Goal: Transaction & Acquisition: Purchase product/service

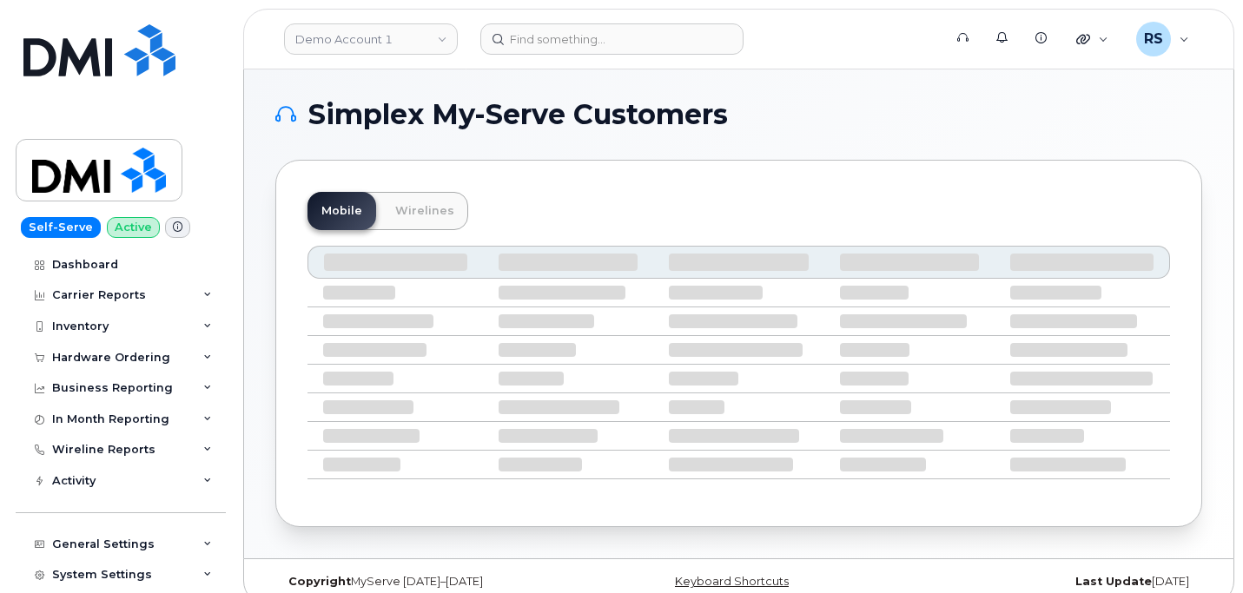
click at [807, 107] on h1 "Simplex My-Serve Customers" at bounding box center [734, 115] width 918 height 28
click at [86, 351] on div "Hardware Ordering" at bounding box center [111, 358] width 118 height 14
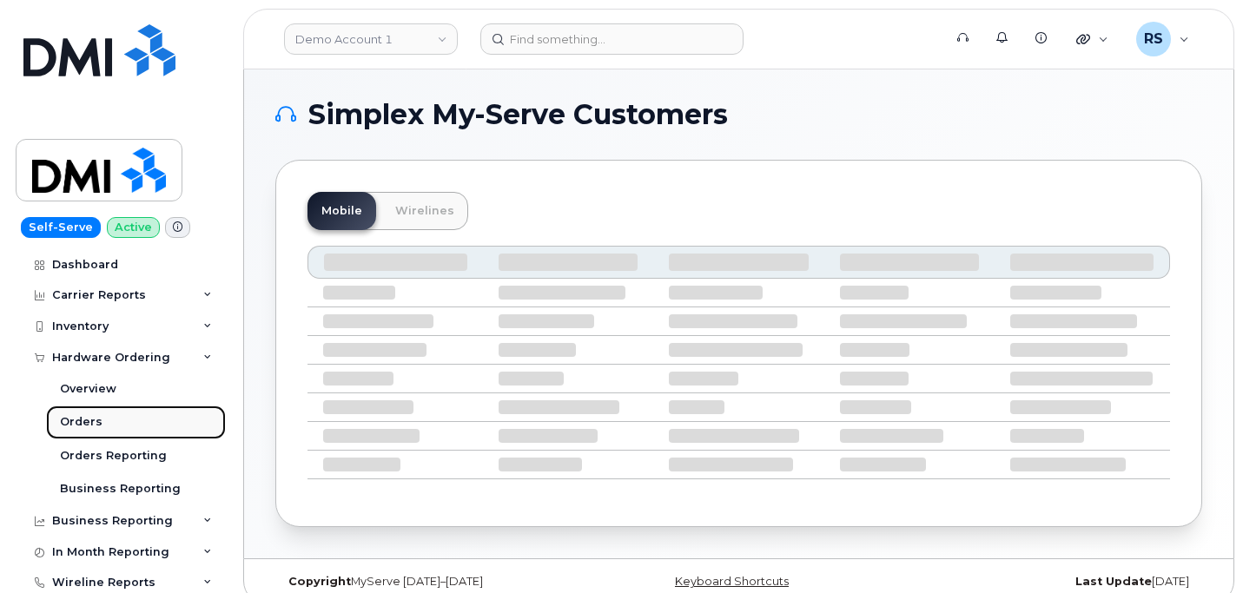
click at [79, 424] on div "Orders" at bounding box center [81, 422] width 43 height 16
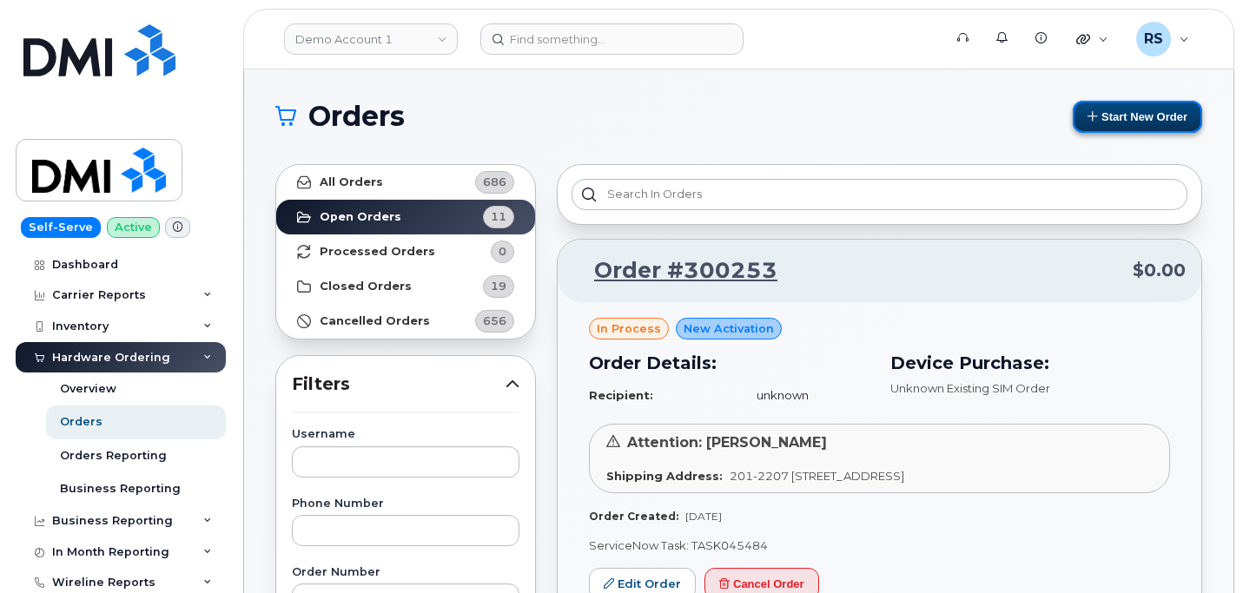
click at [1128, 111] on button "Start New Order" at bounding box center [1136, 117] width 129 height 32
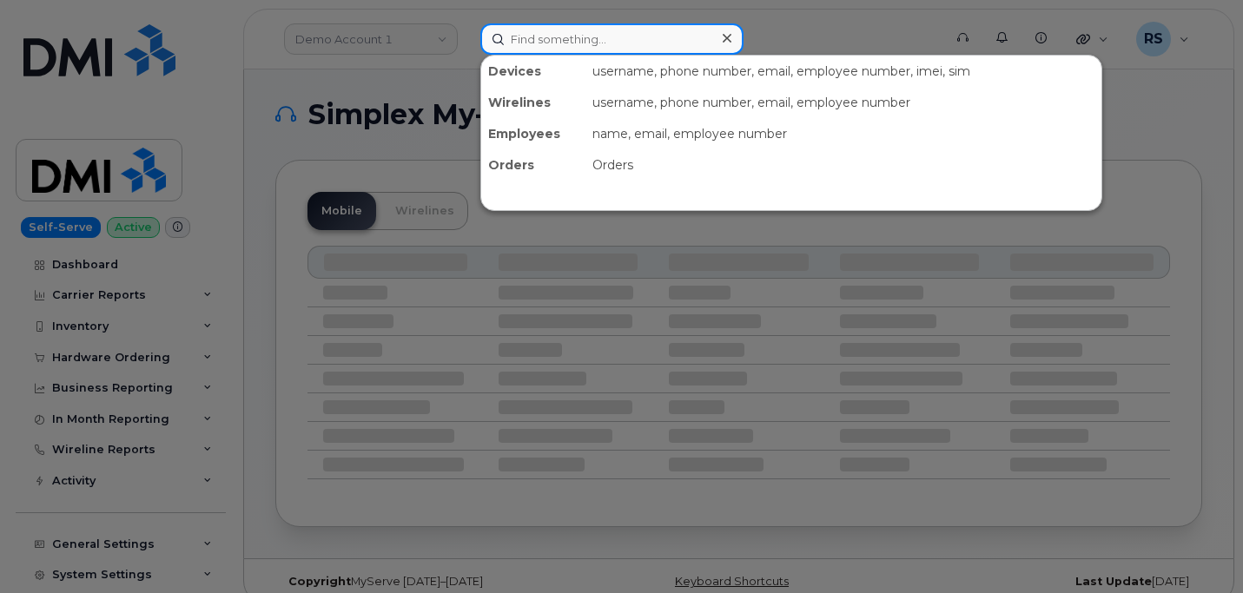
drag, startPoint x: 496, startPoint y: 24, endPoint x: 537, endPoint y: 54, distance: 51.1
click at [496, 25] on input at bounding box center [611, 38] width 263 height 31
paste input "Matthew Schmaedeke"
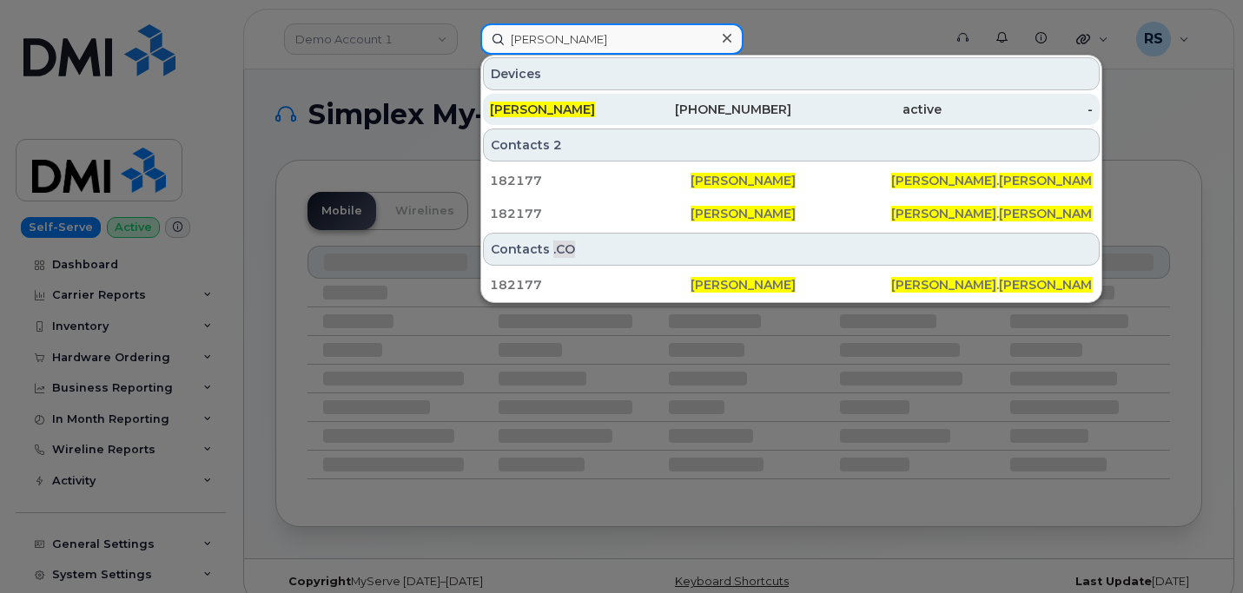
type input "[PERSON_NAME]"
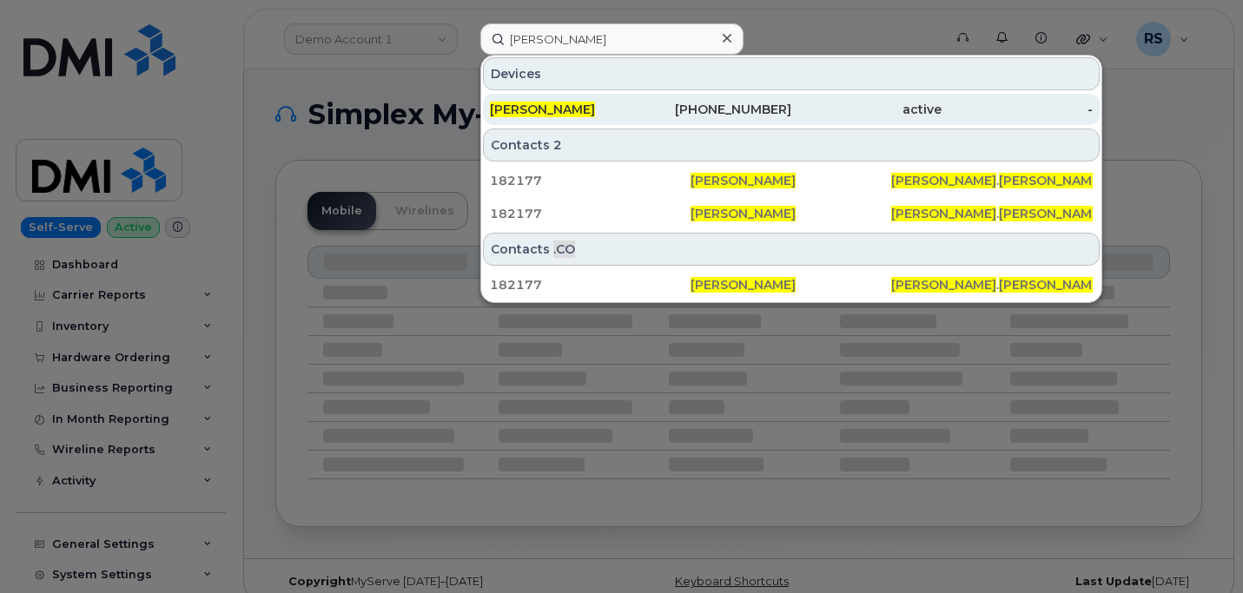
click at [587, 105] on span "[PERSON_NAME]" at bounding box center [542, 110] width 105 height 16
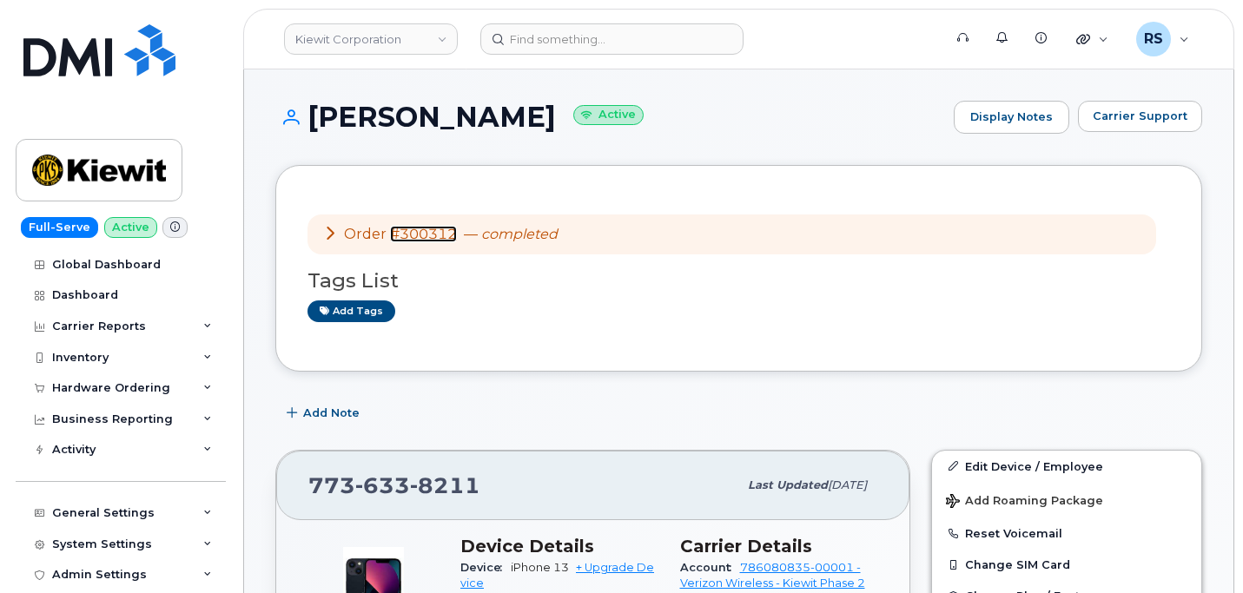
click at [417, 230] on link "#300312" at bounding box center [423, 234] width 67 height 16
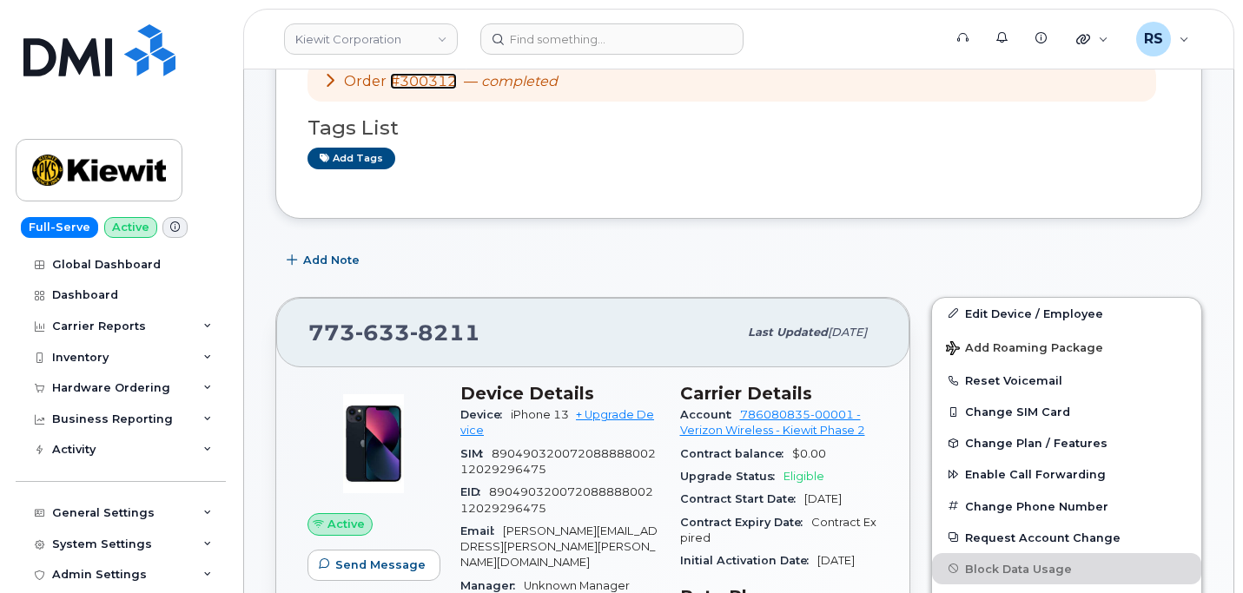
scroll to position [174, 0]
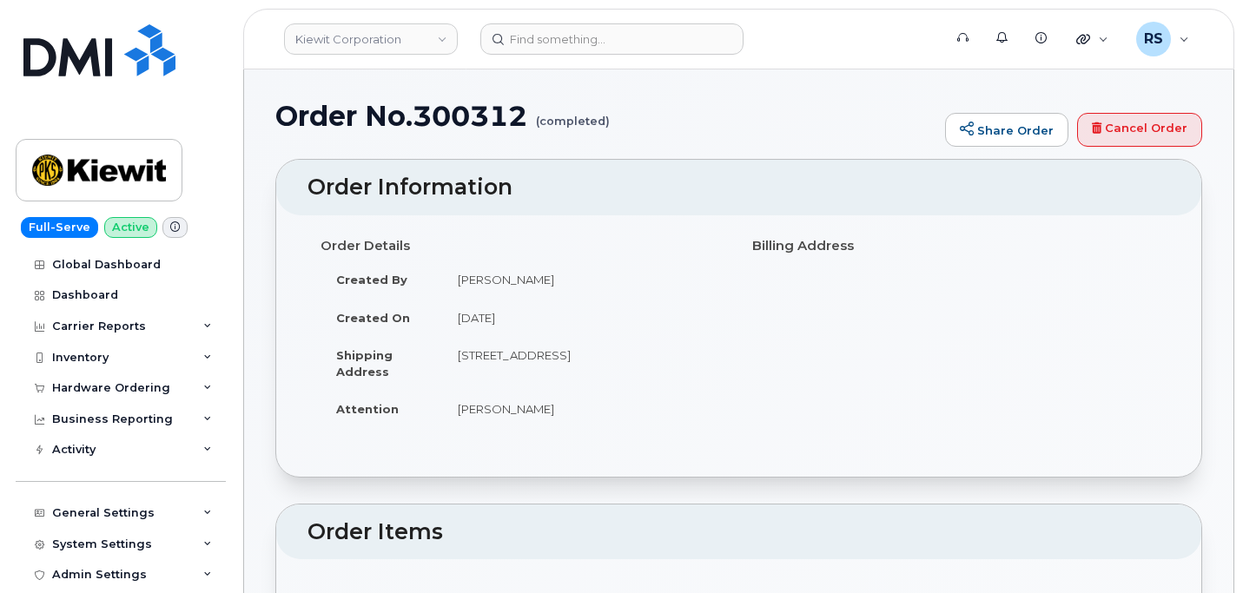
drag, startPoint x: 462, startPoint y: 351, endPoint x: 699, endPoint y: 359, distance: 237.2
click at [699, 359] on td "504 Cross Station Rd PINEVILLE SC 29468-3517 UNITED STATES" at bounding box center [584, 363] width 284 height 54
copy td "[STREET_ADDRESS]"
click at [685, 351] on td "[STREET_ADDRESS]" at bounding box center [584, 363] width 284 height 54
click at [683, 353] on td "[STREET_ADDRESS]" at bounding box center [584, 363] width 284 height 54
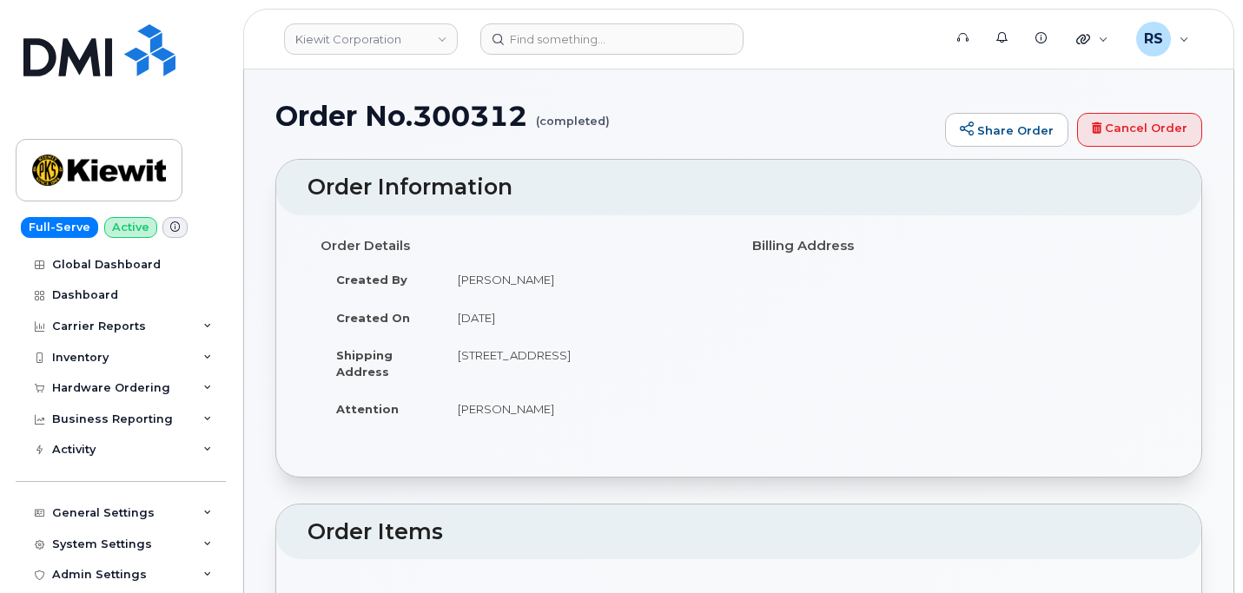
click at [683, 353] on td "[STREET_ADDRESS]" at bounding box center [584, 363] width 284 height 54
copy td "29468"
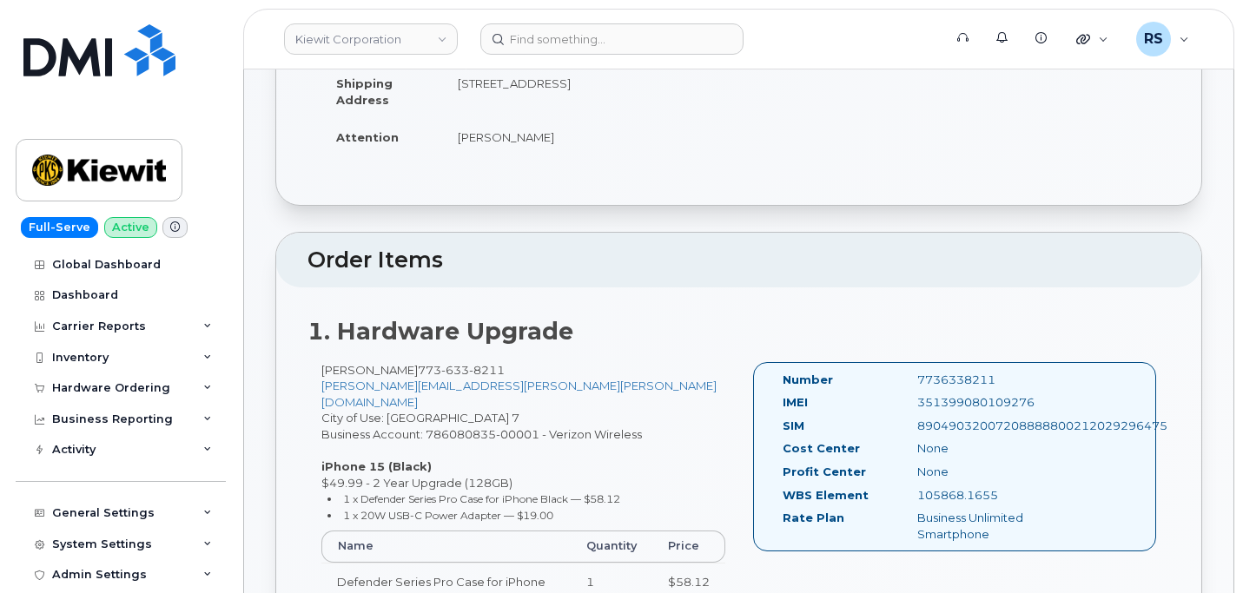
scroll to position [289, 0]
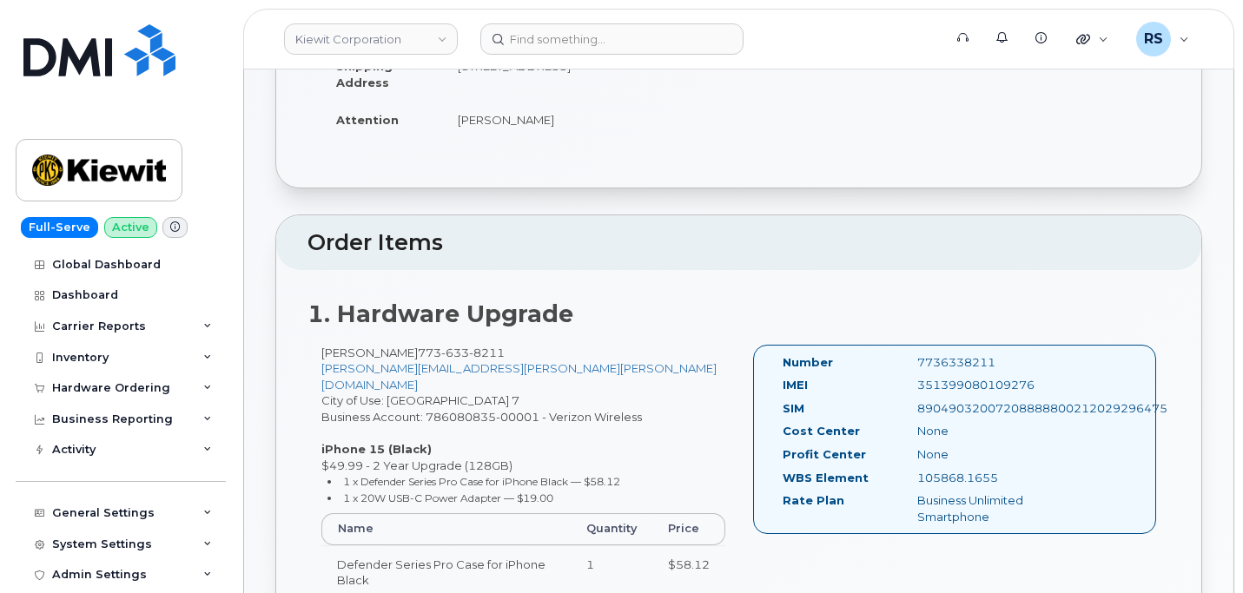
drag, startPoint x: 919, startPoint y: 482, endPoint x: 999, endPoint y: 480, distance: 79.9
click at [999, 480] on div "105868.1655" at bounding box center [998, 478] width 189 height 16
copy div "105868.1655"
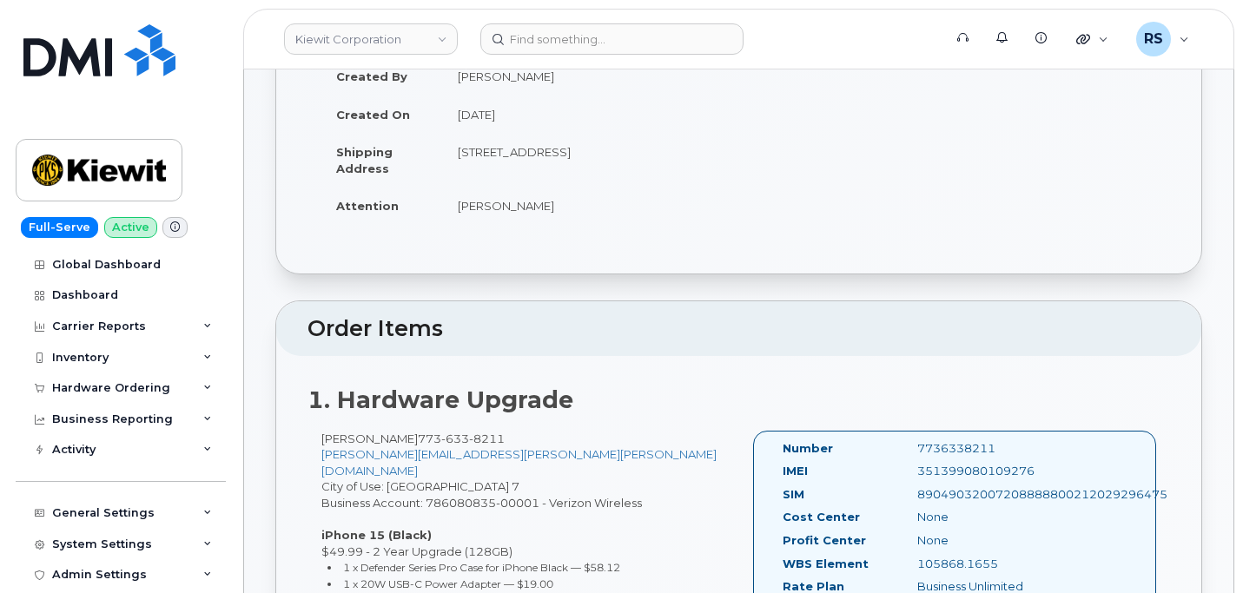
scroll to position [0, 0]
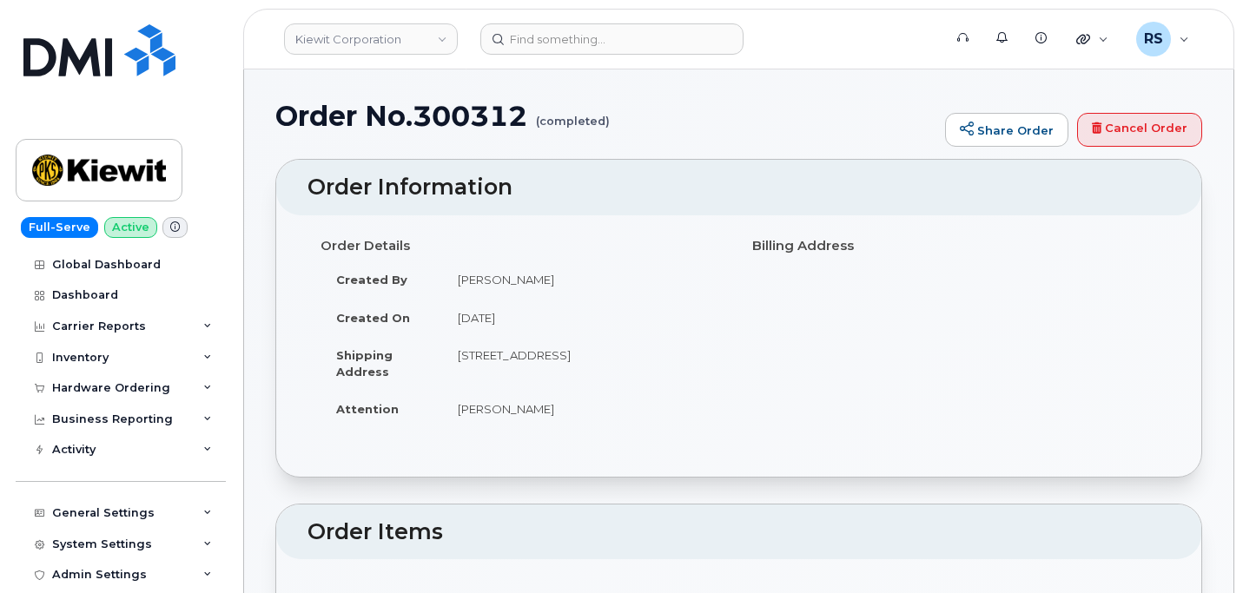
drag, startPoint x: 460, startPoint y: 351, endPoint x: 577, endPoint y: 371, distance: 118.9
click at [587, 379] on td "504 Cross Station Rd PINEVILLE SC 29468-3517 UNITED STATES" at bounding box center [584, 363] width 284 height 54
copy td "504 Cross Station Rd PINEVILLE SC 29468-3517 UNITED STATES"
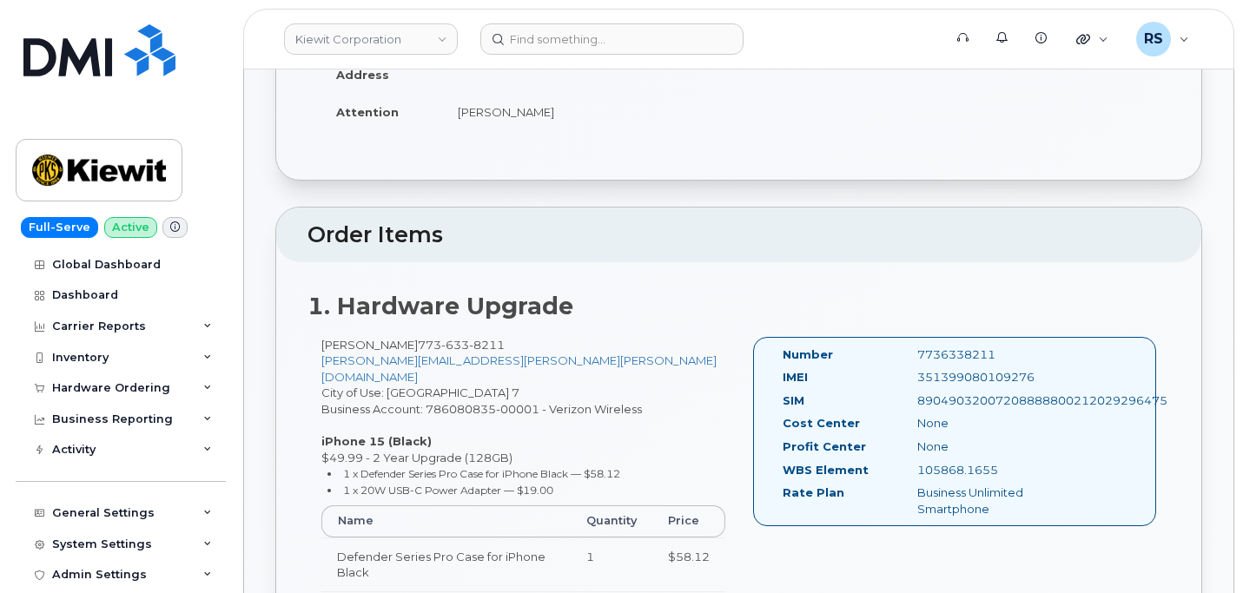
scroll to position [406, 0]
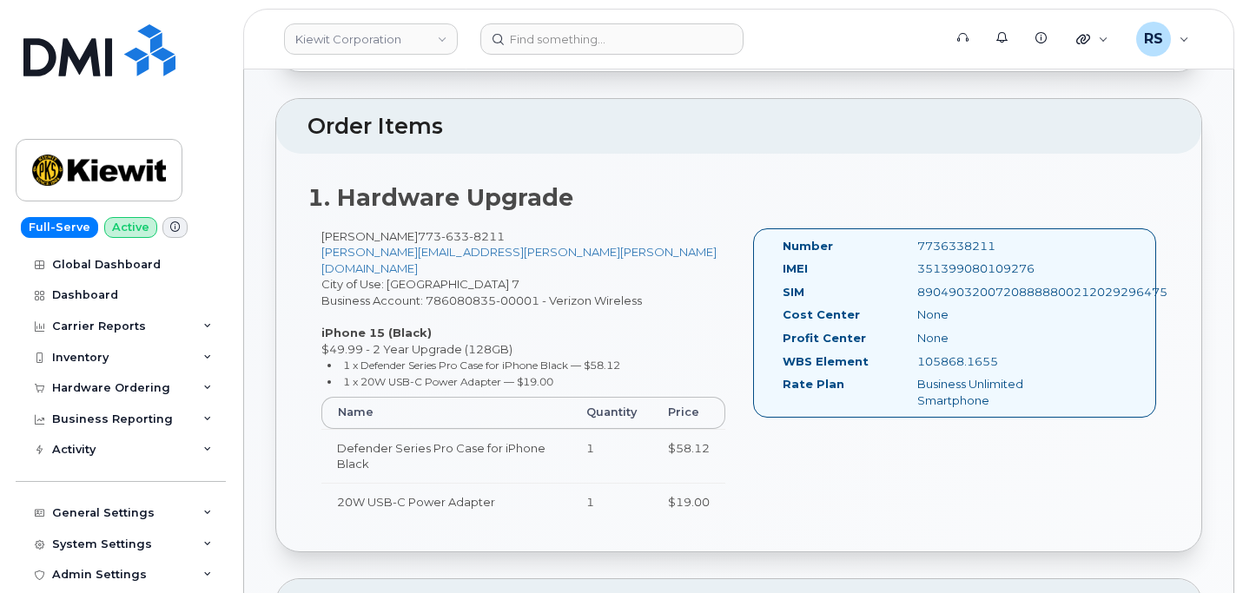
click at [688, 130] on h2 "Order Items" at bounding box center [738, 127] width 862 height 24
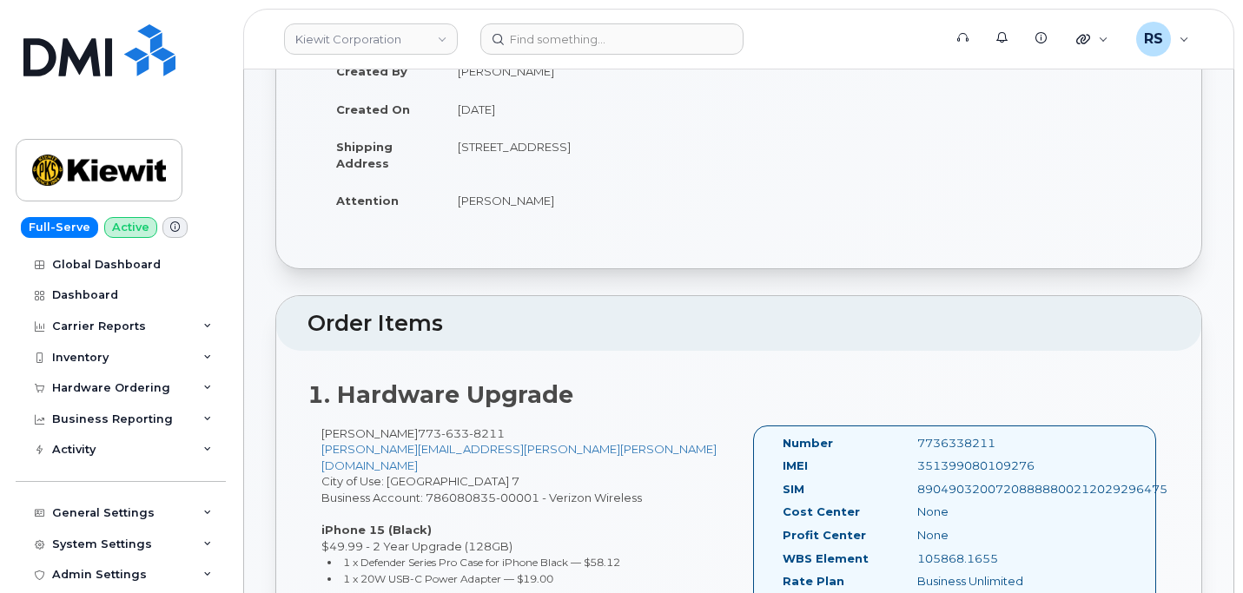
scroll to position [289, 0]
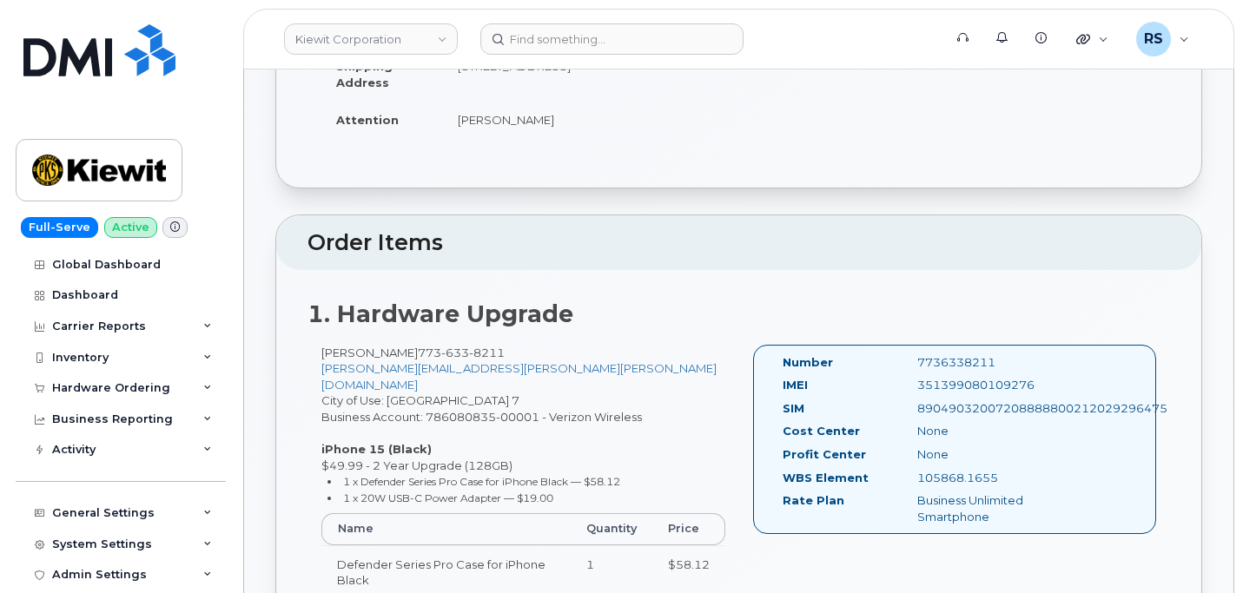
drag, startPoint x: 322, startPoint y: 351, endPoint x: 447, endPoint y: 354, distance: 125.1
click at [447, 354] on div "Matthew Schmaedeke 773 633 8211 MATTHEW.SCHMAEDEKE@KIEWIT.COM City of Use: Chic…" at bounding box center [523, 499] width 432 height 308
copy div "Matthew Schmaedeke"
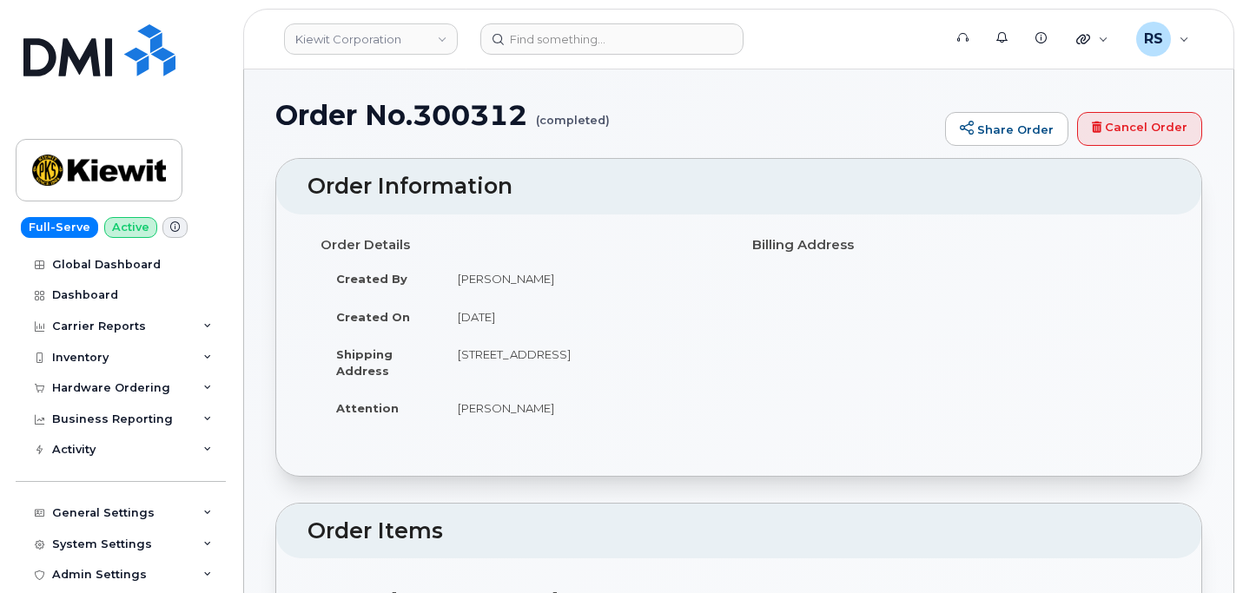
scroll to position [0, 0]
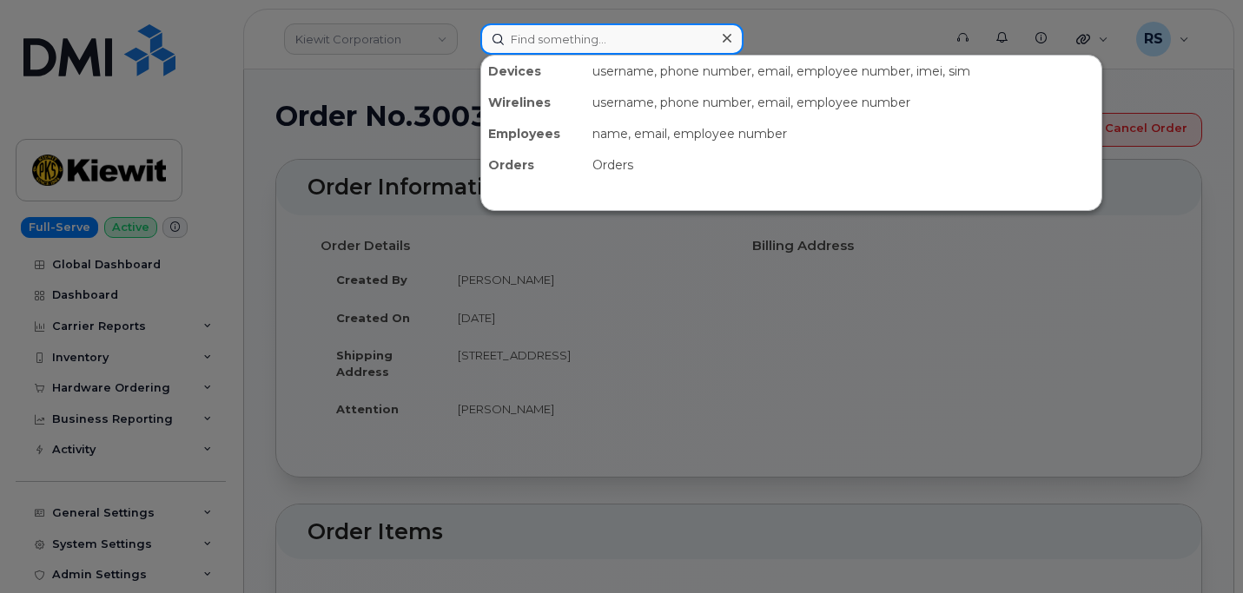
click at [532, 40] on input at bounding box center [611, 38] width 263 height 31
paste input "Matthew Schmaedeke"
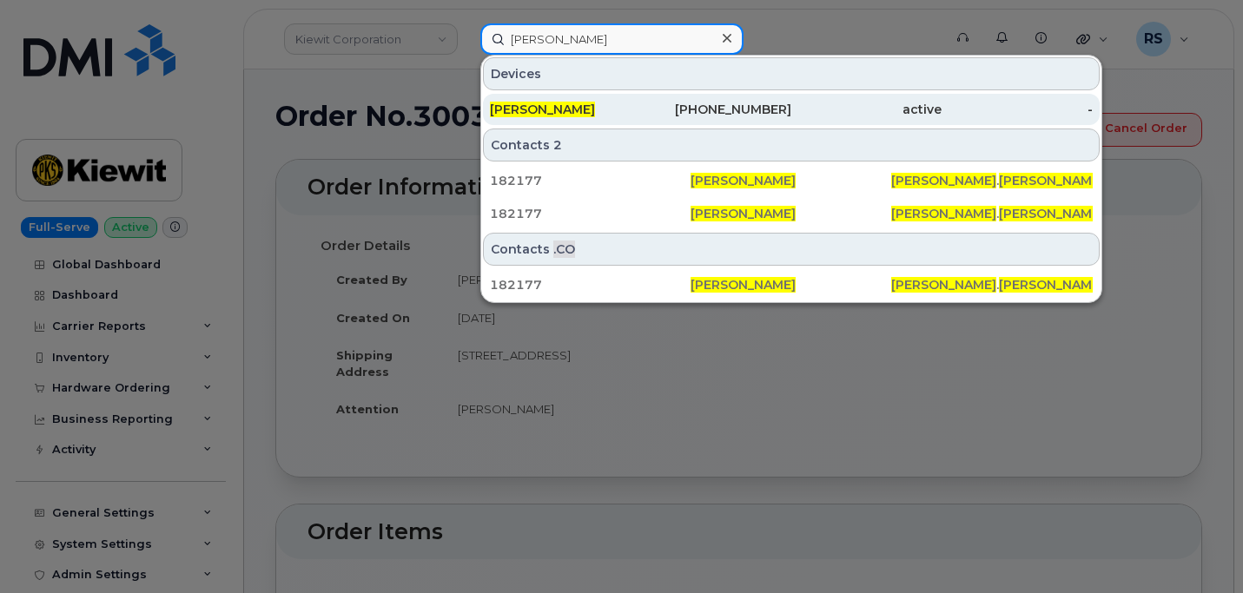
type input "Matthew Schmaedeke"
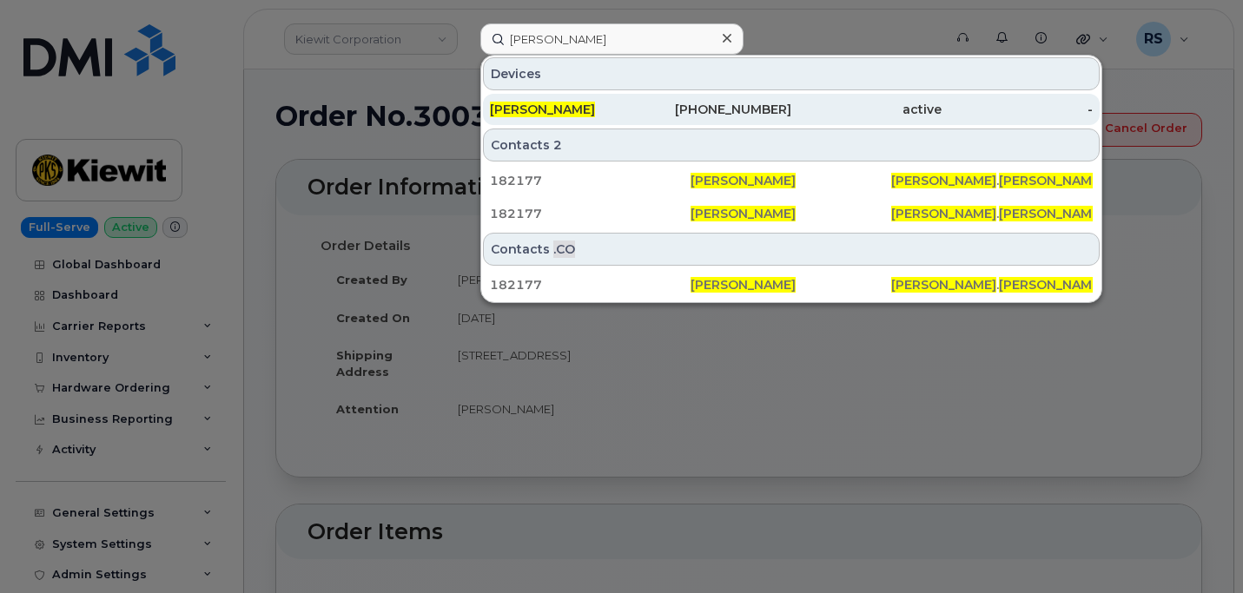
click at [557, 109] on span "Matthew Schmaedeke" at bounding box center [542, 110] width 105 height 16
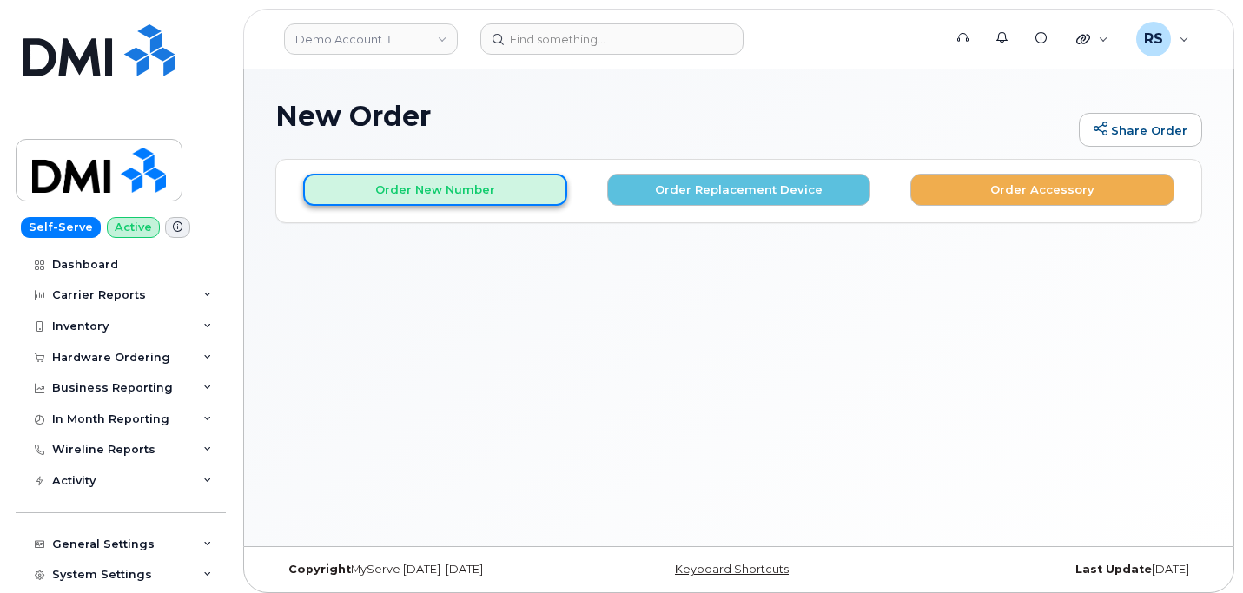
click at [454, 185] on button "Order New Number" at bounding box center [435, 190] width 264 height 32
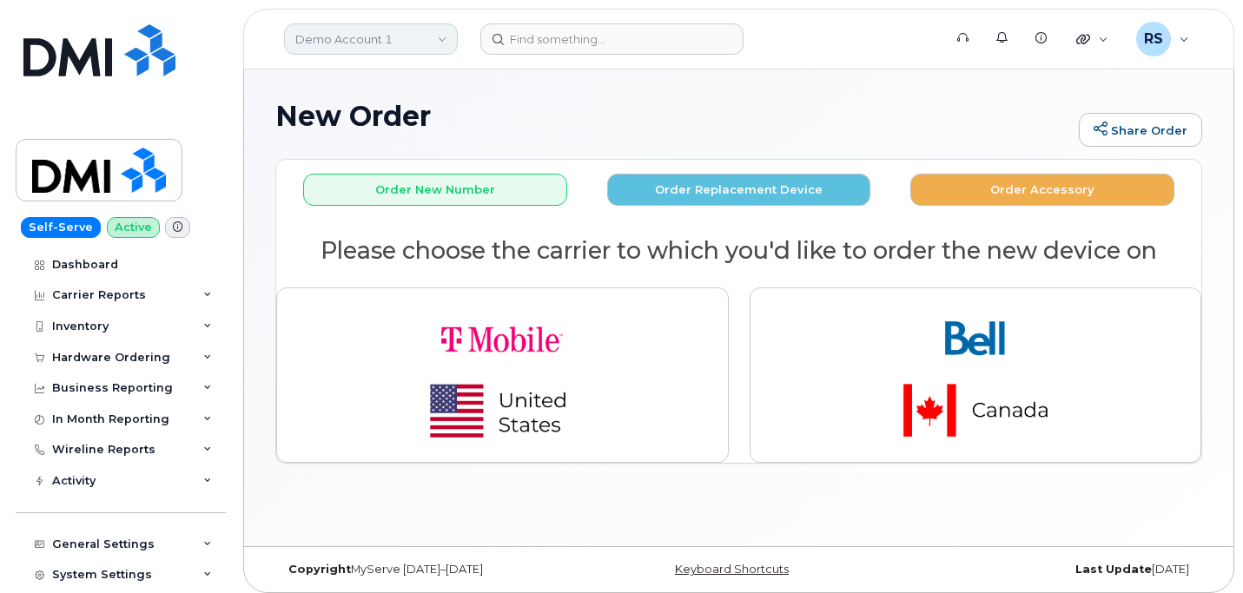
click at [390, 38] on link "Demo Account 1" at bounding box center [371, 38] width 174 height 31
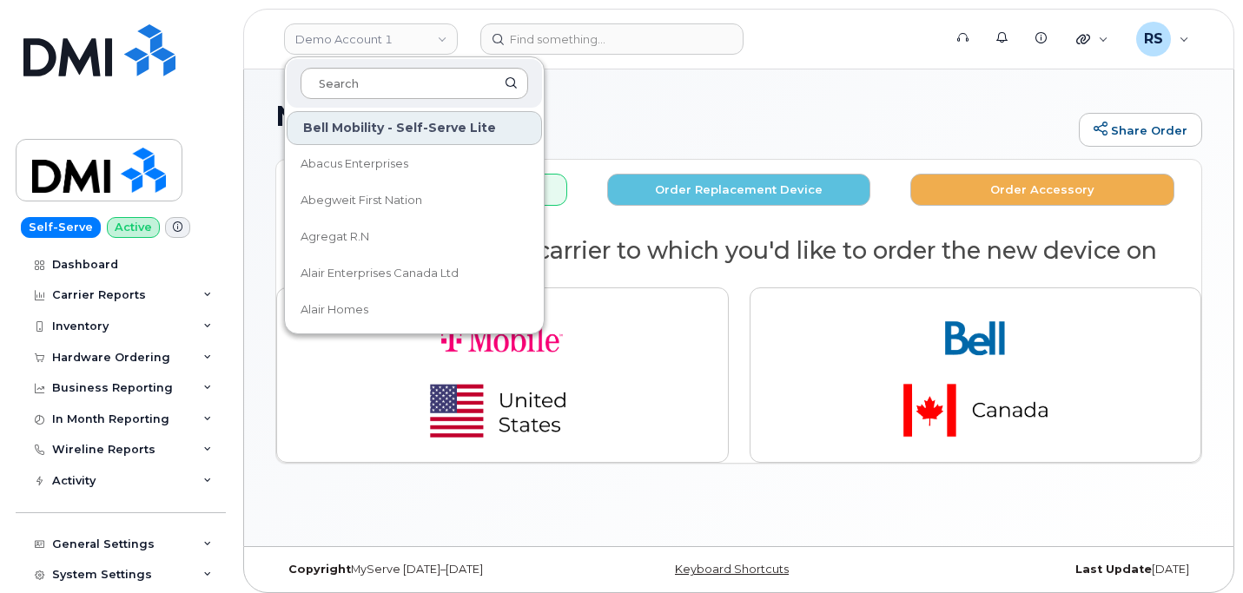
click at [336, 86] on input at bounding box center [414, 83] width 228 height 31
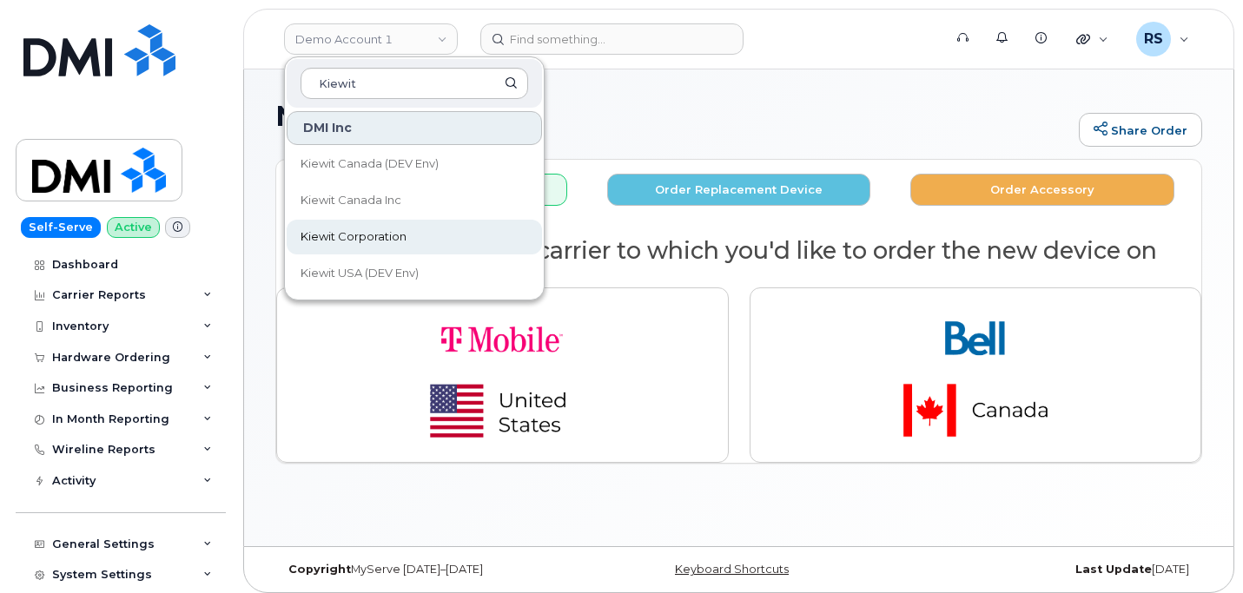
type input "Kiewit"
click at [346, 233] on span "Kiewit Corporation" at bounding box center [353, 236] width 106 height 17
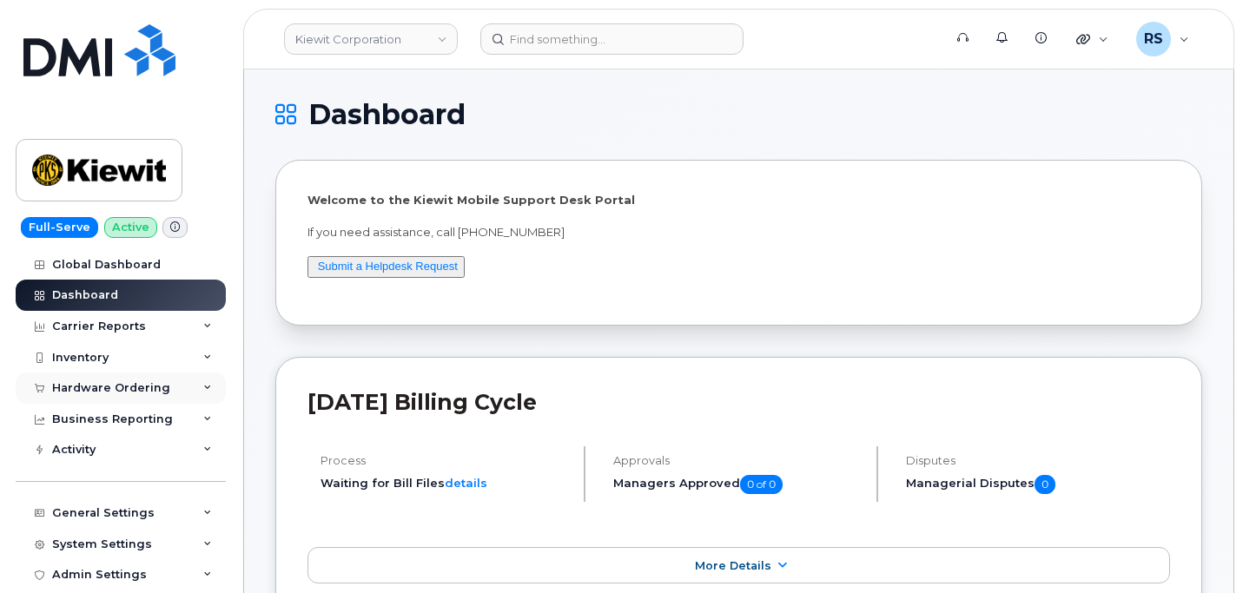
click at [109, 385] on div "Hardware Ordering" at bounding box center [111, 388] width 118 height 14
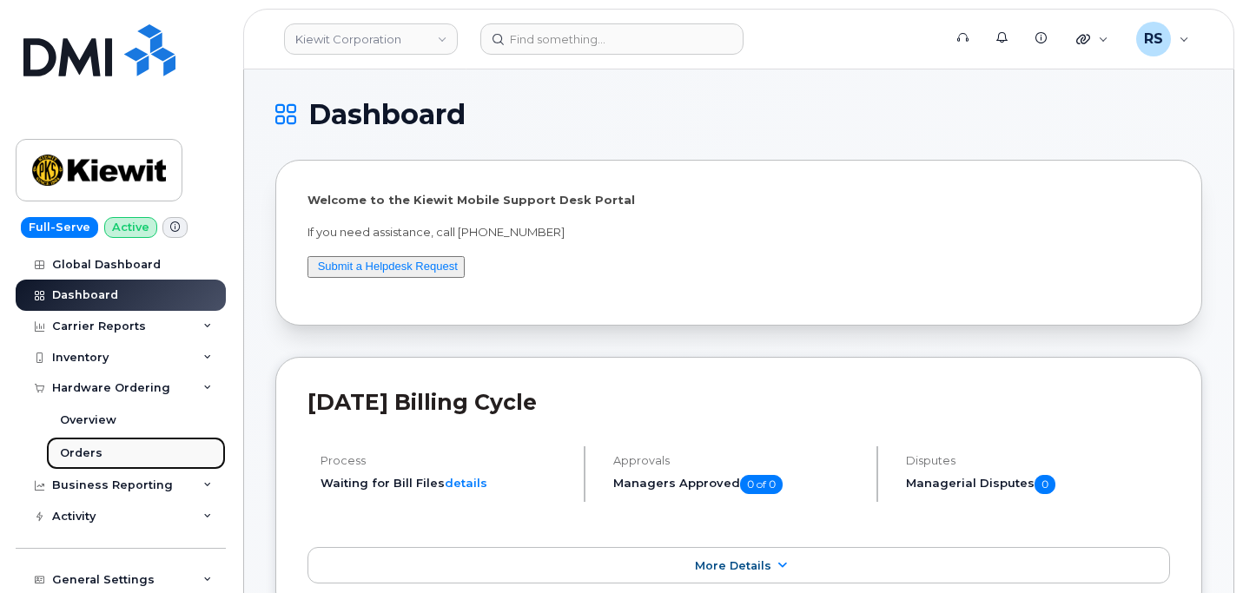
click at [89, 451] on div "Orders" at bounding box center [81, 453] width 43 height 16
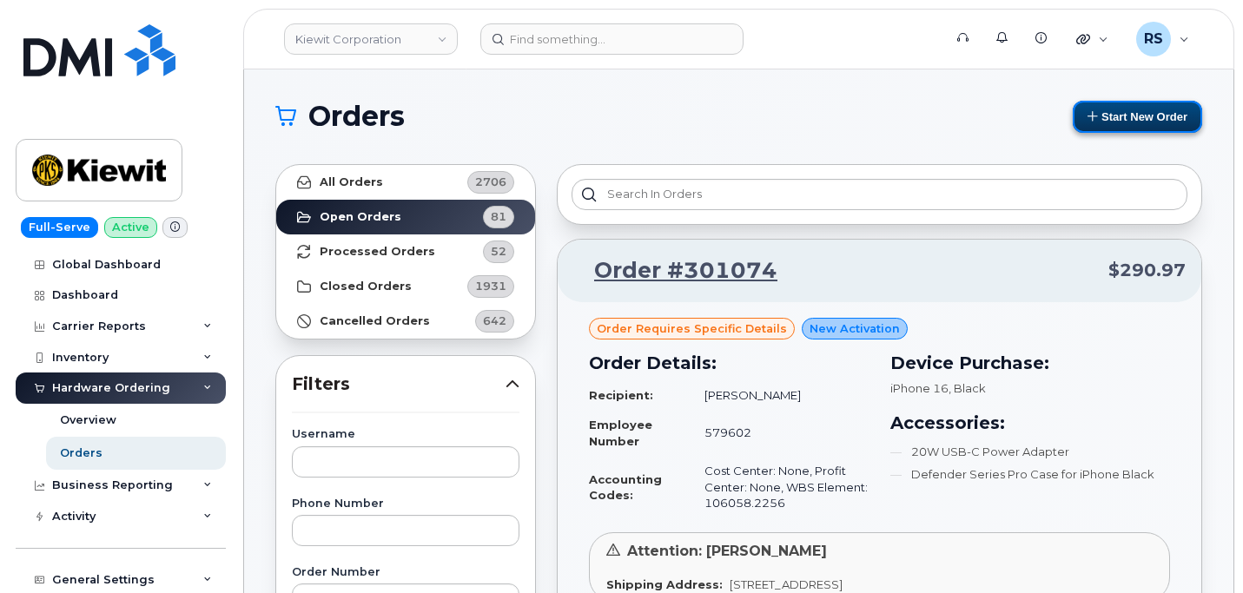
click at [1119, 107] on button "Start New Order" at bounding box center [1136, 117] width 129 height 32
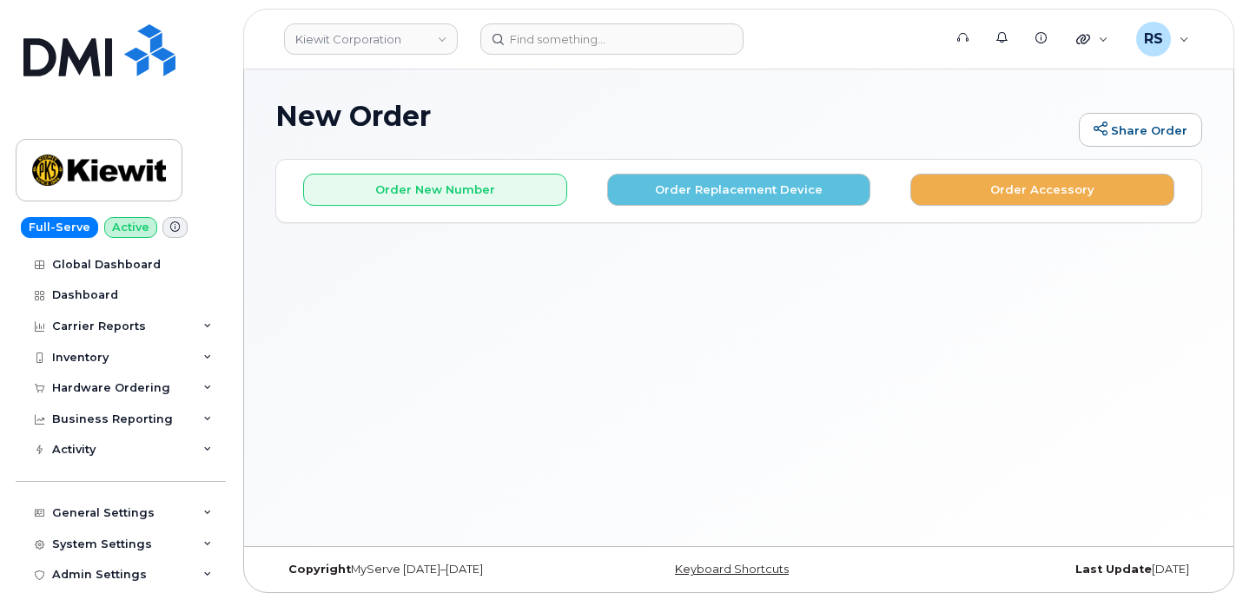
click at [726, 96] on div "New Order Share Order × Share This Order If you want to allow others to create …" at bounding box center [738, 307] width 989 height 477
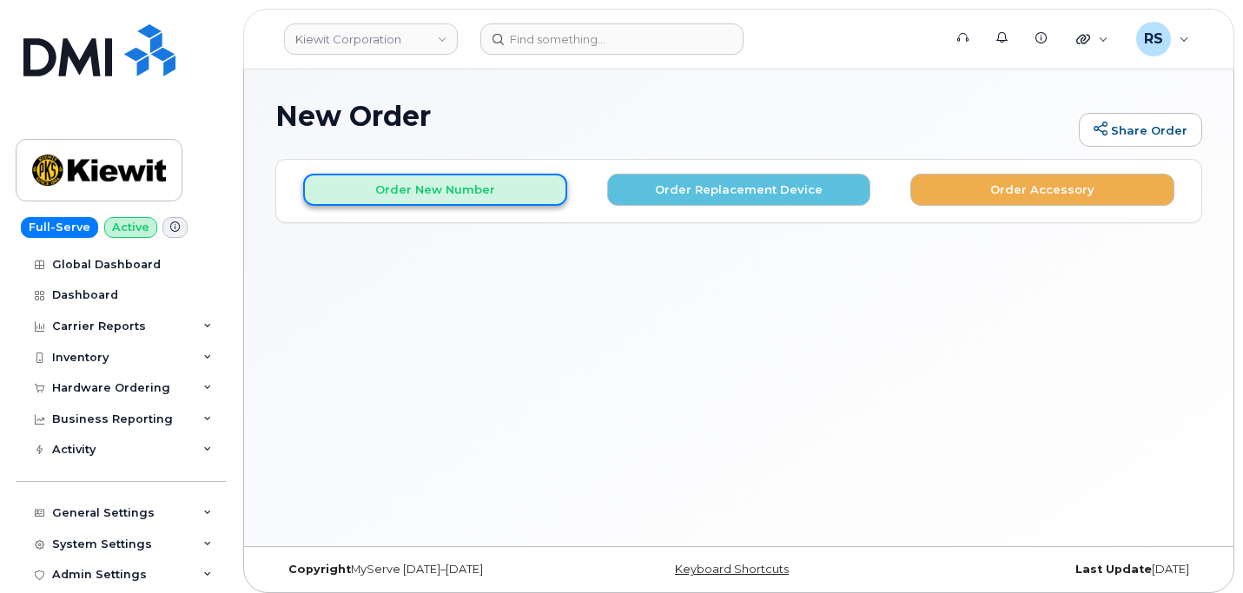
click at [437, 183] on button "Order New Number" at bounding box center [435, 190] width 264 height 32
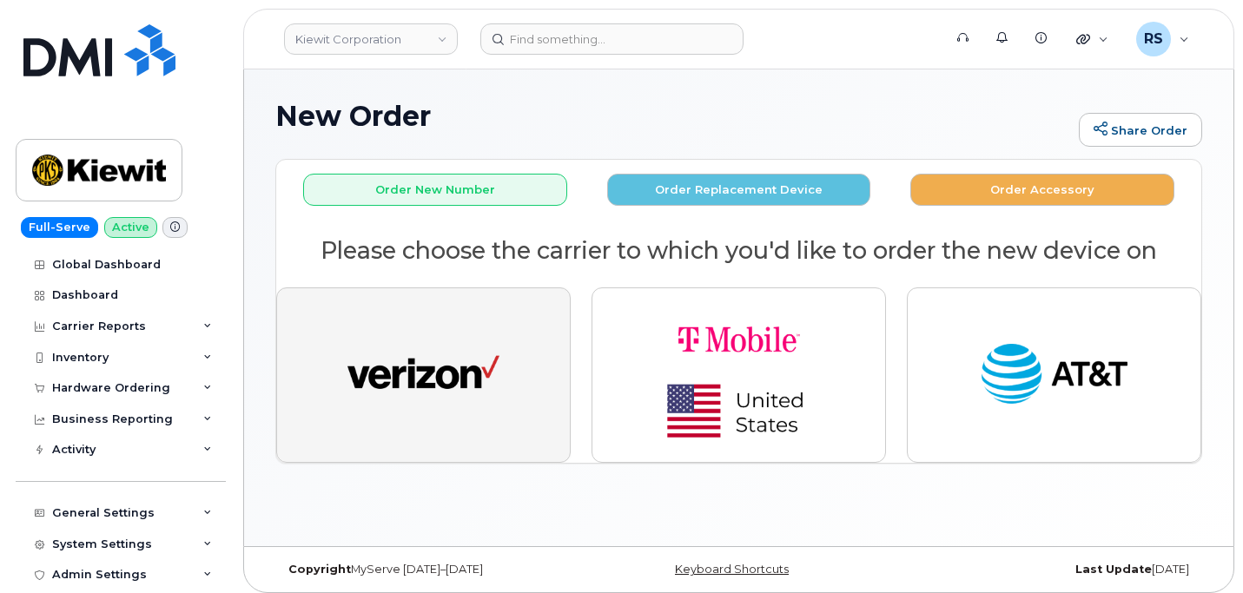
click at [430, 378] on img "button" at bounding box center [423, 375] width 152 height 78
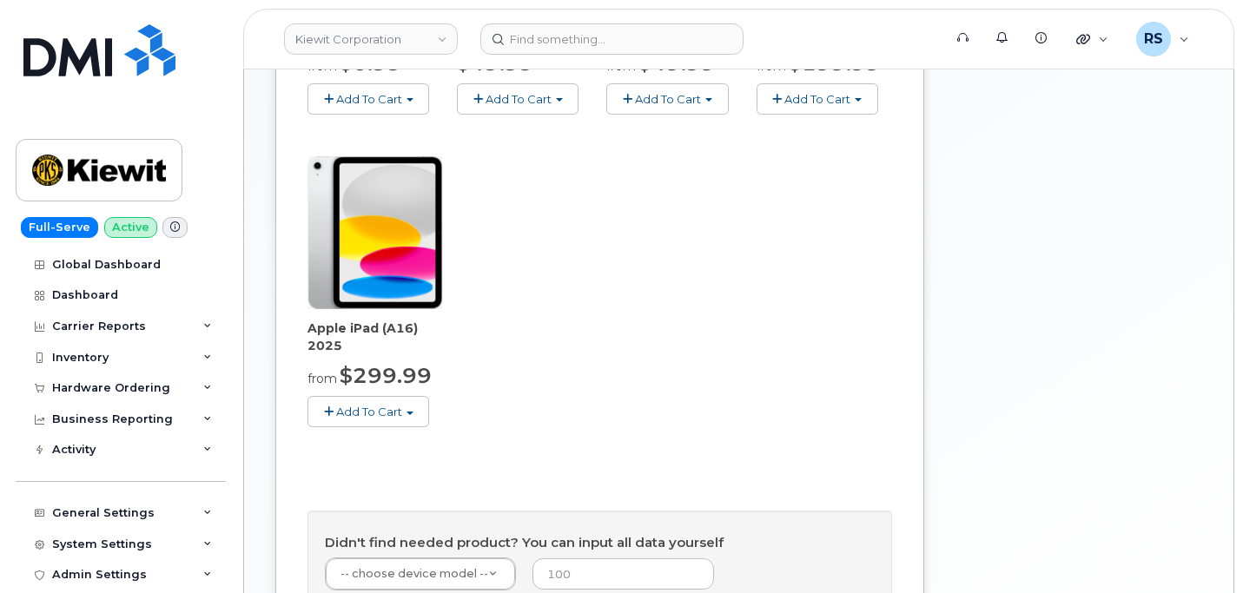
scroll to position [521, 0]
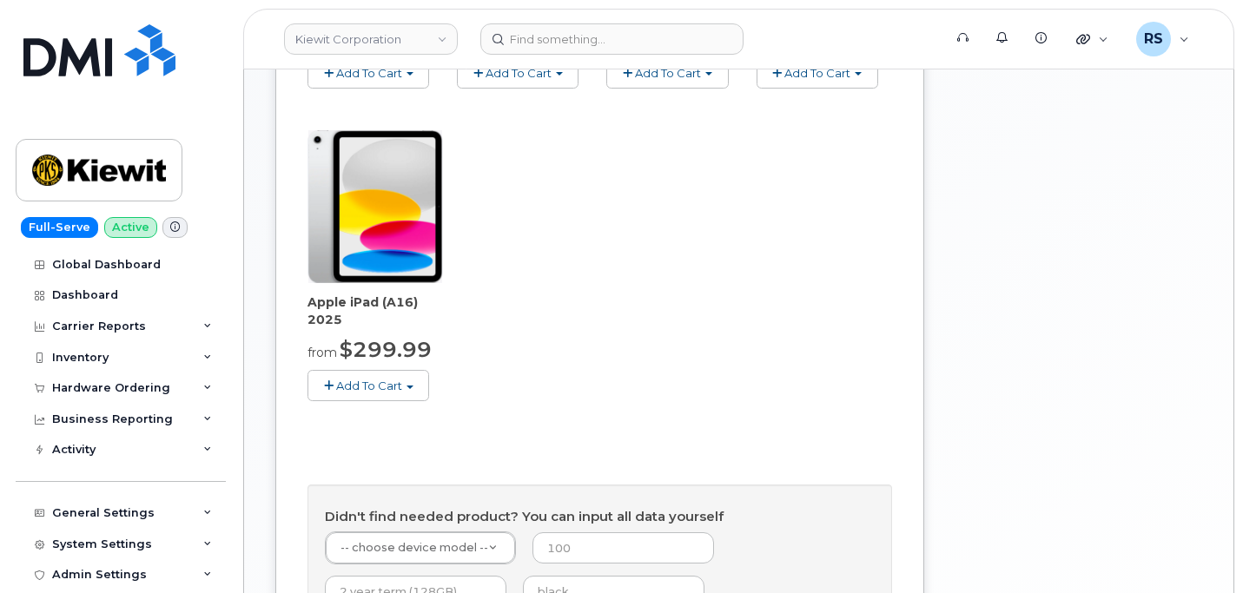
click at [366, 377] on button "Add To Cart" at bounding box center [368, 385] width 122 height 30
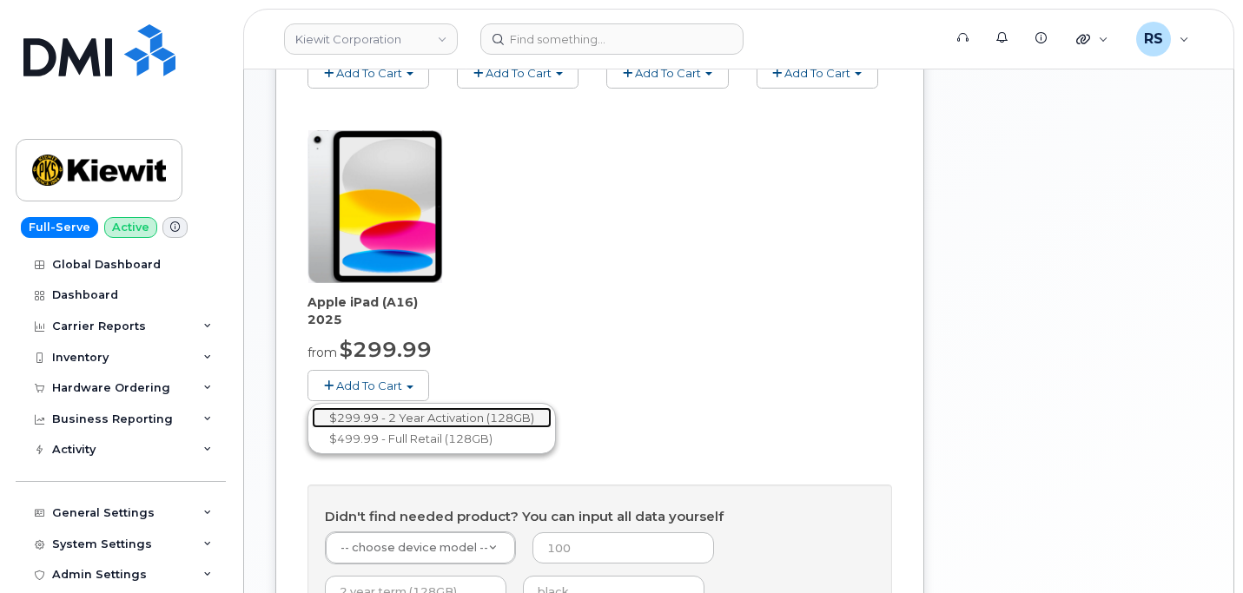
click at [373, 417] on link "$299.99 - 2 Year Activation (128GB)" at bounding box center [432, 418] width 240 height 22
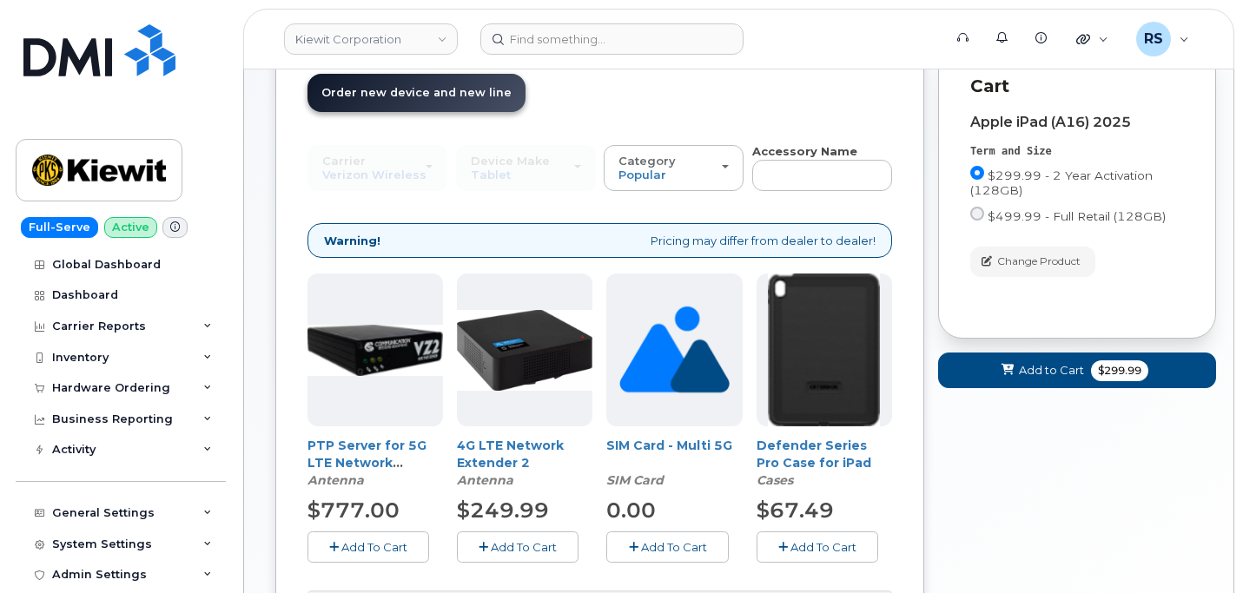
scroll to position [111, 0]
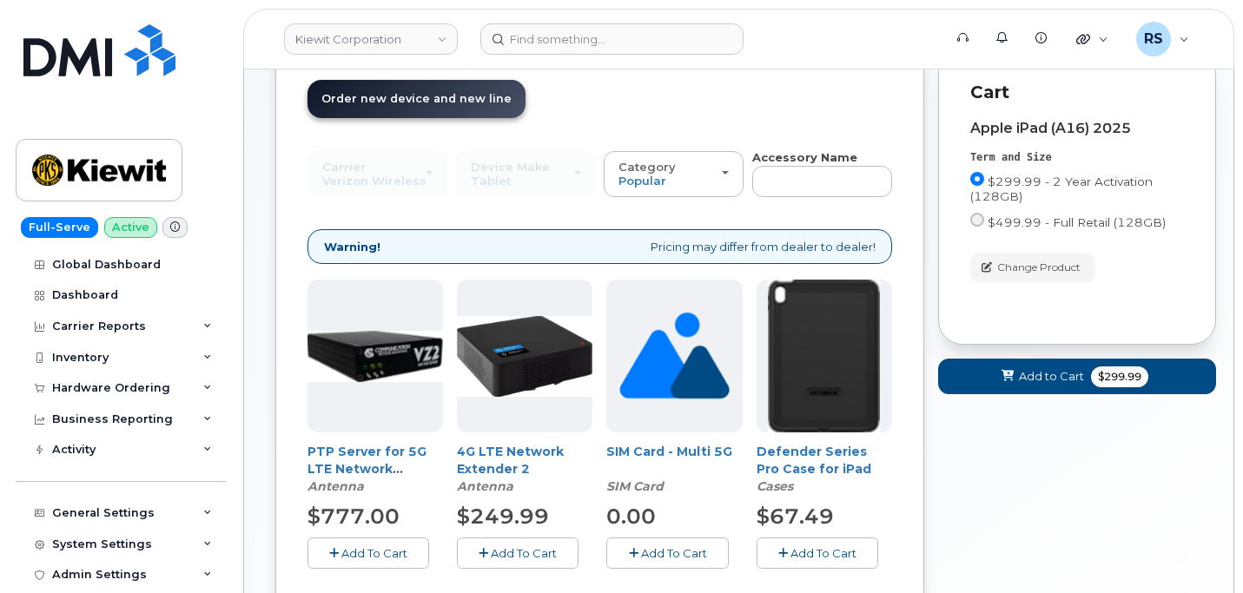
click at [814, 554] on span "Add To Cart" at bounding box center [823, 553] width 66 height 14
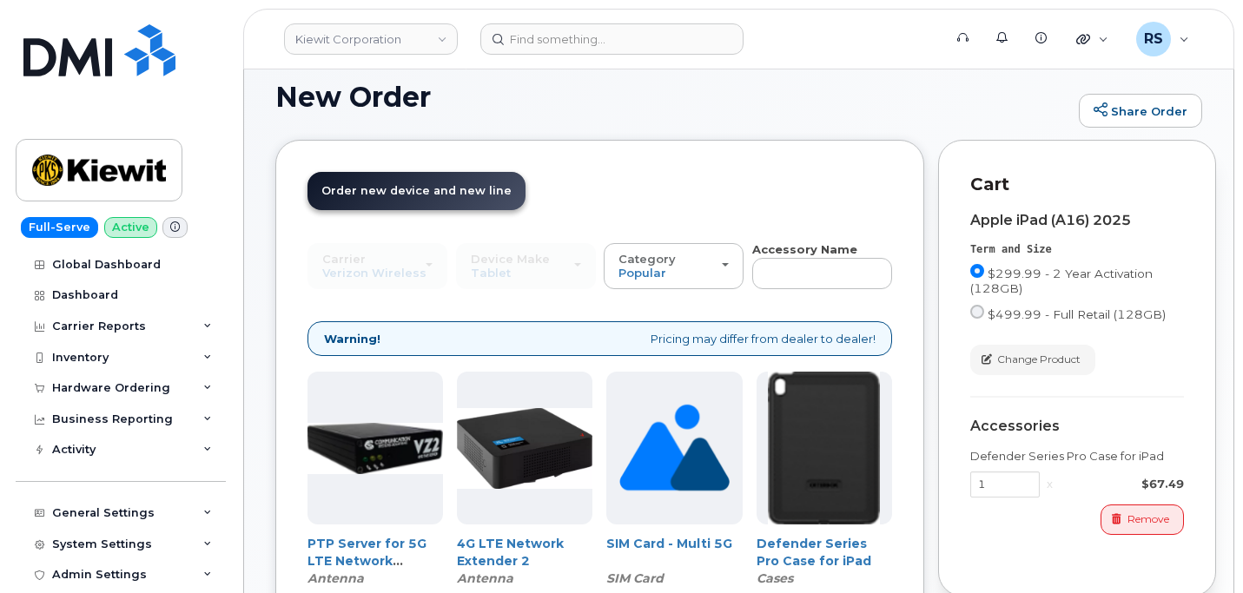
scroll to position [0, 0]
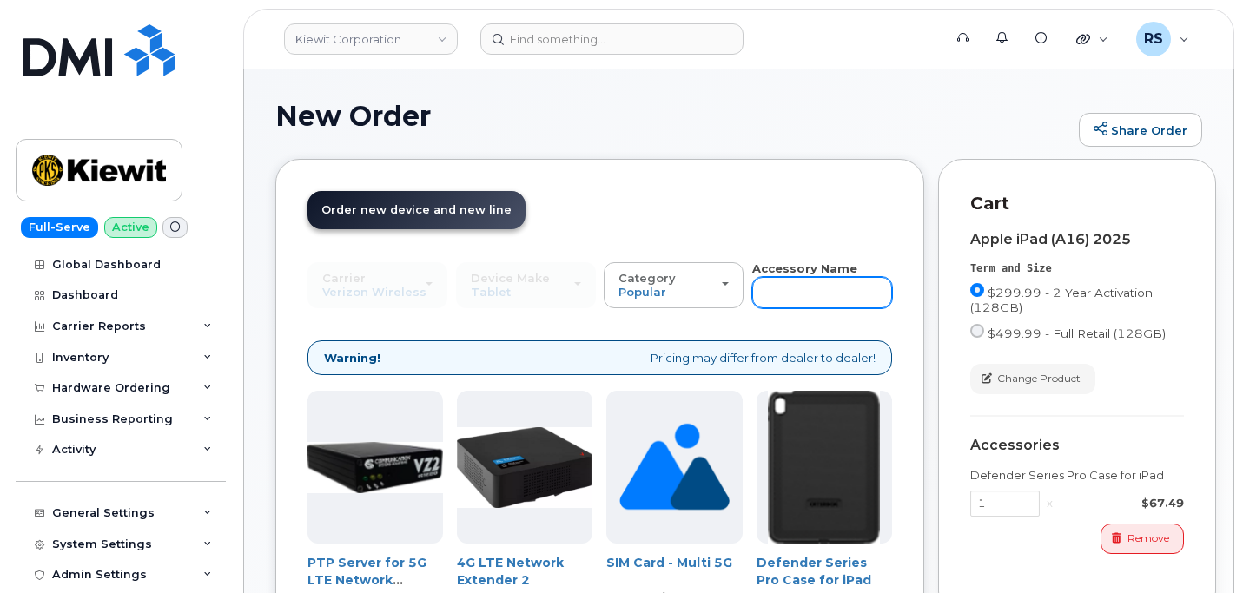
click at [769, 287] on input "text" at bounding box center [822, 292] width 140 height 31
type input "charger"
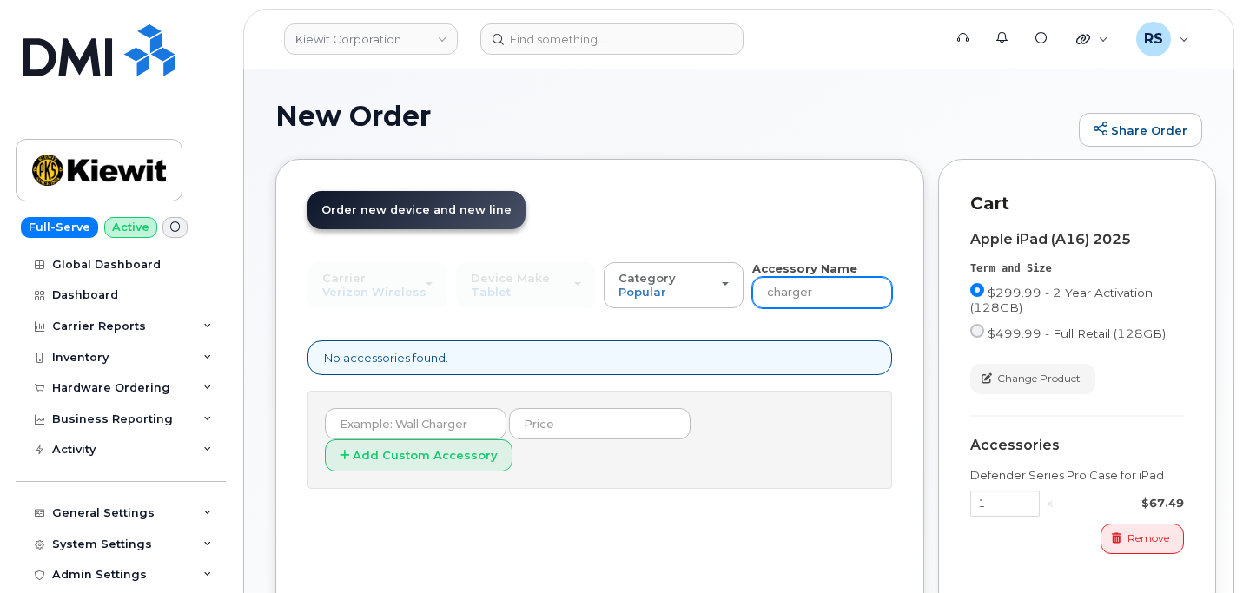
click at [792, 296] on input "charger" at bounding box center [822, 292] width 140 height 31
drag, startPoint x: 847, startPoint y: 294, endPoint x: 753, endPoint y: 288, distance: 94.8
click at [753, 288] on input "charger" at bounding box center [822, 292] width 140 height 31
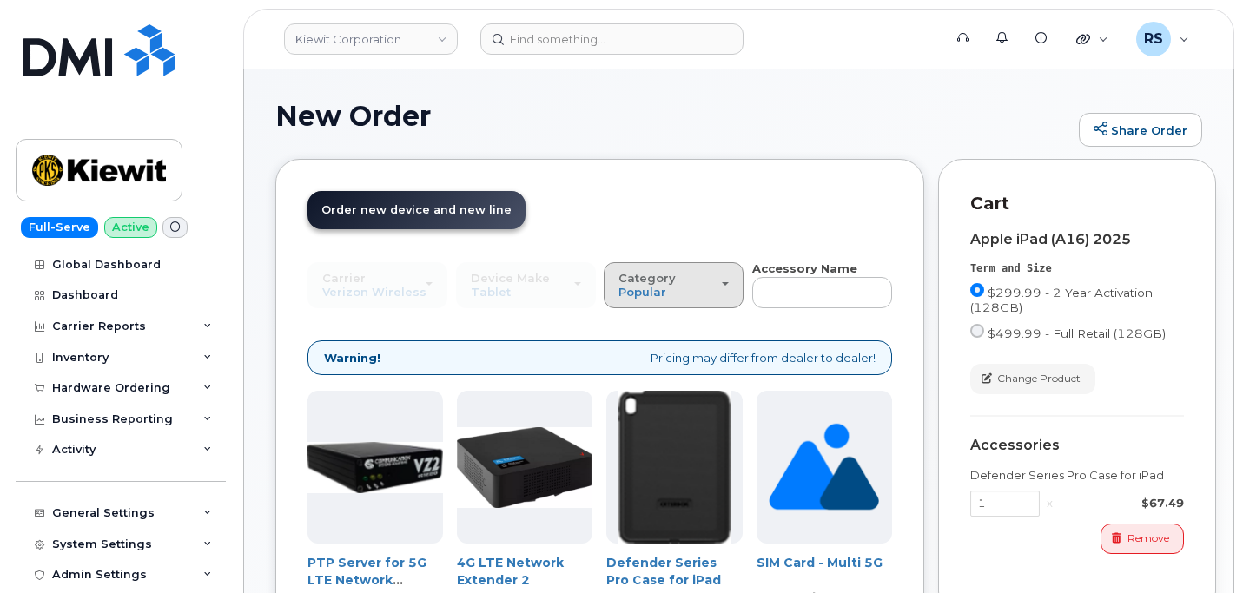
click at [728, 284] on span "button" at bounding box center [725, 283] width 7 height 3
click at [671, 323] on div "All" at bounding box center [690, 324] width 165 height 21
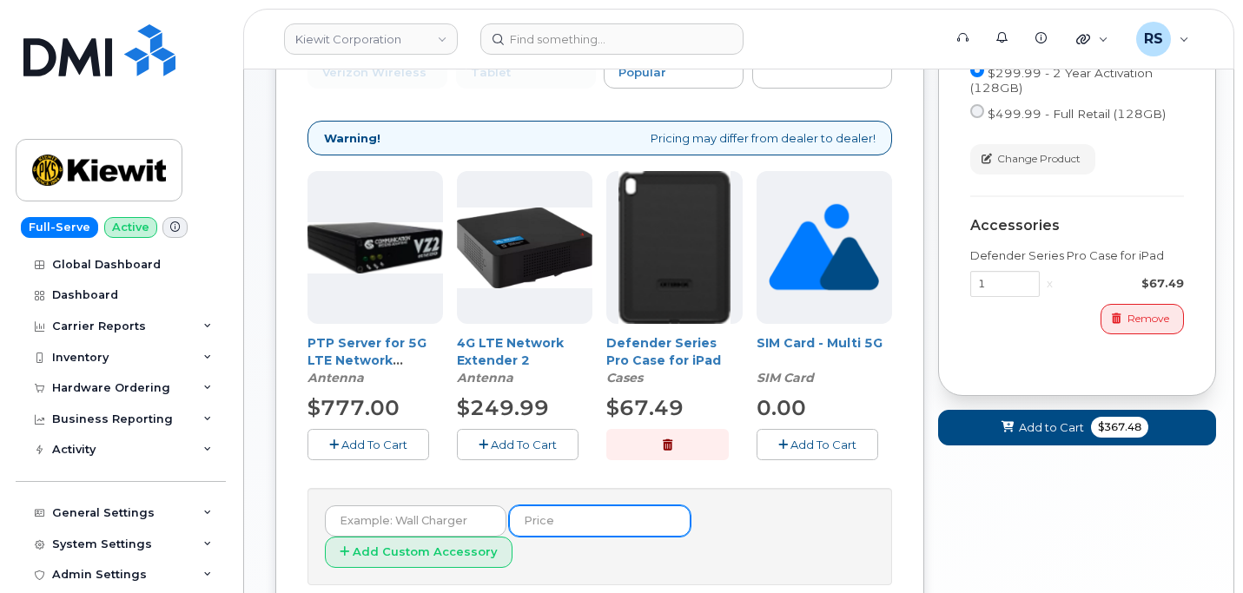
scroll to position [58, 0]
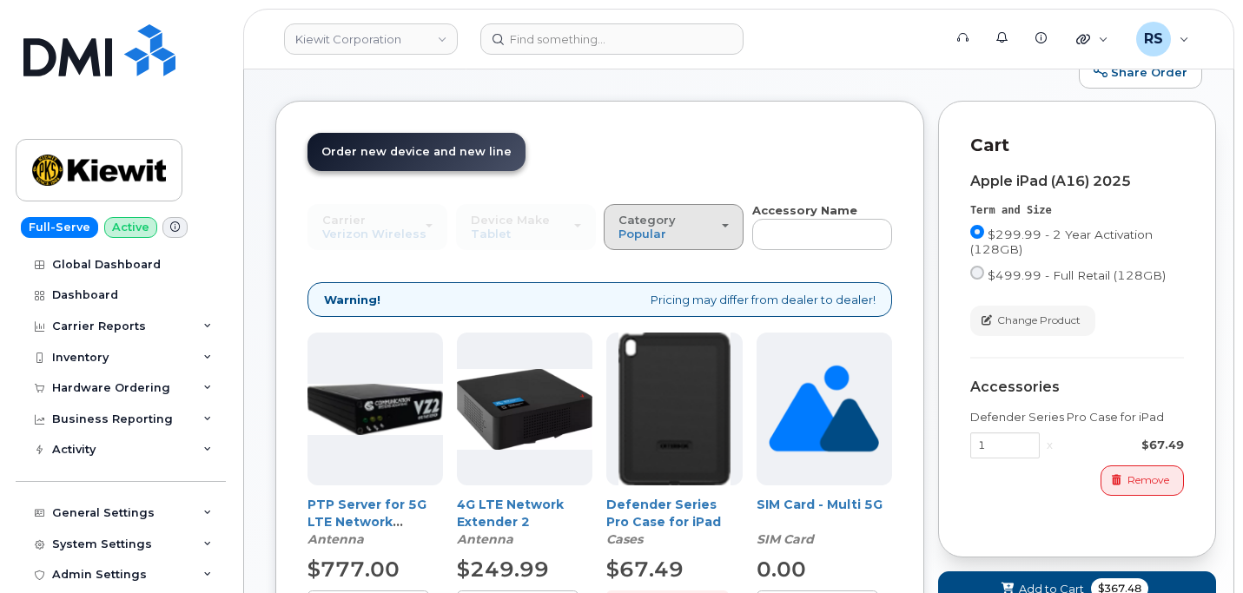
click at [675, 221] on div "Category Popular" at bounding box center [673, 227] width 110 height 27
click at [643, 262] on label "All" at bounding box center [626, 266] width 36 height 21
click at [0, 0] on input "All" at bounding box center [0, 0] width 0 height 0
click at [643, 211] on button "Category Popular" at bounding box center [673, 226] width 140 height 45
click at [648, 298] on label "SIM Card" at bounding box center [645, 303] width 75 height 21
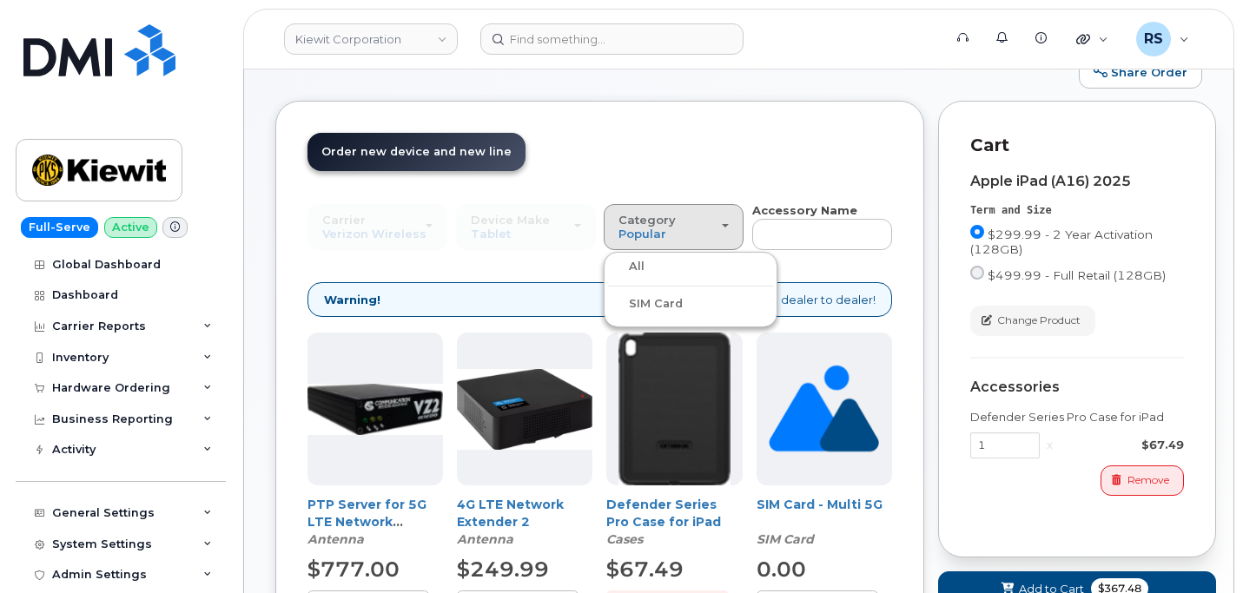
click at [0, 0] on input "SIM Card" at bounding box center [0, 0] width 0 height 0
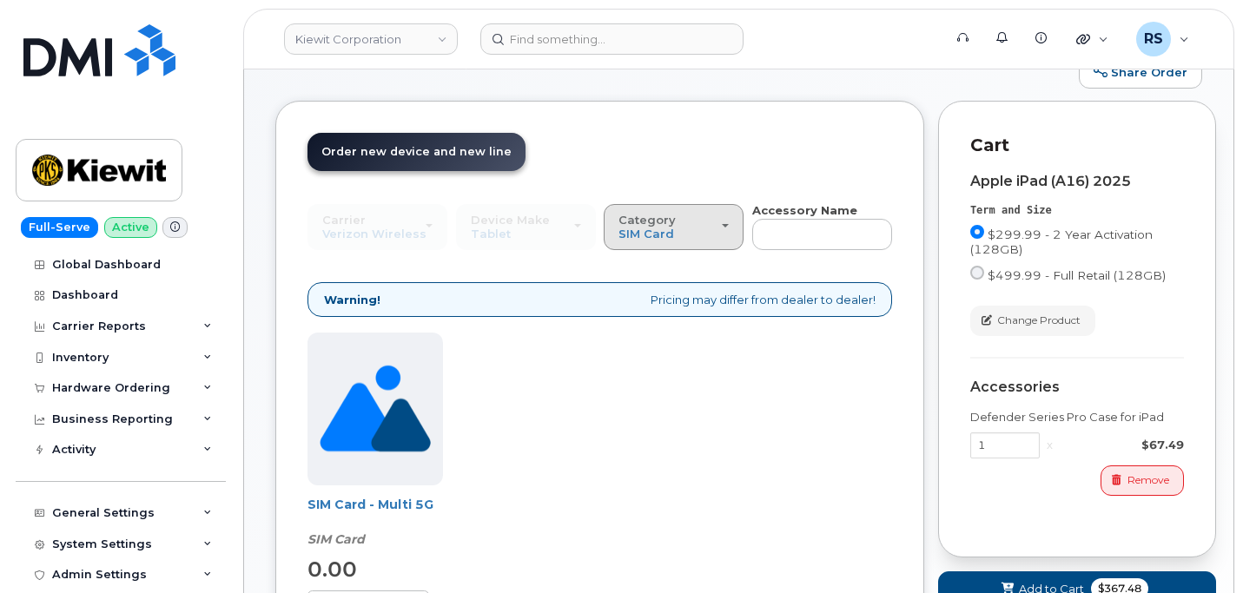
click at [655, 222] on span "Category" at bounding box center [646, 220] width 57 height 14
click at [643, 271] on div "All" at bounding box center [690, 266] width 165 height 21
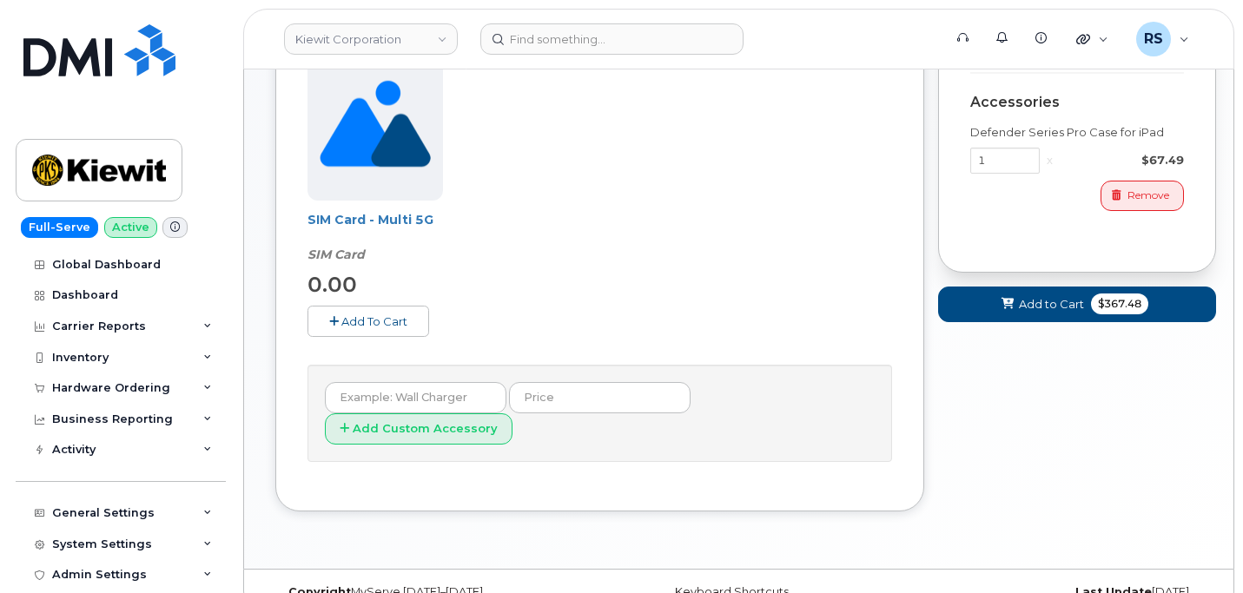
scroll to position [0, 0]
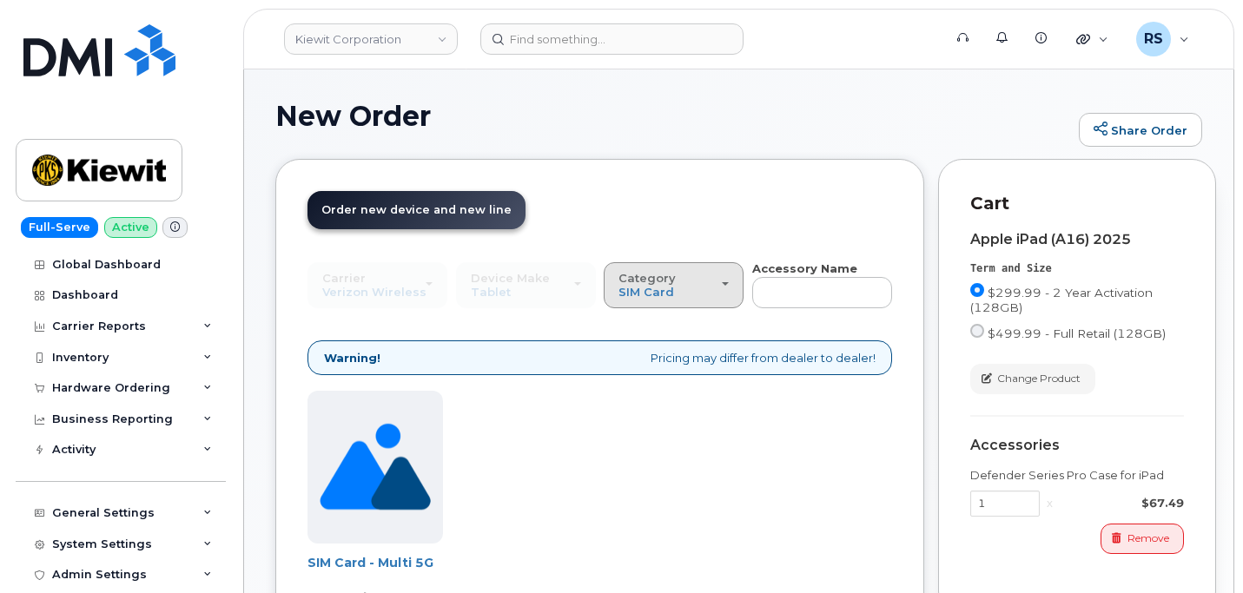
click at [649, 277] on span "Category" at bounding box center [646, 278] width 57 height 14
click at [643, 328] on div "All" at bounding box center [690, 324] width 165 height 21
click at [653, 282] on span "Category" at bounding box center [646, 278] width 57 height 14
click at [636, 316] on label "All" at bounding box center [626, 324] width 36 height 21
click at [0, 0] on input "All" at bounding box center [0, 0] width 0 height 0
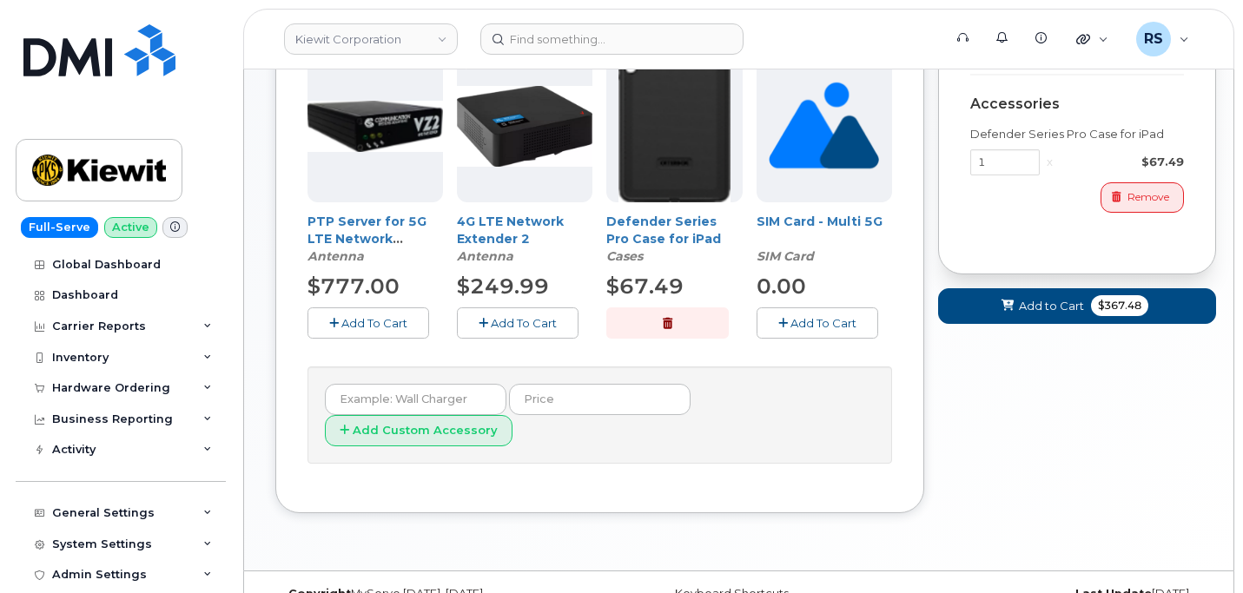
scroll to position [343, 0]
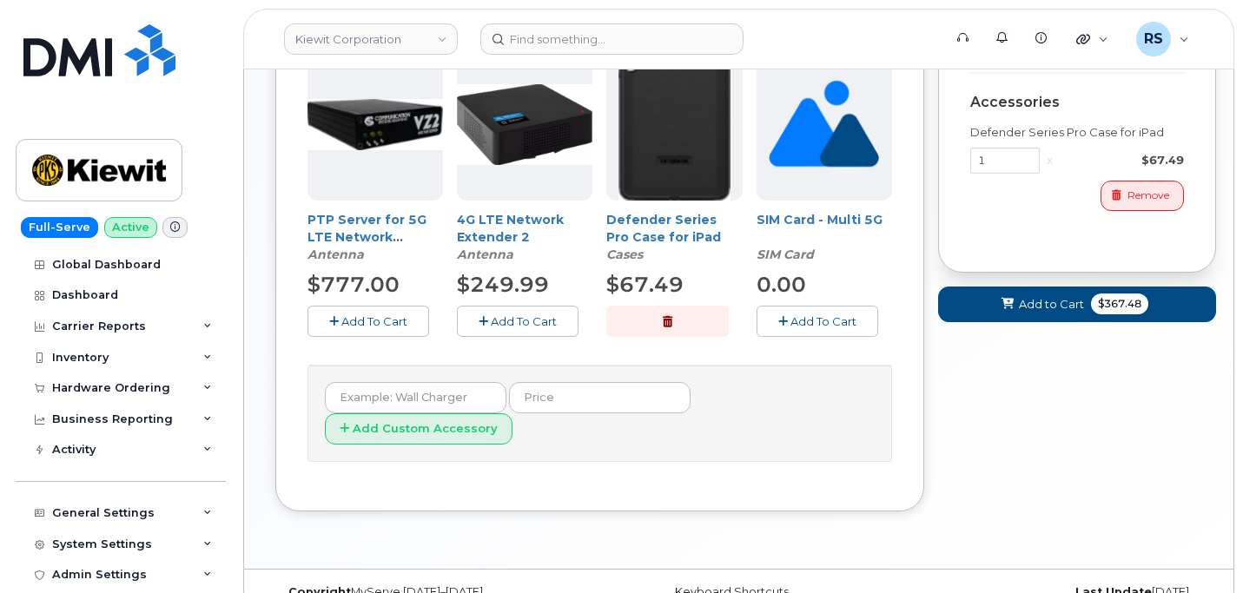
click at [979, 413] on div "Your Cart is Empty! Choose product from the left side and you will see the new …" at bounding box center [1077, 177] width 278 height 722
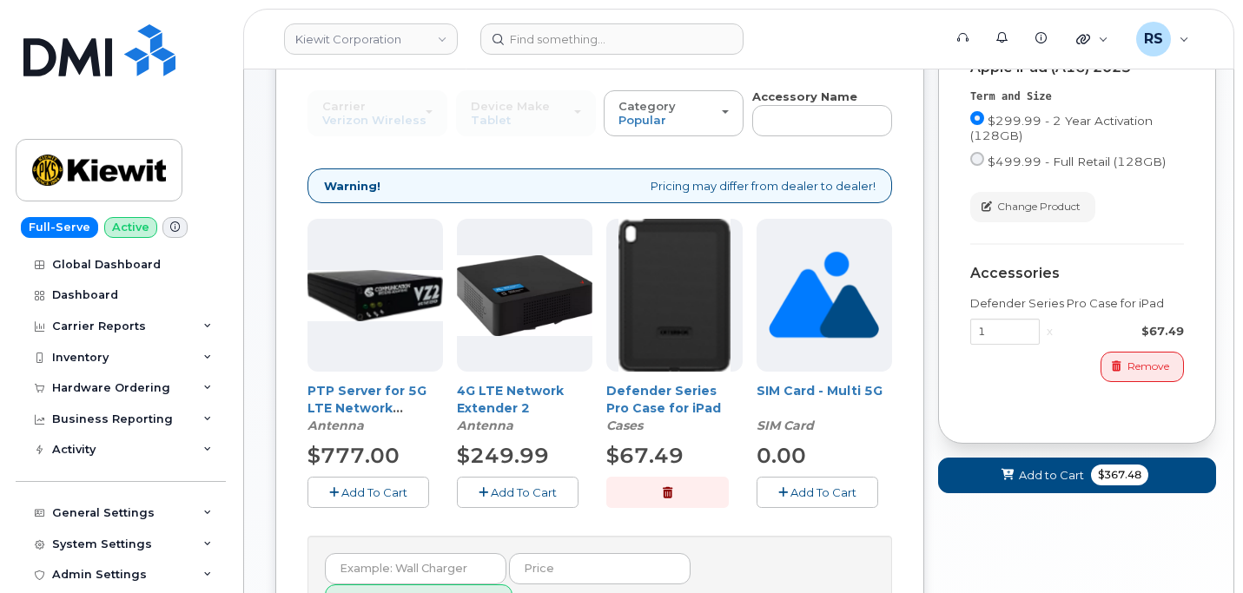
scroll to position [174, 0]
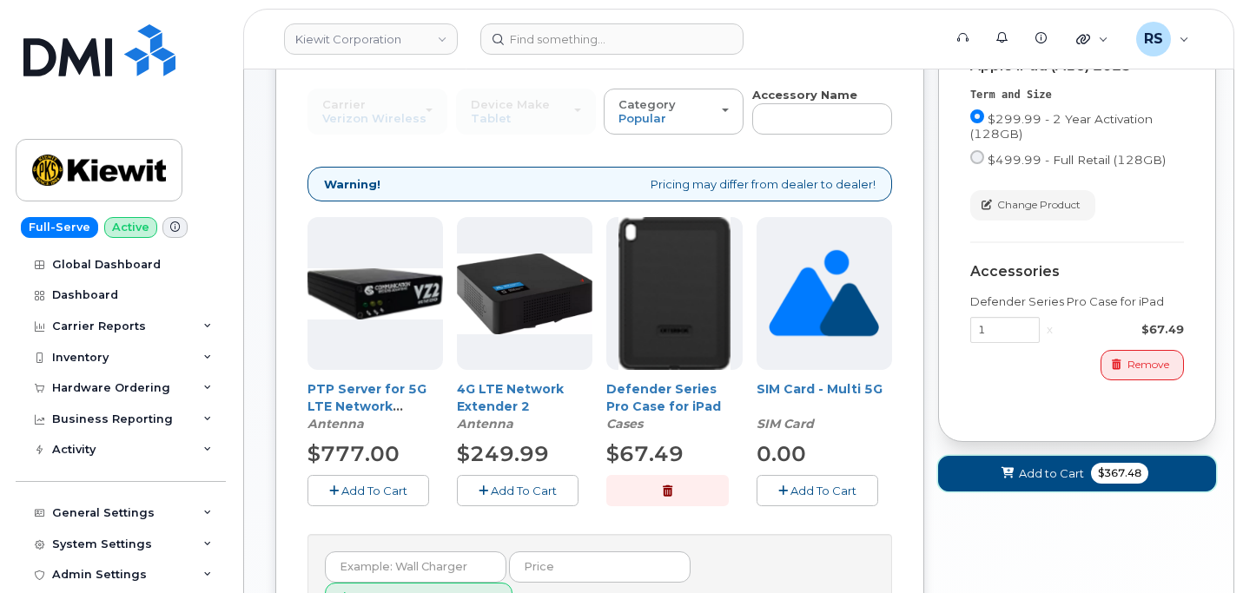
click at [1022, 465] on span "Add to Cart" at bounding box center [1051, 473] width 65 height 16
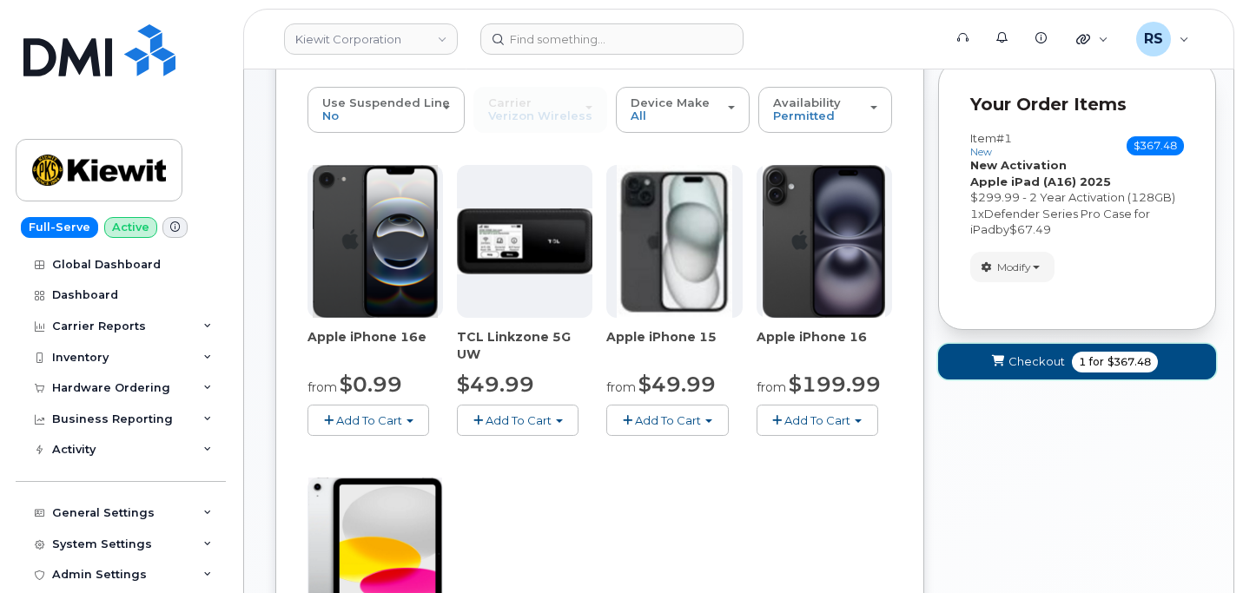
click at [1020, 353] on span "Checkout" at bounding box center [1036, 361] width 56 height 16
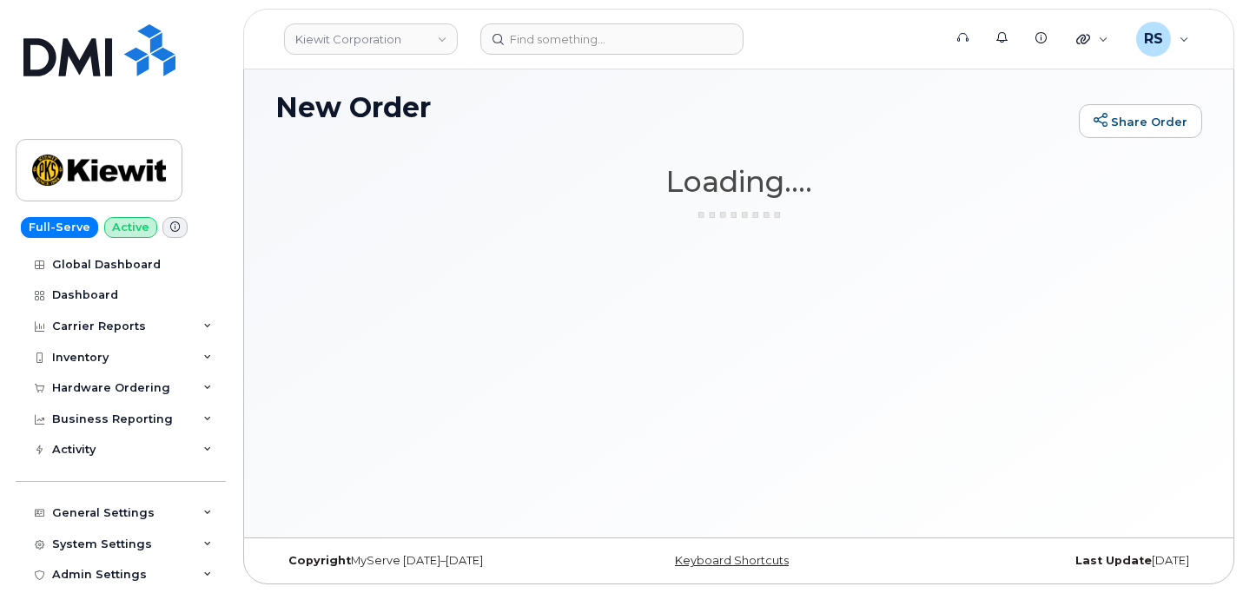
scroll to position [9, 0]
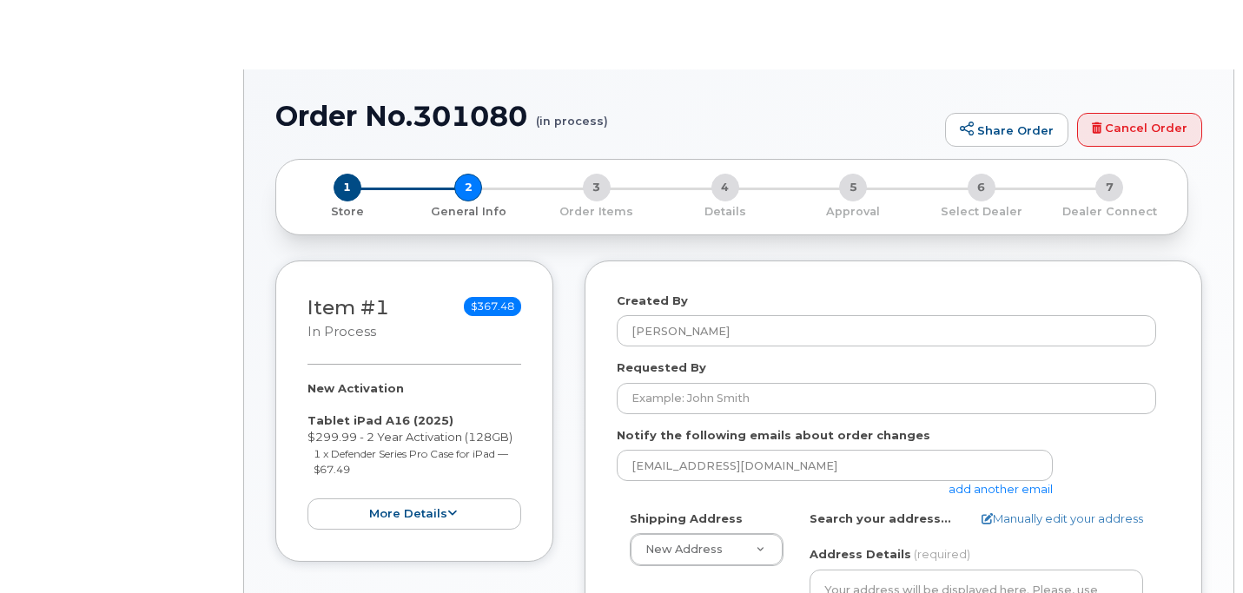
select select
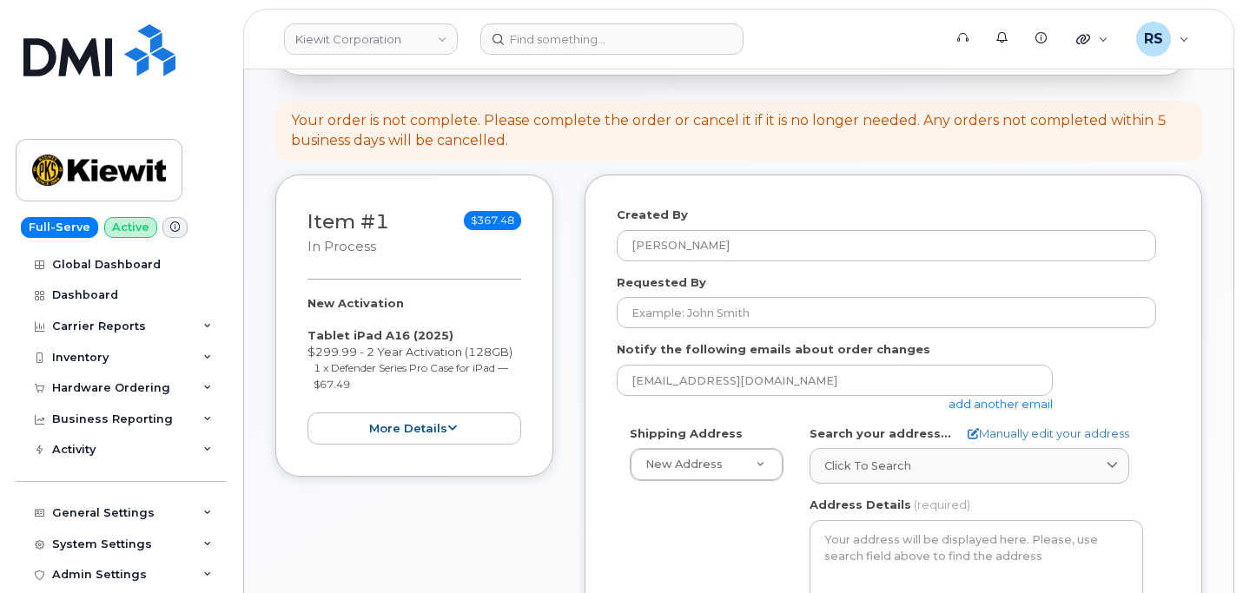
scroll to position [174, 0]
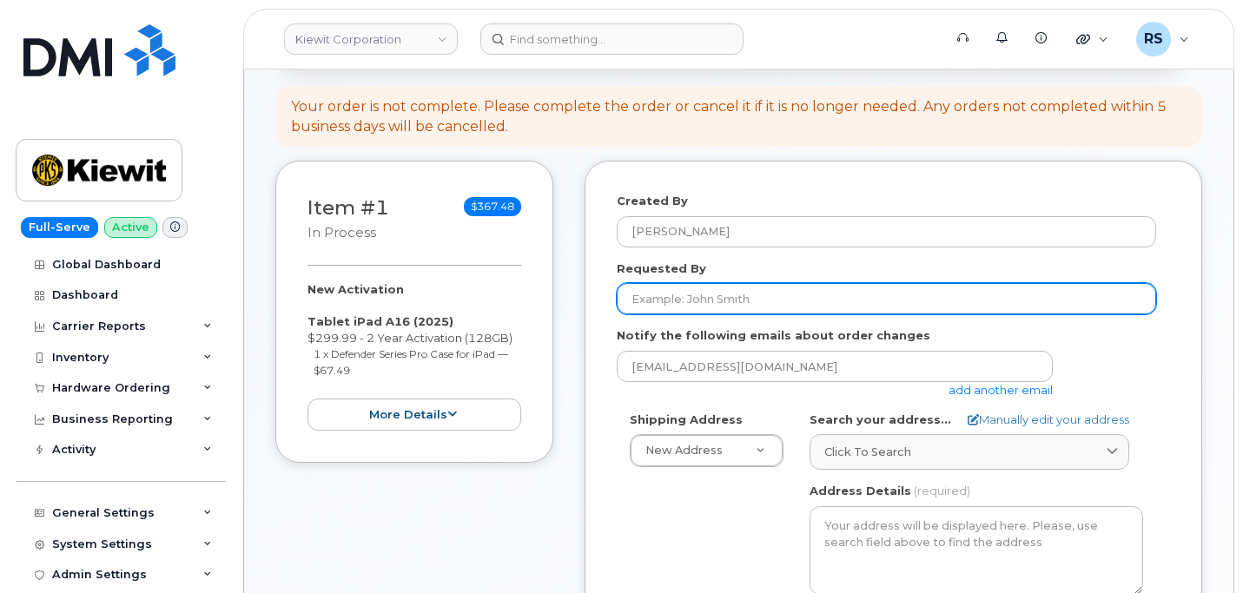
click at [648, 297] on input "Requested By" at bounding box center [886, 298] width 539 height 31
paste input "[PERSON_NAME] [PERSON_NAME]"
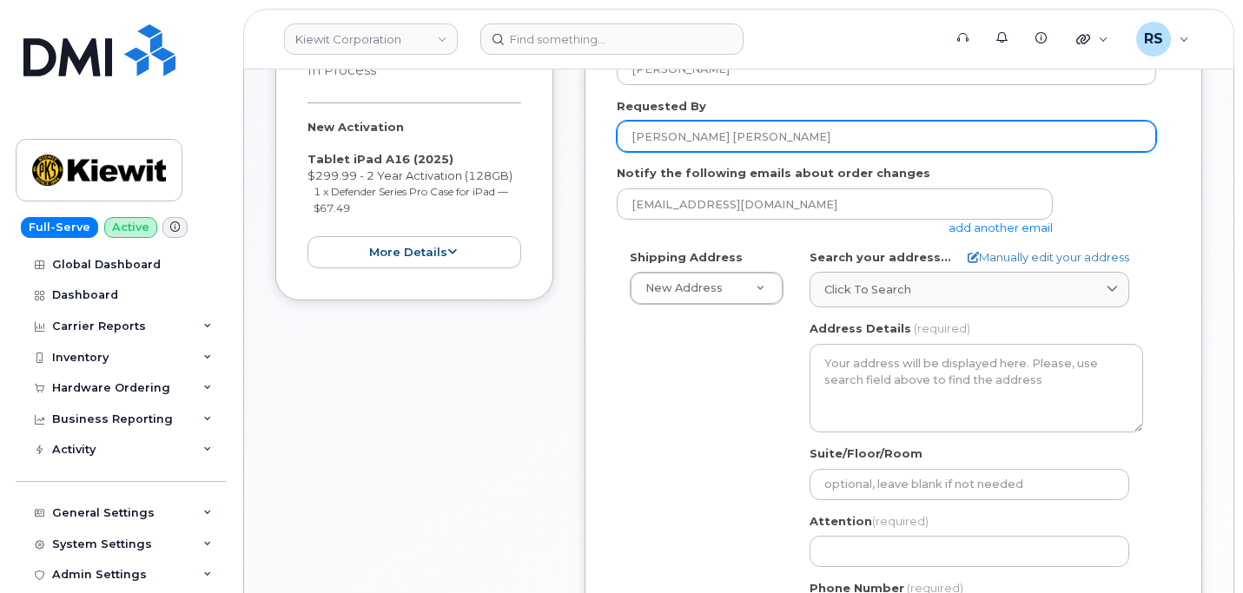
scroll to position [347, 0]
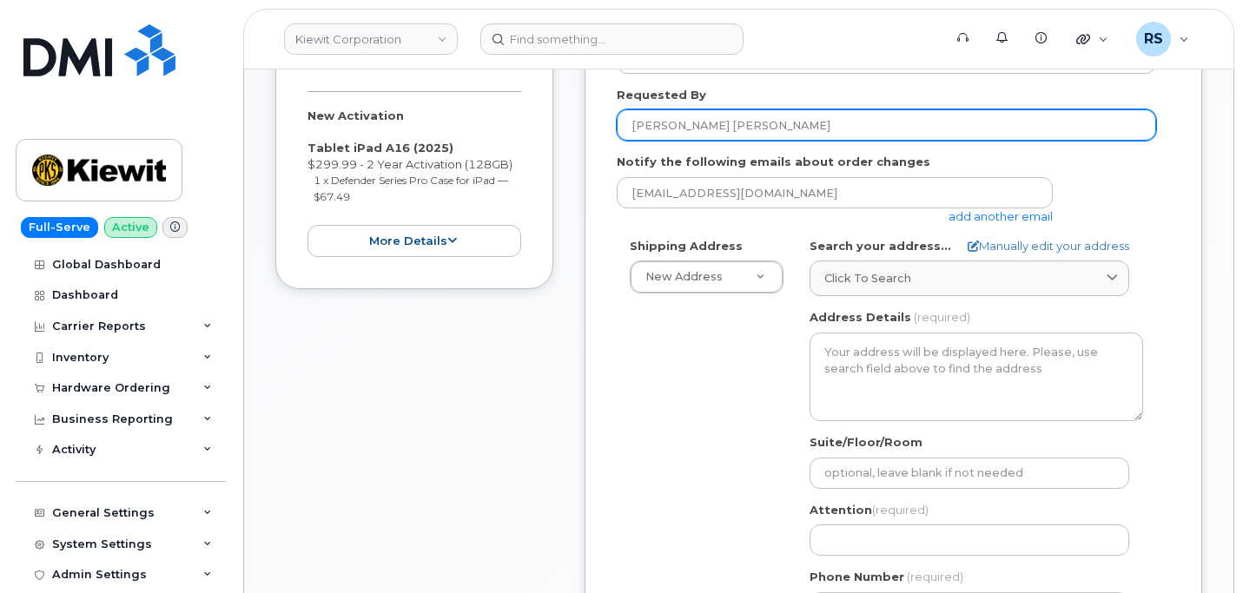
type input "[PERSON_NAME] [PERSON_NAME]"
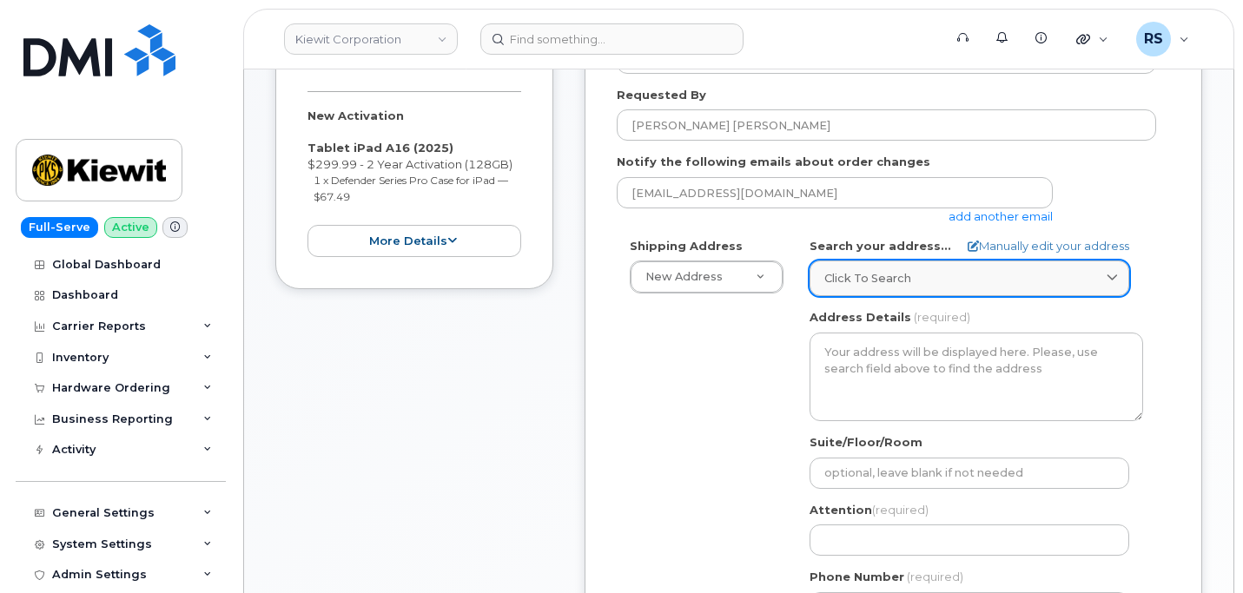
click at [840, 272] on span "Click to search" at bounding box center [867, 278] width 87 height 16
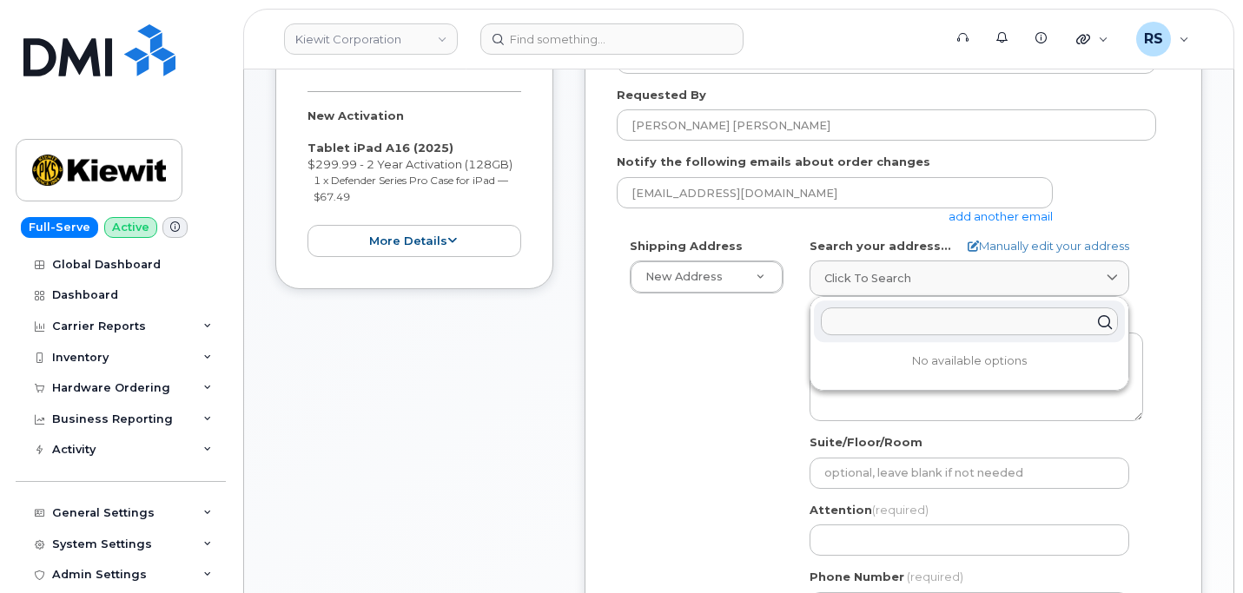
drag, startPoint x: 840, startPoint y: 272, endPoint x: 835, endPoint y: 309, distance: 37.6
click at [835, 309] on input "text" at bounding box center [969, 321] width 297 height 28
paste input "04 Cross Station Rd PINEVILLE SC 29468"
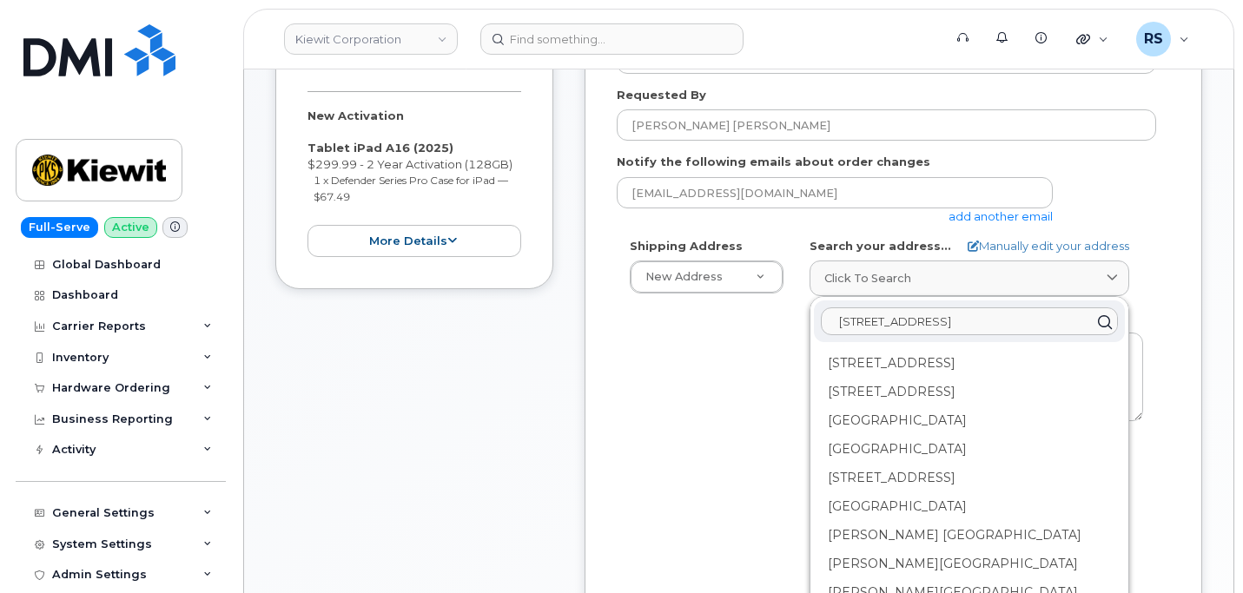
click at [834, 322] on input "04 Cross Station Rd PINEVILLE SC 29468" at bounding box center [969, 321] width 297 height 28
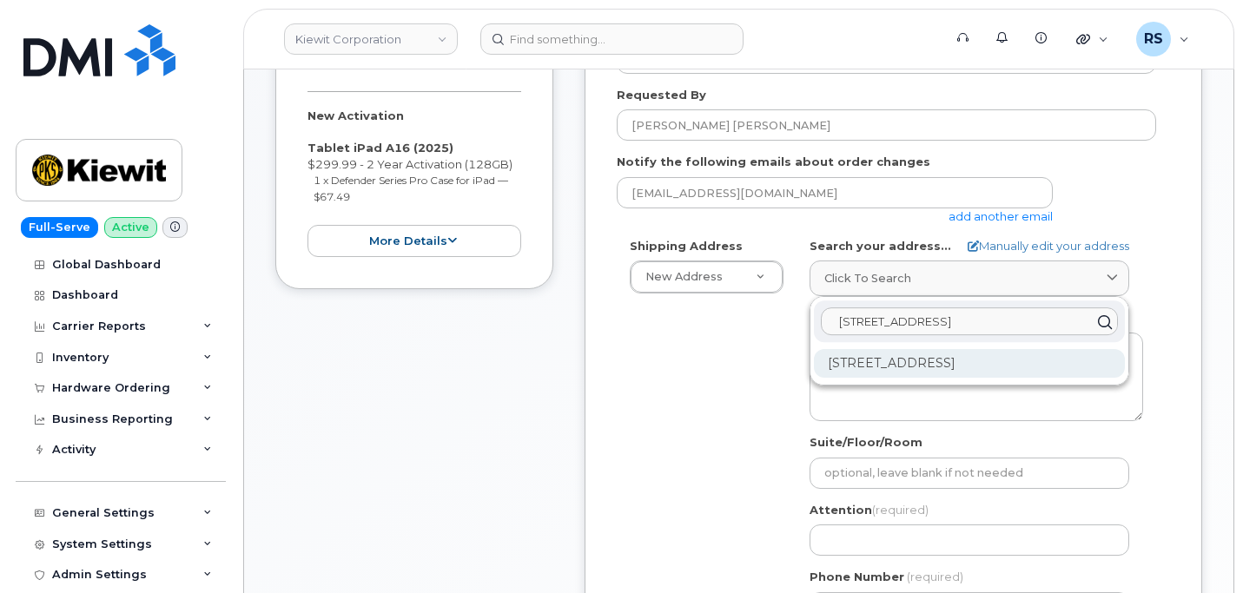
type input "504 Cross Station Rd PINEVILLE SC 29468"
click at [891, 366] on div "504 Cross Station Rd Pineville SC 29468-3517" at bounding box center [969, 363] width 311 height 29
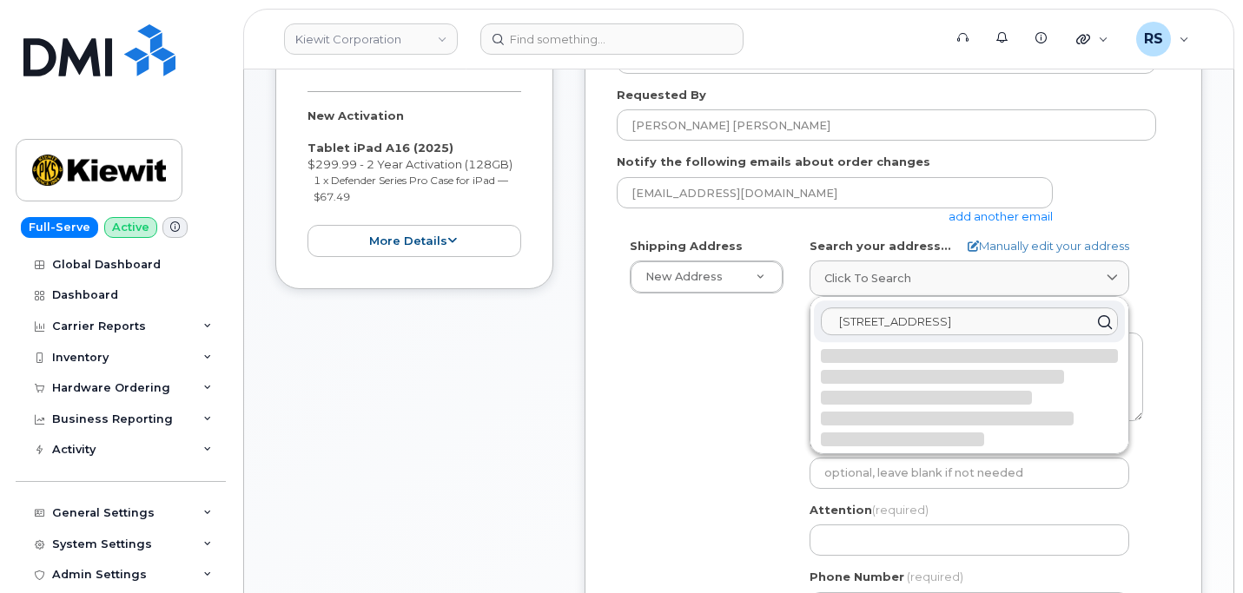
select select
type textarea "504 Cross Station Rd PINEVILLE SC 29468-3517 UNITED STATES"
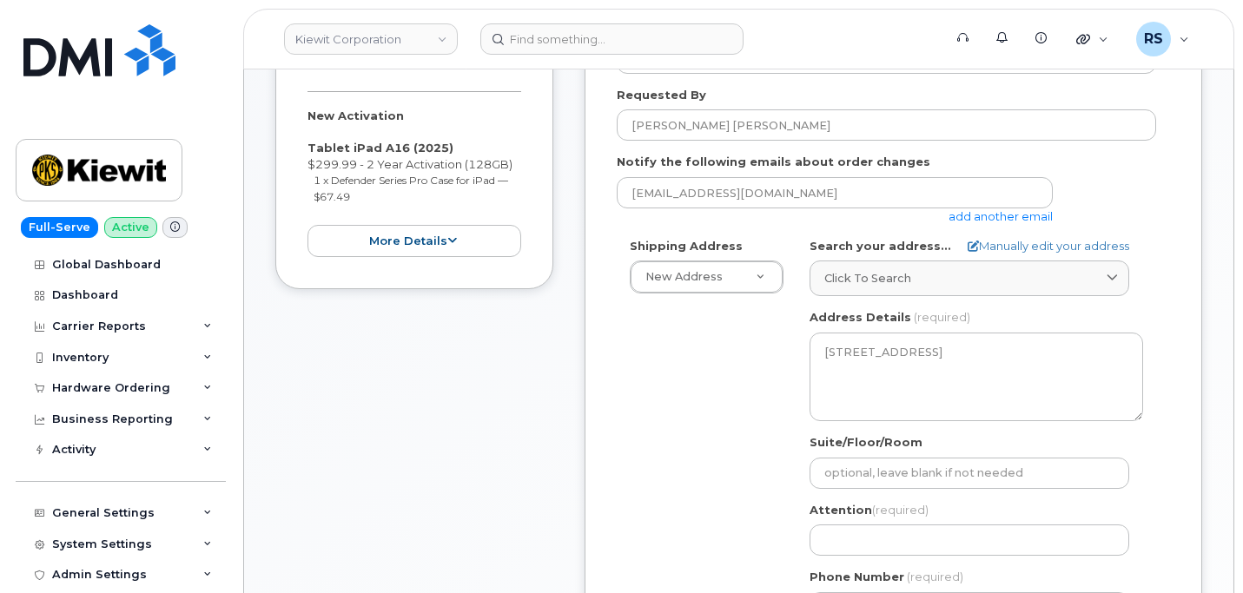
click at [727, 399] on div "Shipping Address New Address New Address 6200 Lee Vista Blvd Ste 100 1215 E For…" at bounding box center [886, 437] width 539 height 399
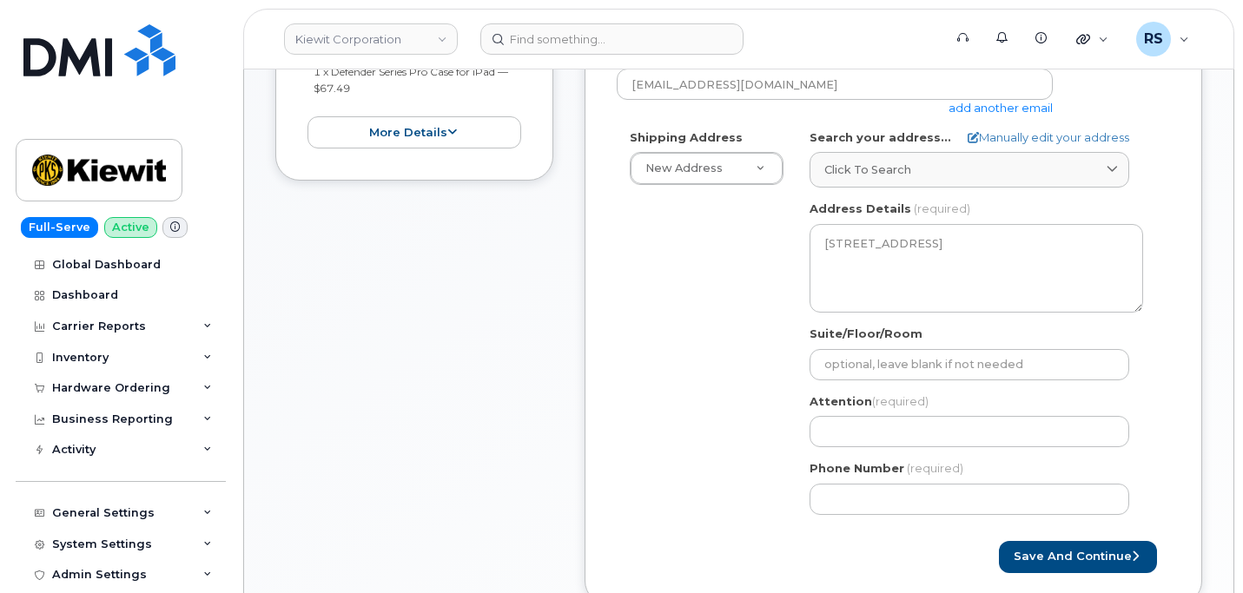
scroll to position [463, 0]
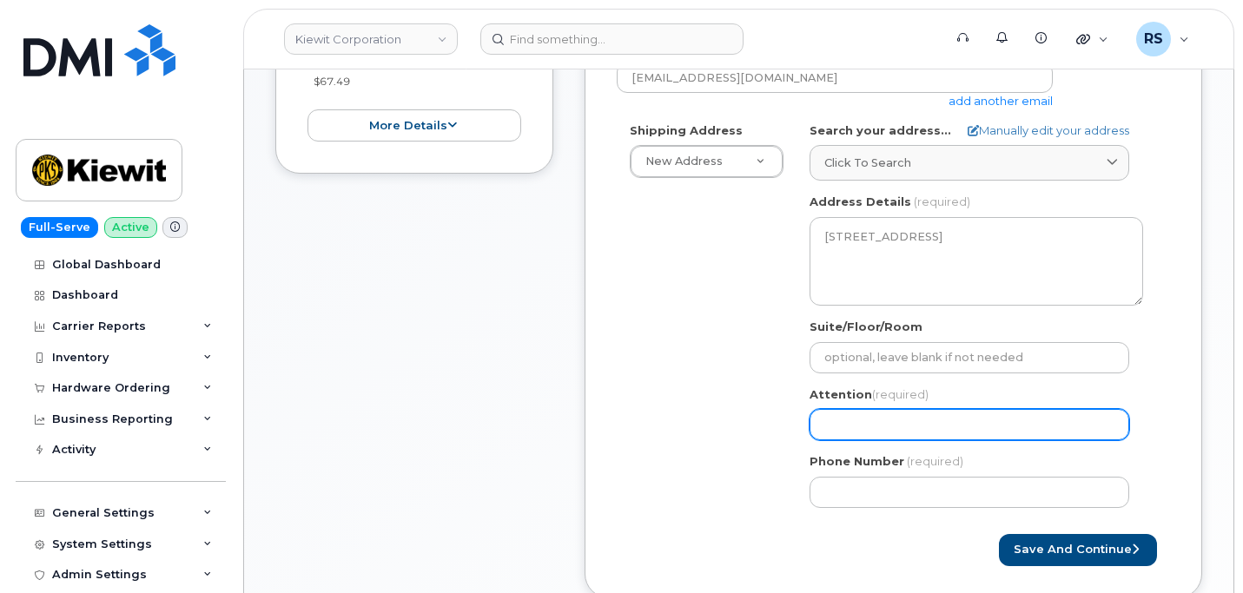
click at [847, 425] on input "Attention (required)" at bounding box center [969, 424] width 320 height 31
click at [841, 420] on input "Attention (required)" at bounding box center [969, 424] width 320 height 31
paste input "[PERSON_NAME]"
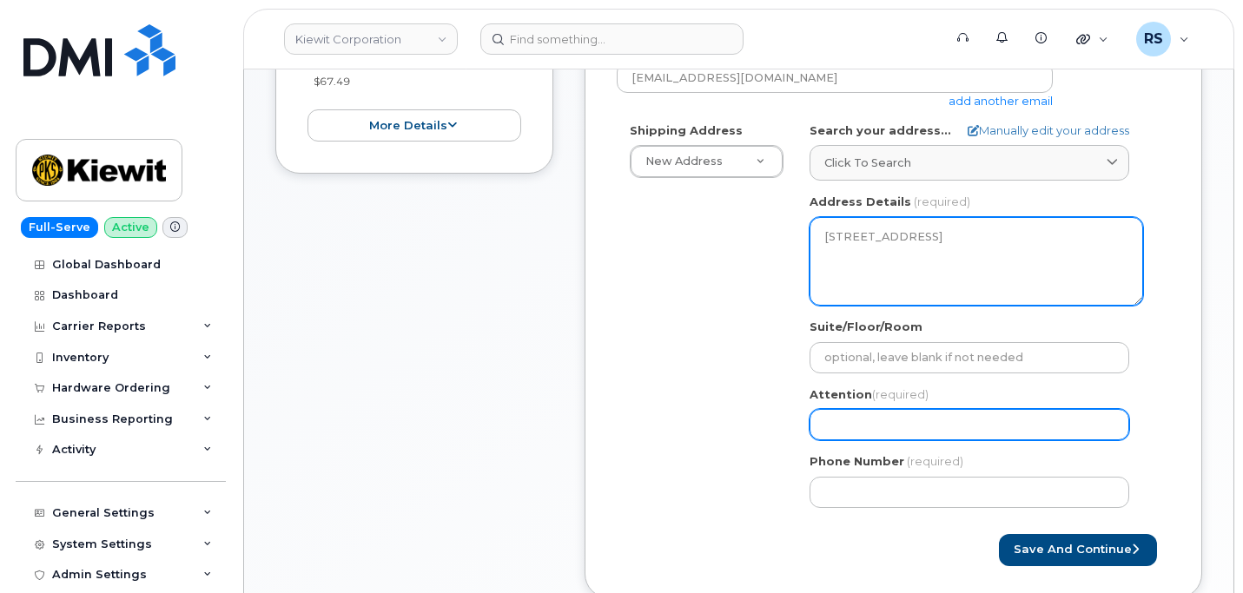
select select
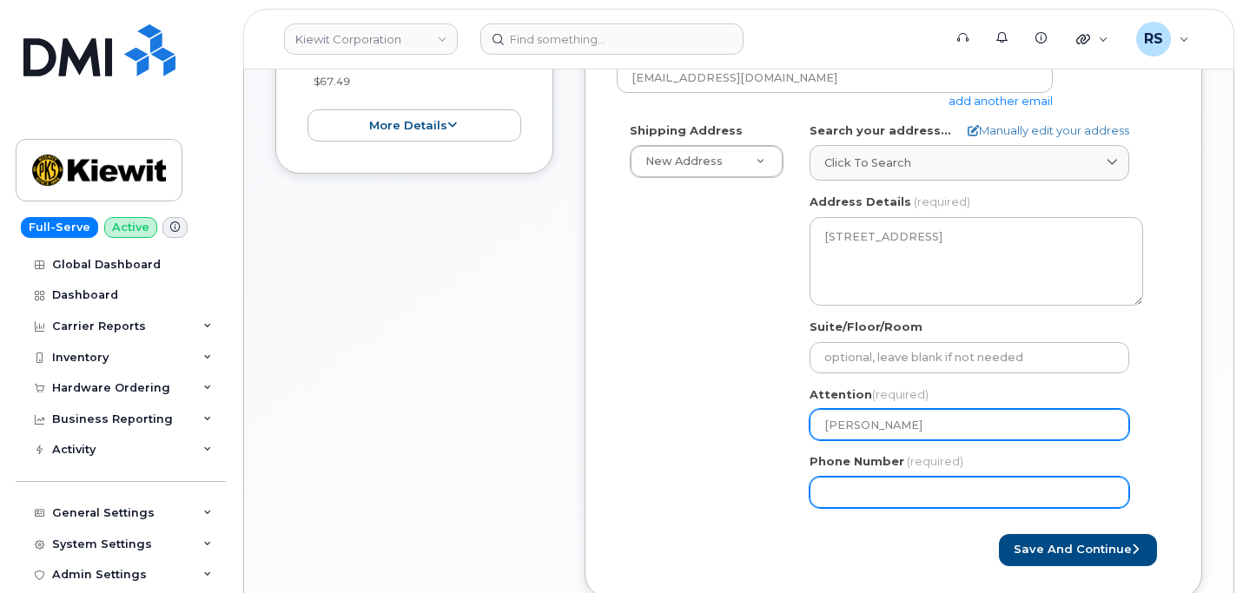
type input "[PERSON_NAME]"
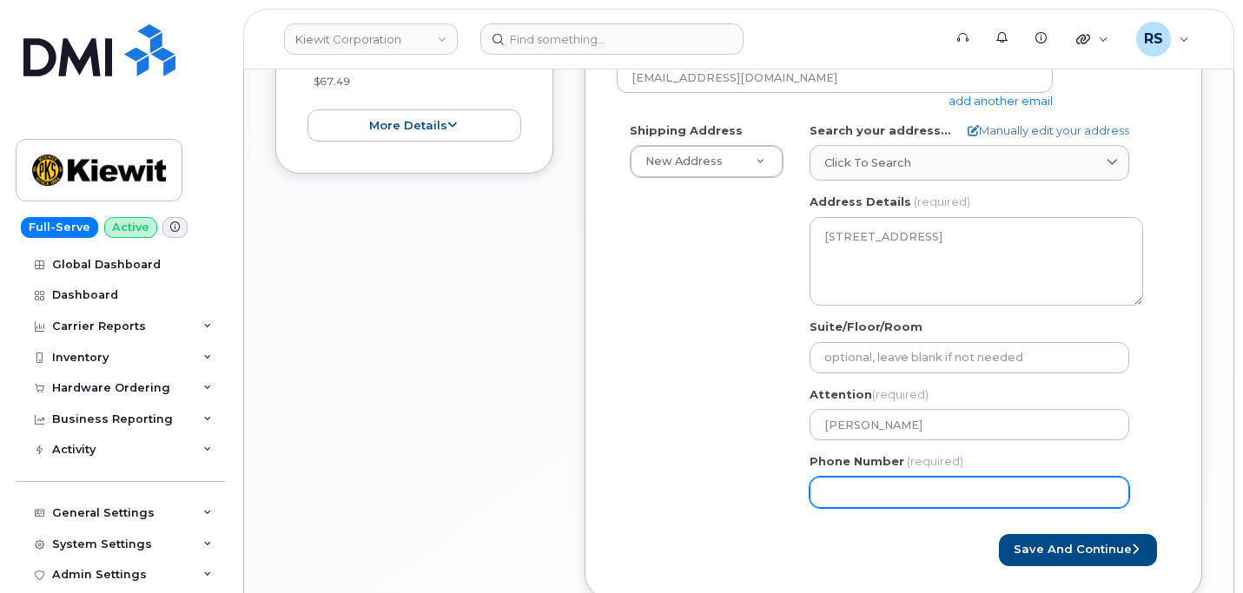
click at [834, 493] on input "Phone Number" at bounding box center [969, 492] width 320 height 31
click at [839, 487] on input "Phone Number" at bounding box center [969, 492] width 320 height 31
click at [853, 489] on input "Phone Number" at bounding box center [969, 492] width 320 height 31
click at [874, 493] on input "Phone Number" at bounding box center [969, 492] width 320 height 31
select select
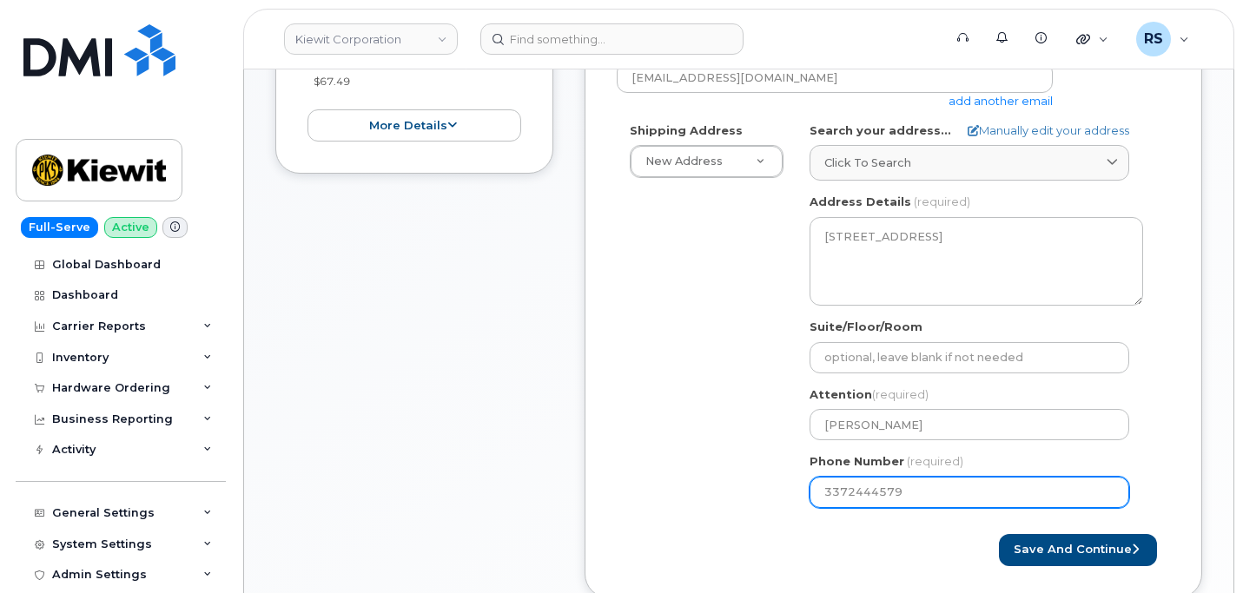
type input "3372444579"
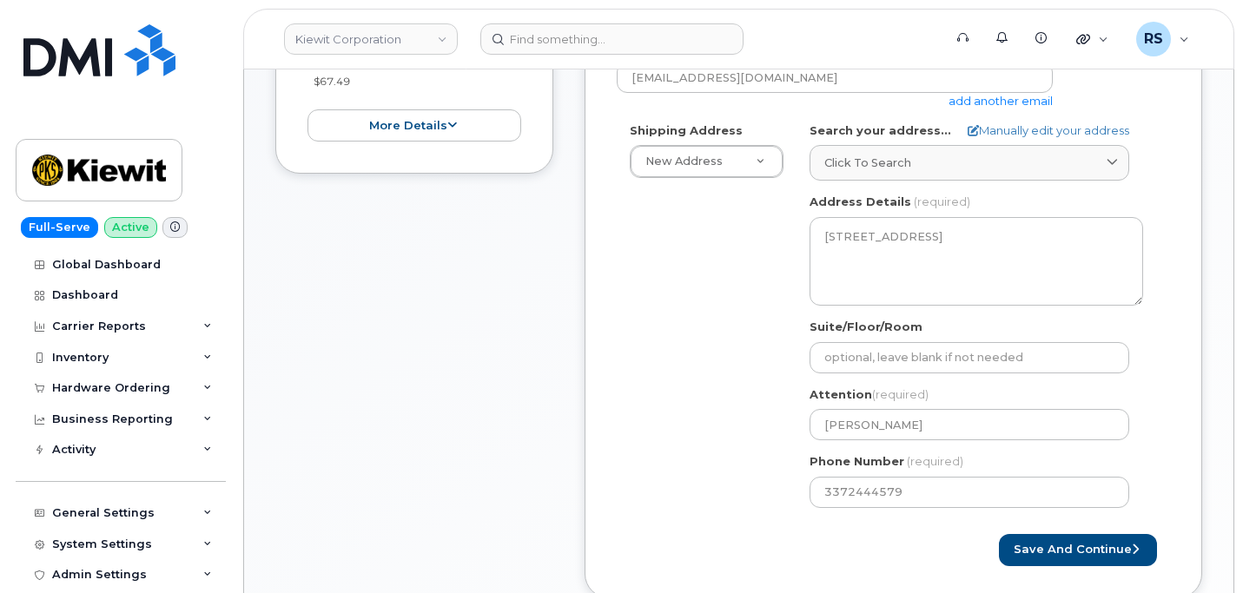
click at [722, 411] on div "Shipping Address New Address New Address 6200 Lee Vista Blvd Ste 100 1215 E For…" at bounding box center [886, 321] width 539 height 399
click at [1055, 549] on button "Save and Continue" at bounding box center [1078, 550] width 158 height 32
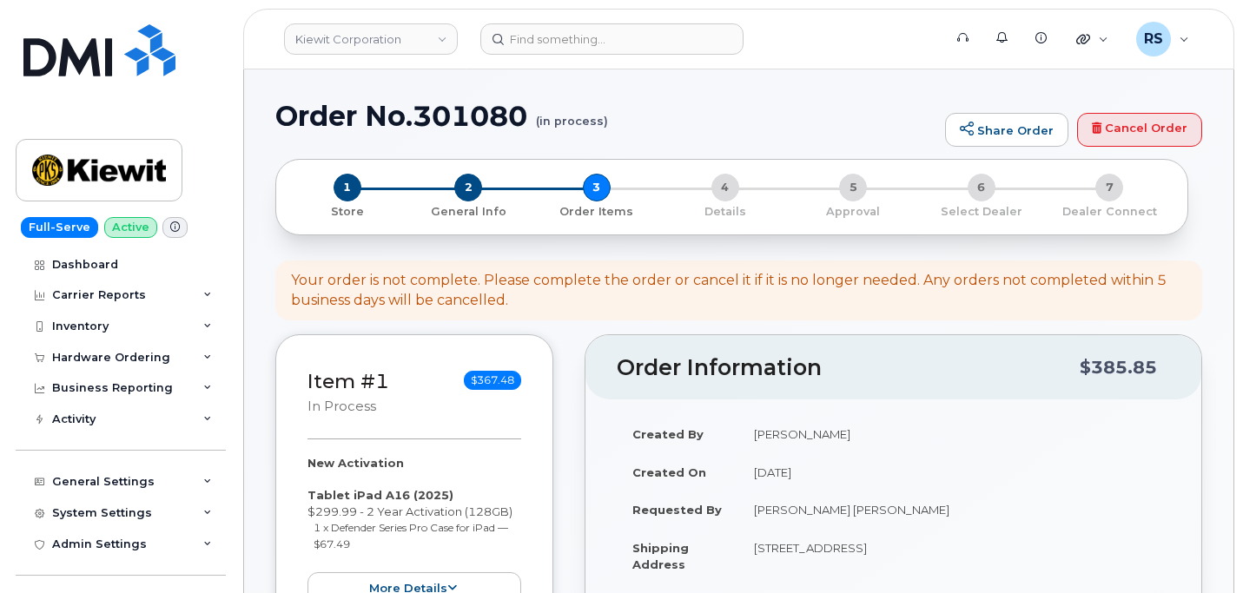
select select
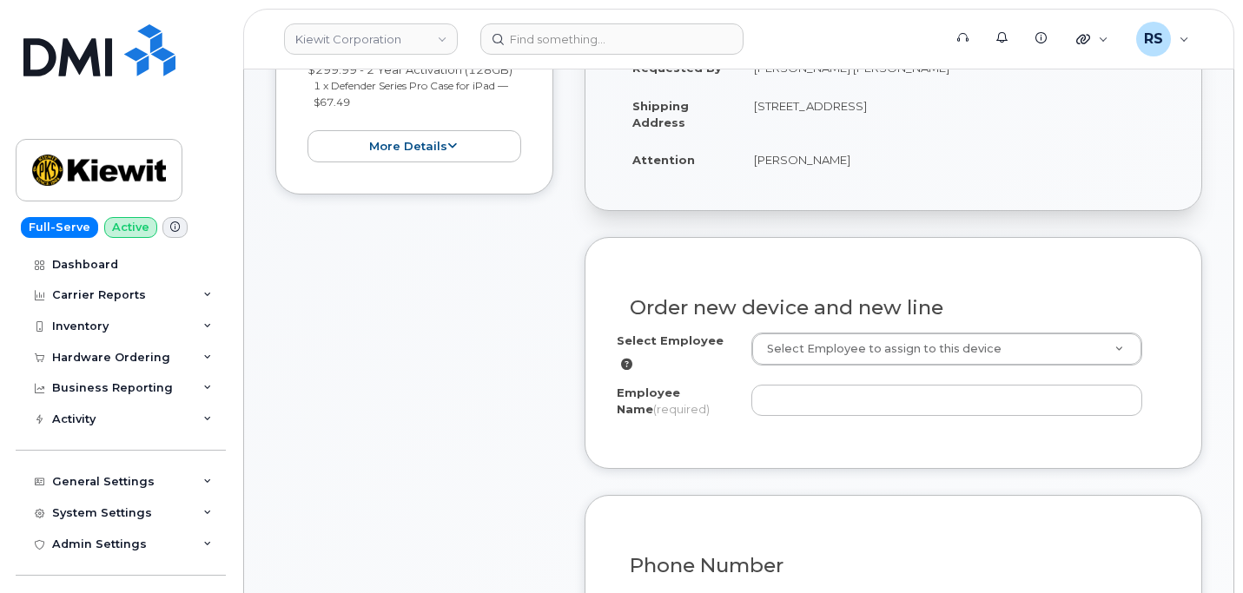
scroll to position [463, 0]
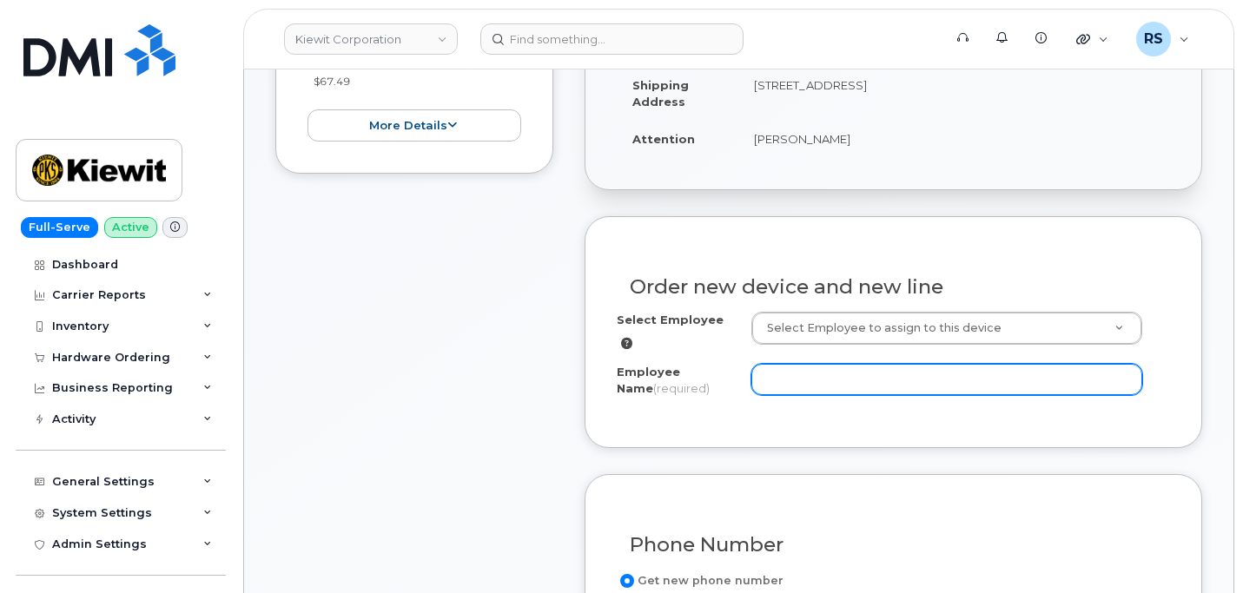
click at [781, 377] on input "Employee Name (required)" at bounding box center [946, 379] width 391 height 31
paste input "[PERSON_NAME]"
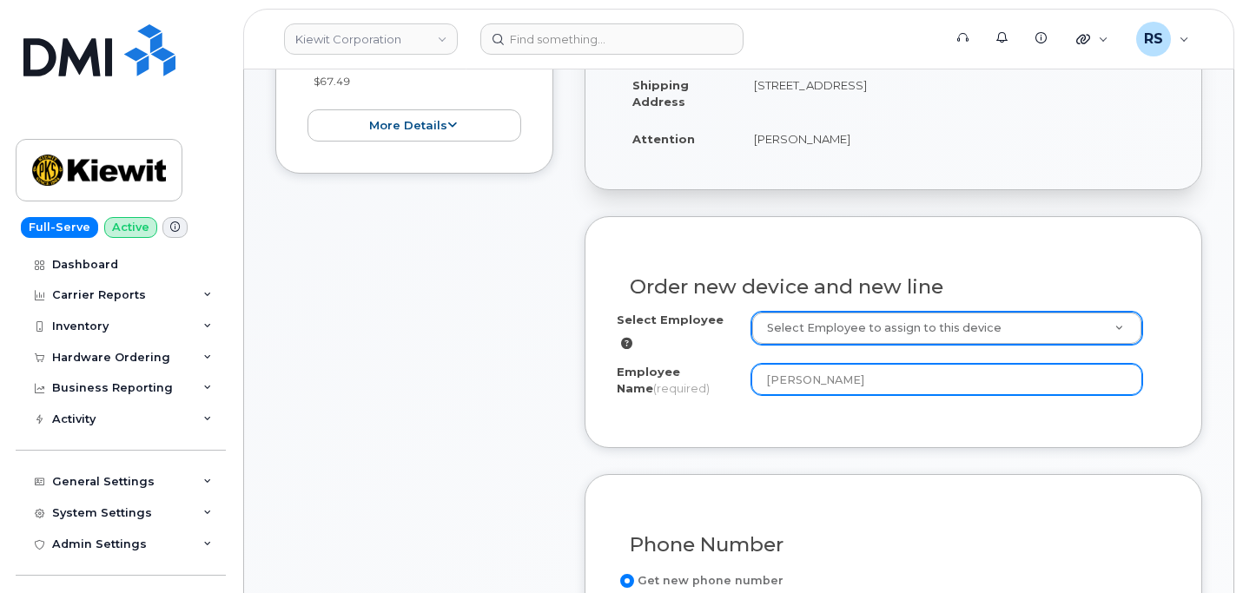
type input "[PERSON_NAME]"
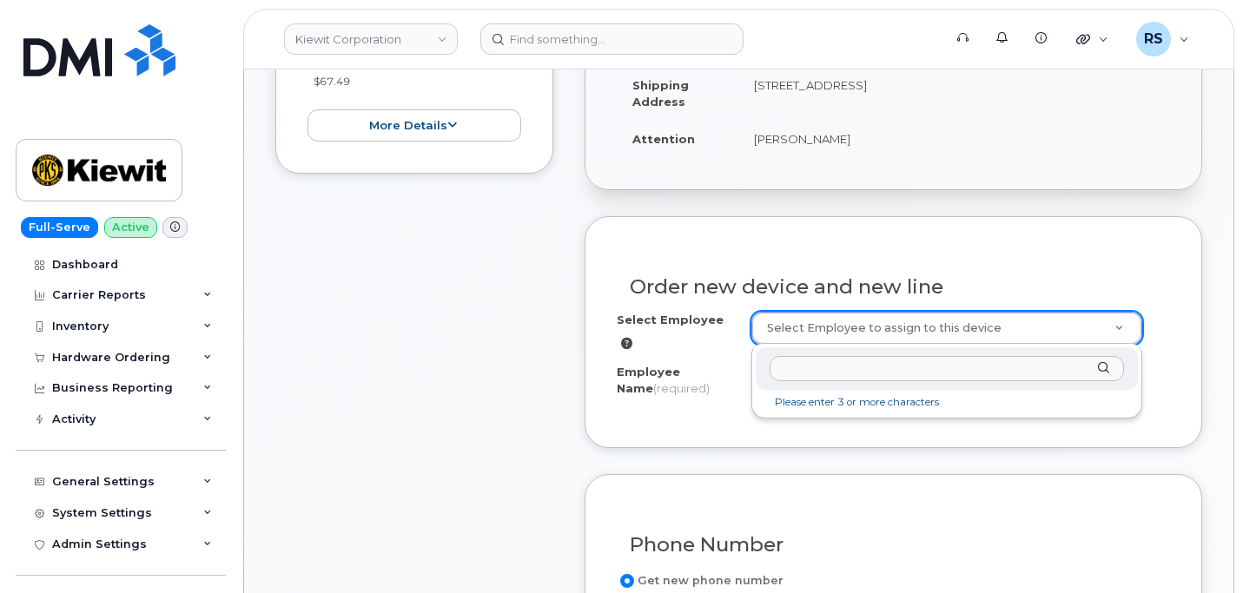
click at [795, 360] on input "text" at bounding box center [946, 368] width 354 height 25
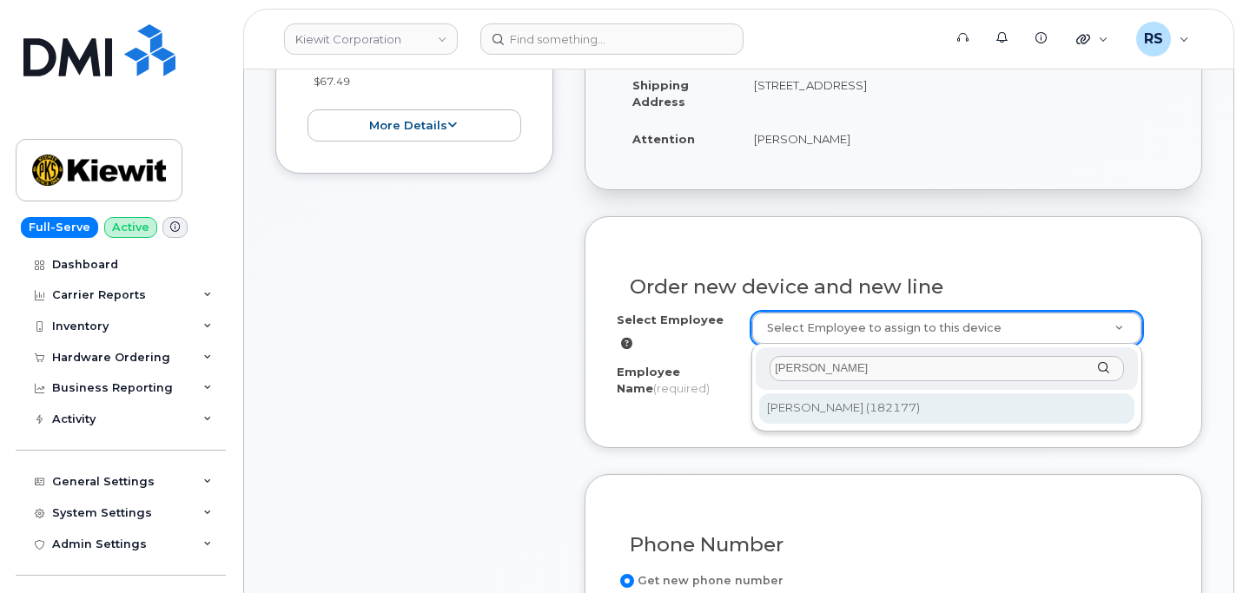
type input "[PERSON_NAME]"
type input "2146459"
type input "504 Cross Station Rd"
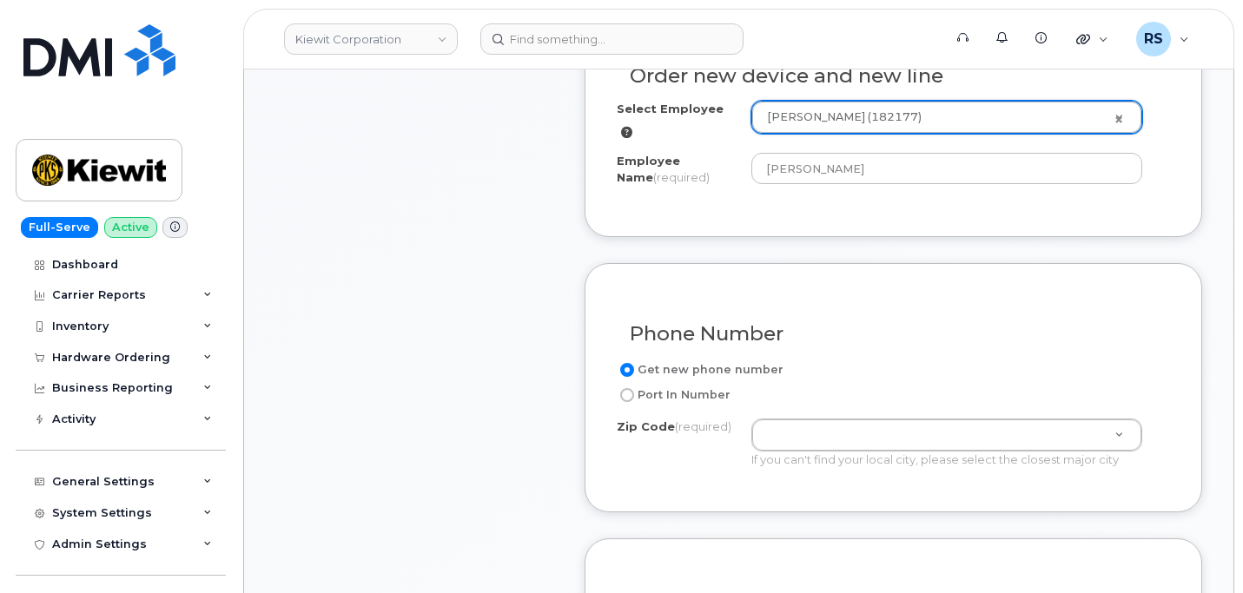
scroll to position [753, 0]
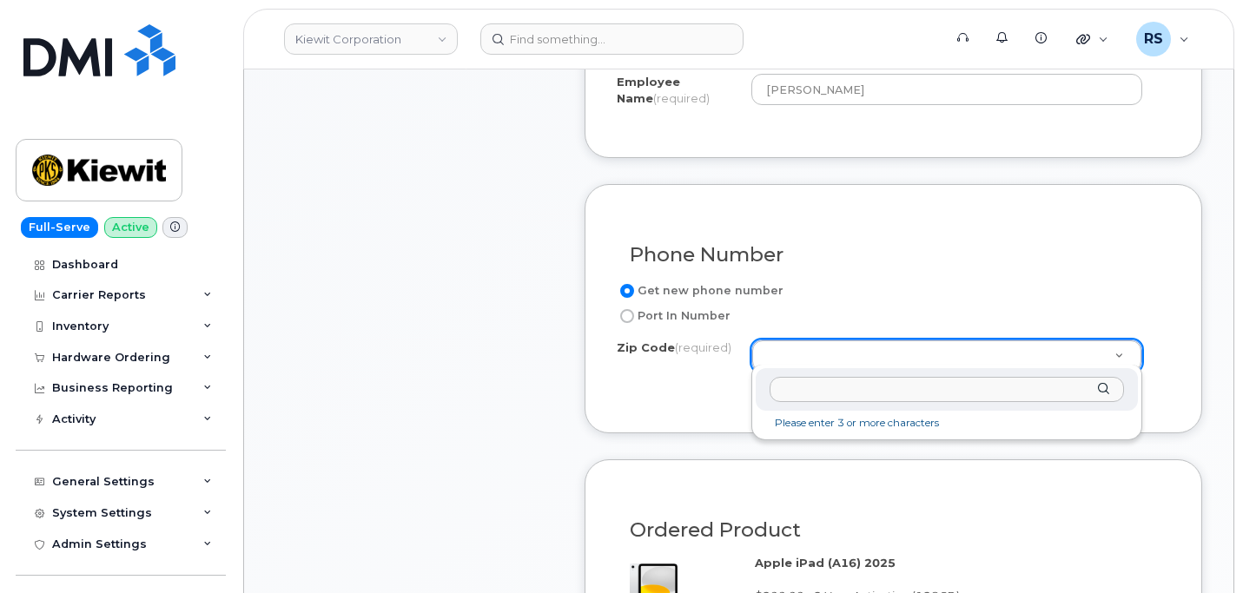
click at [784, 389] on input "Zip Code (required)" at bounding box center [946, 389] width 354 height 25
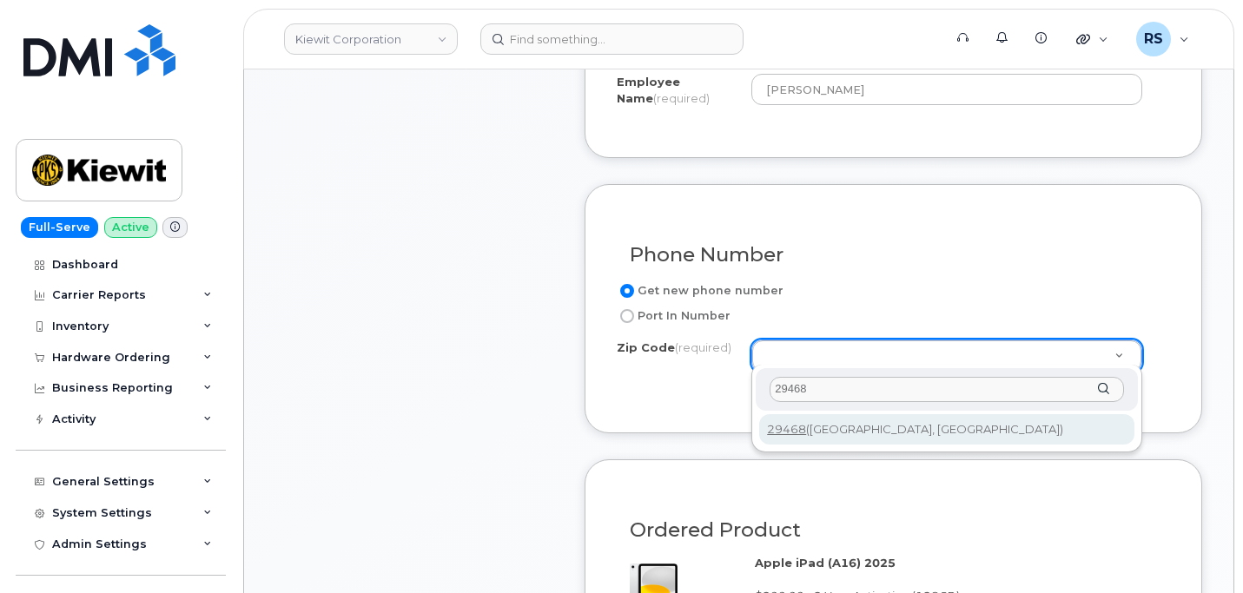
type input "29468"
type input "29468 (Pineville, SC)"
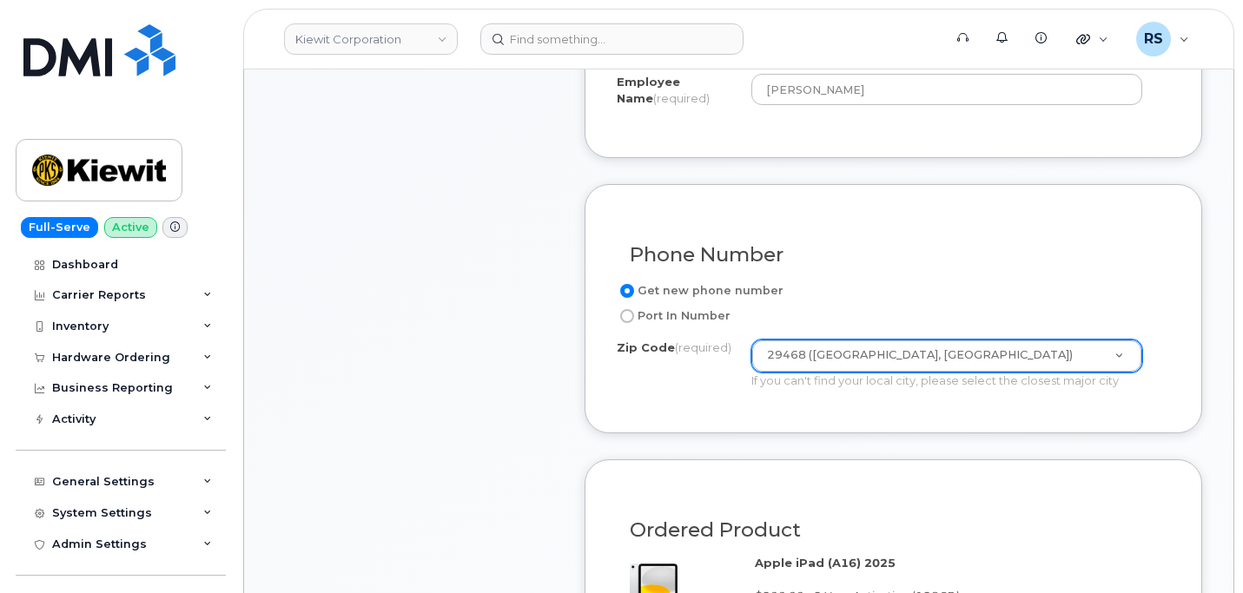
click at [407, 392] on div "Item #1 in process $367.48 New Activation Tablet iPad A16 (2025) $299.99 - 2 Ye…" at bounding box center [414, 400] width 278 height 1638
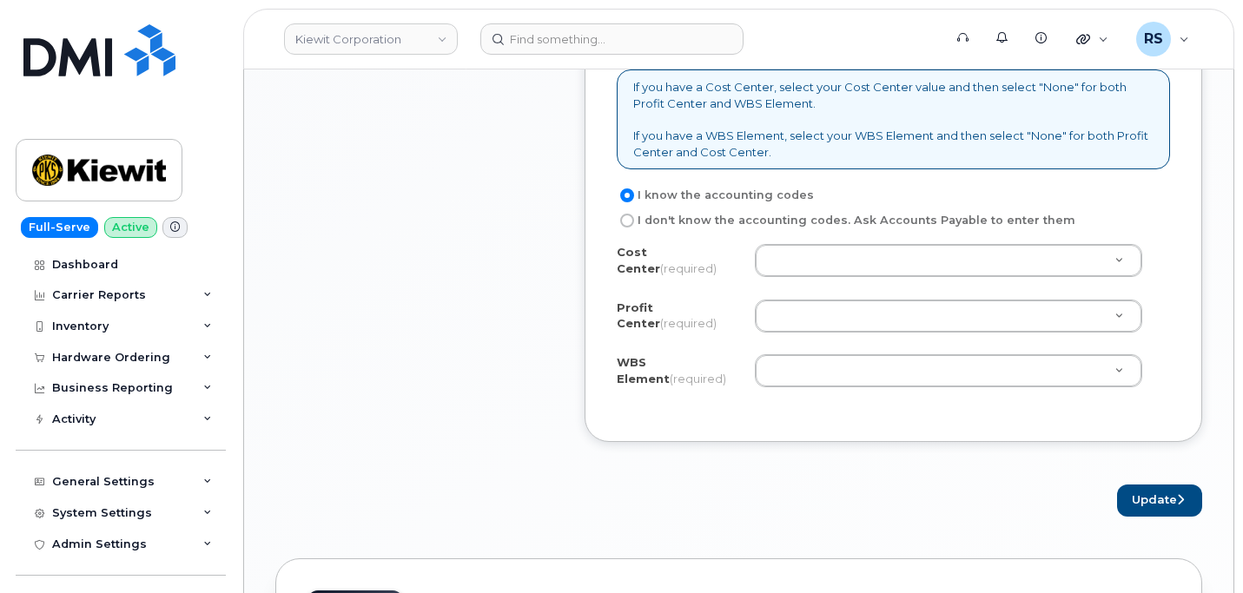
scroll to position [1505, 0]
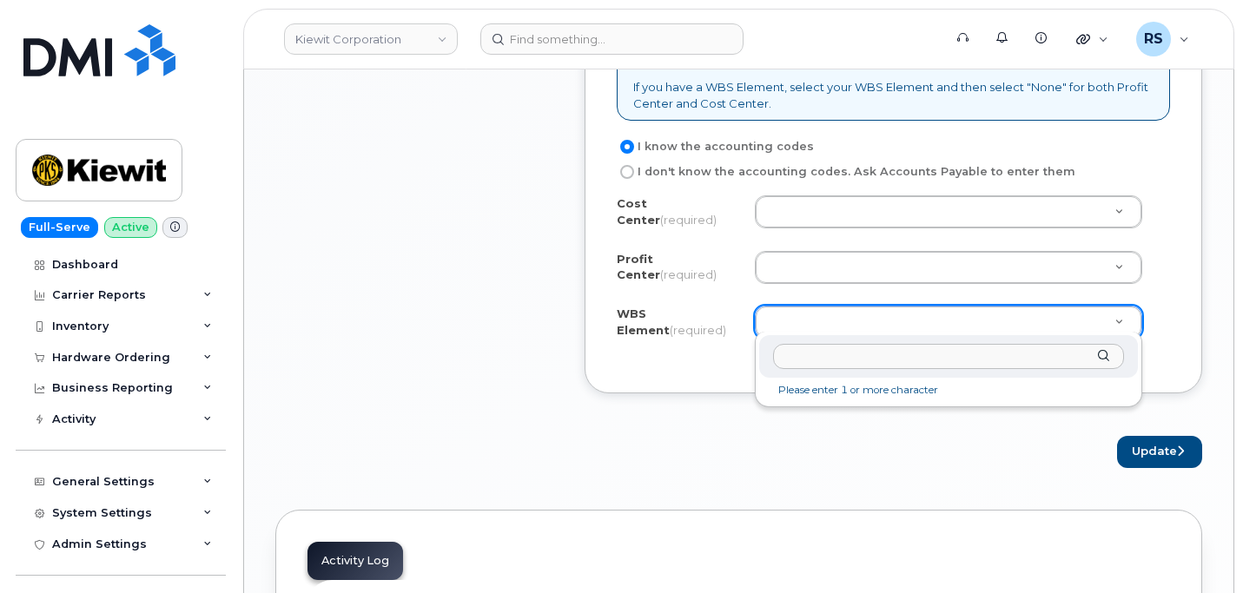
click at [797, 357] on input "text" at bounding box center [948, 356] width 351 height 25
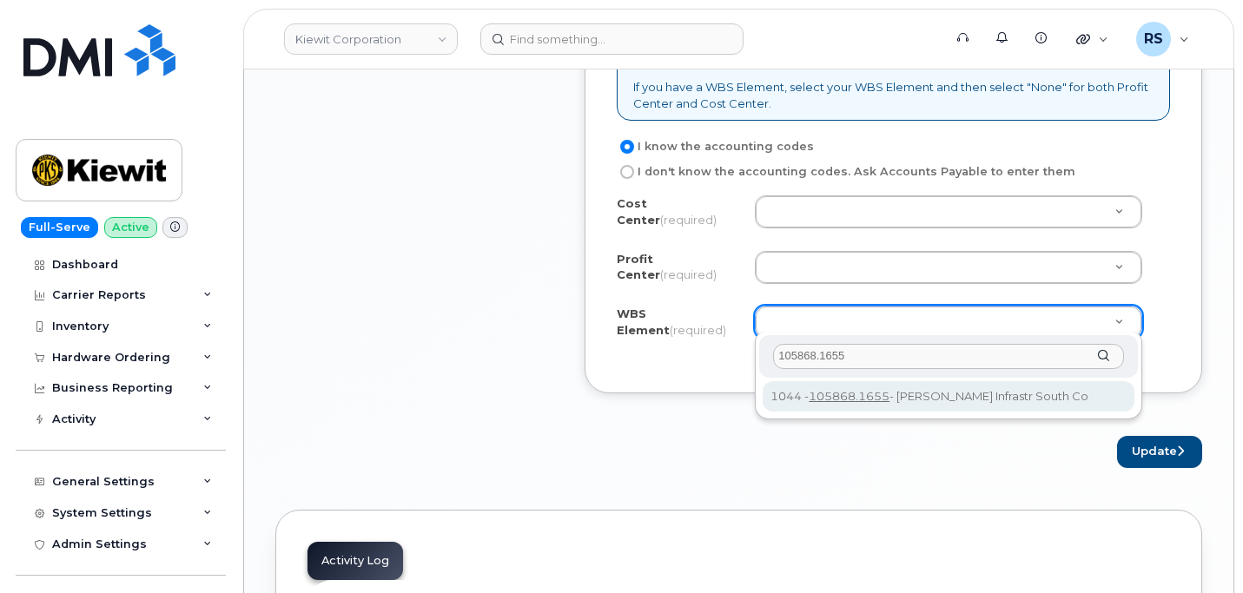
type input "105868.1655"
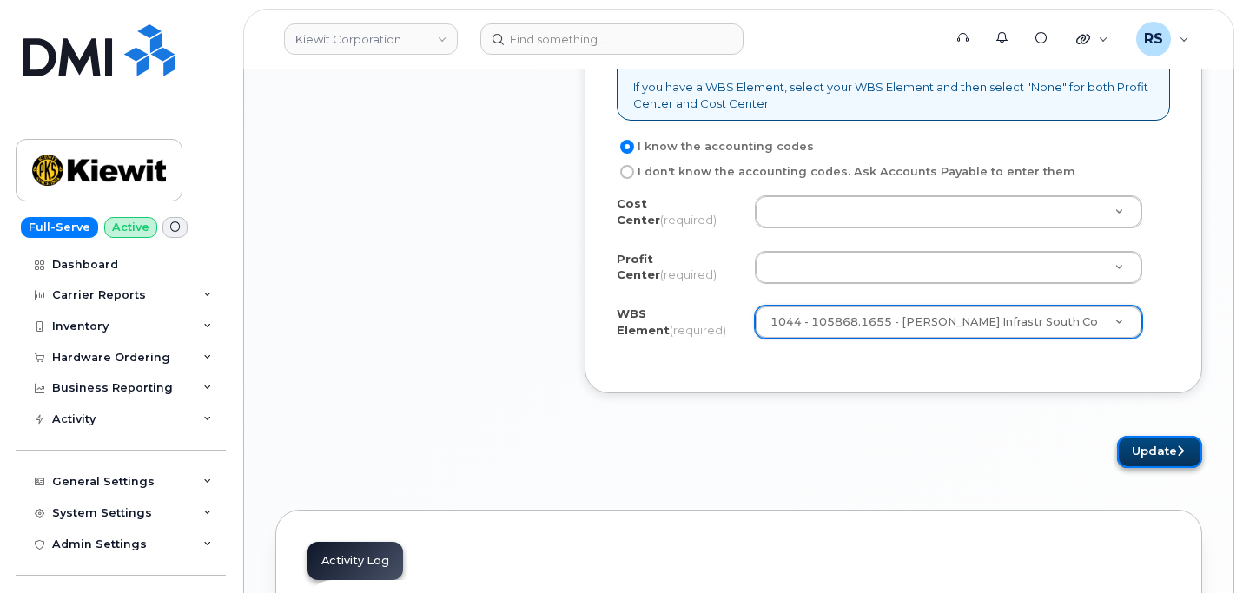
click at [1151, 439] on button "Update" at bounding box center [1159, 452] width 85 height 32
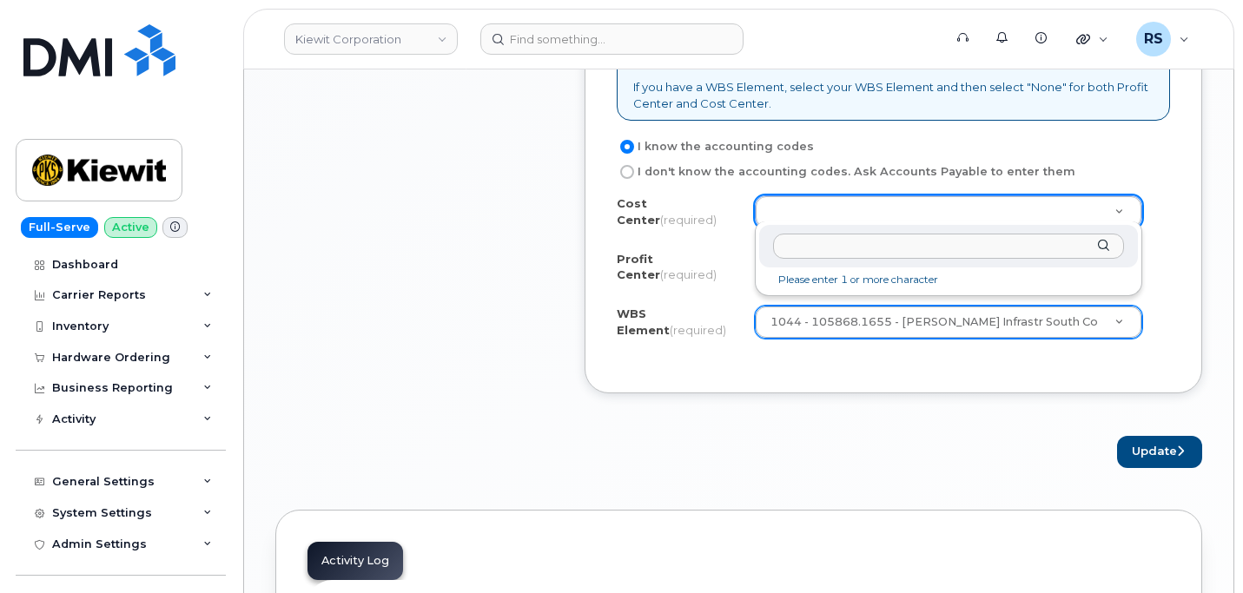
click at [802, 247] on input "text" at bounding box center [948, 246] width 351 height 25
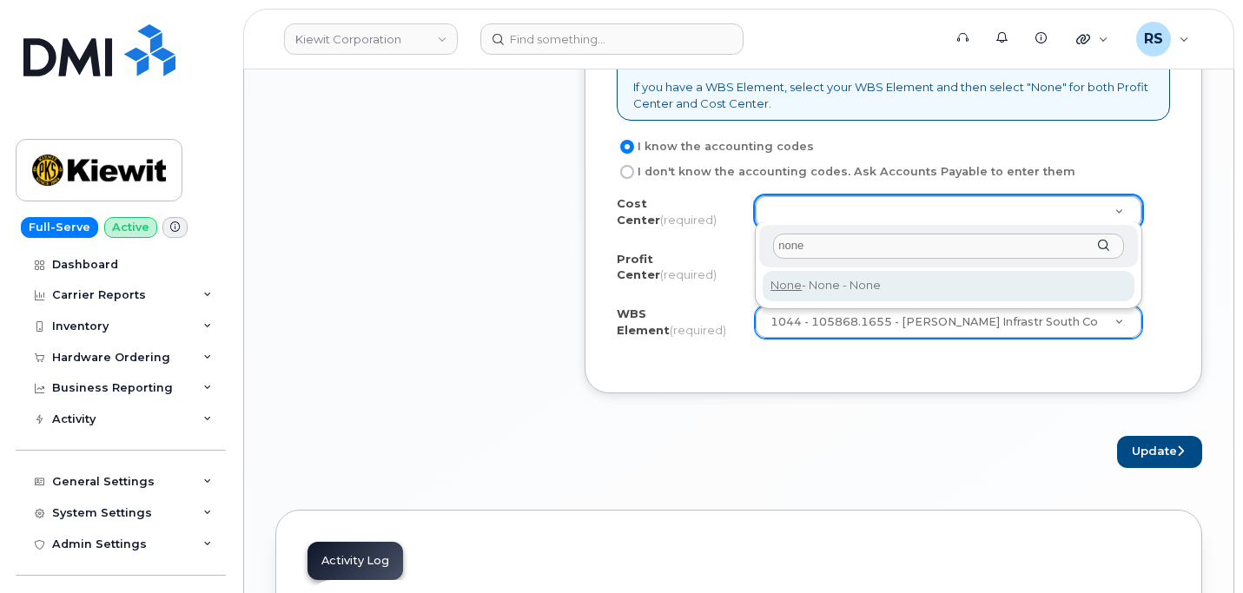
type input "none"
type input "None"
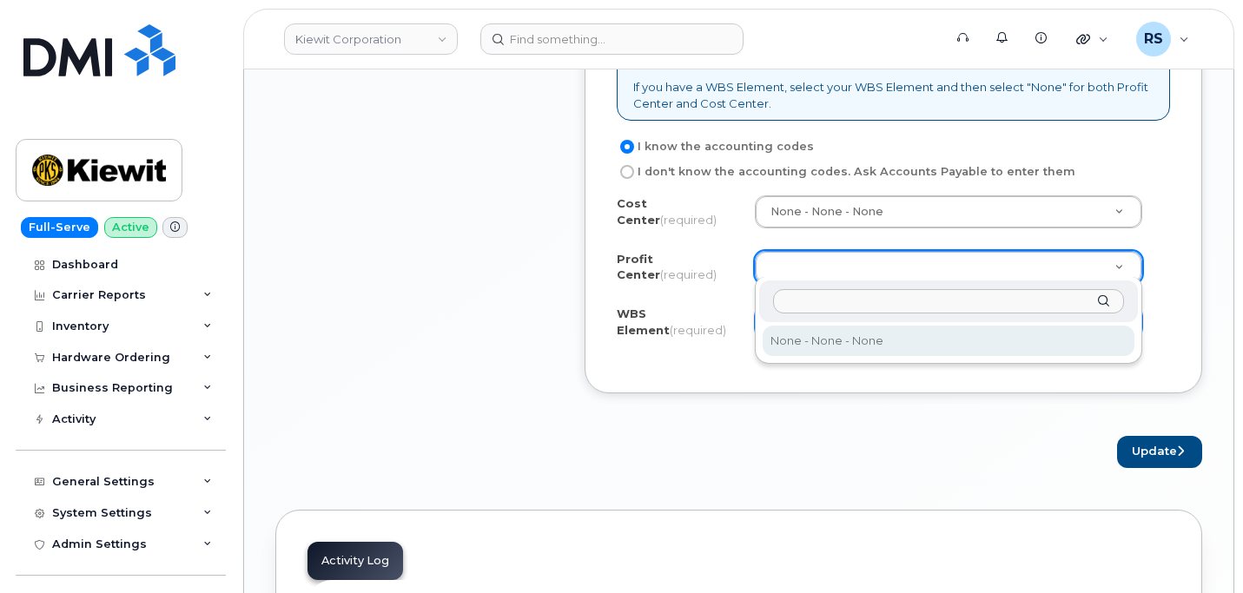
select select "None"
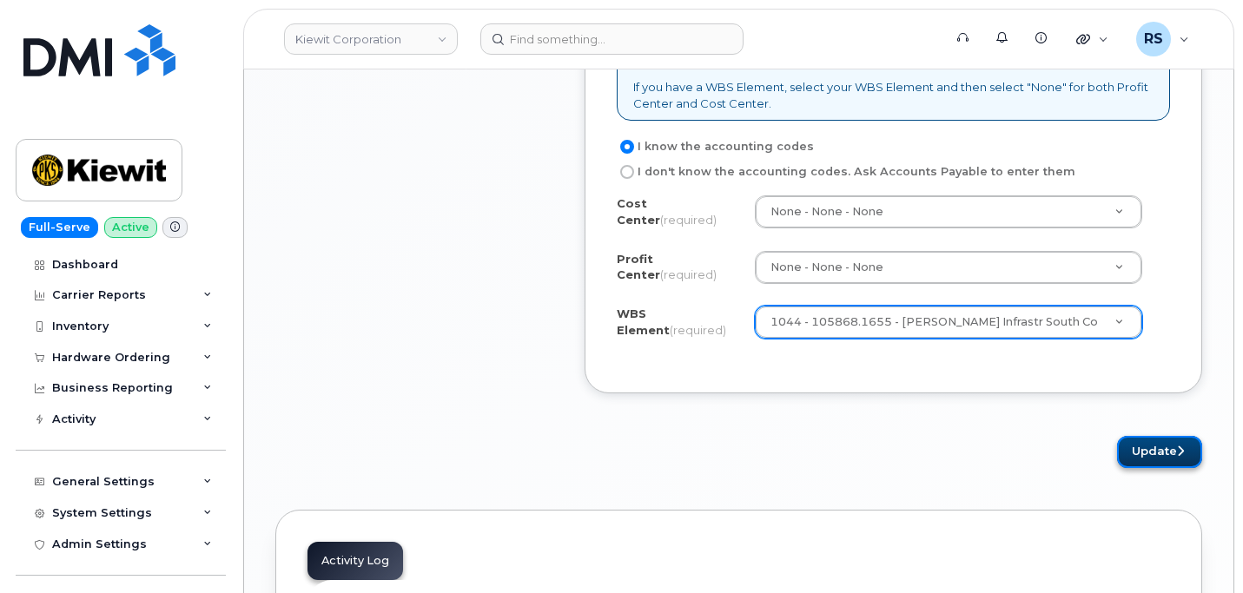
click at [1140, 445] on button "Update" at bounding box center [1159, 452] width 85 height 32
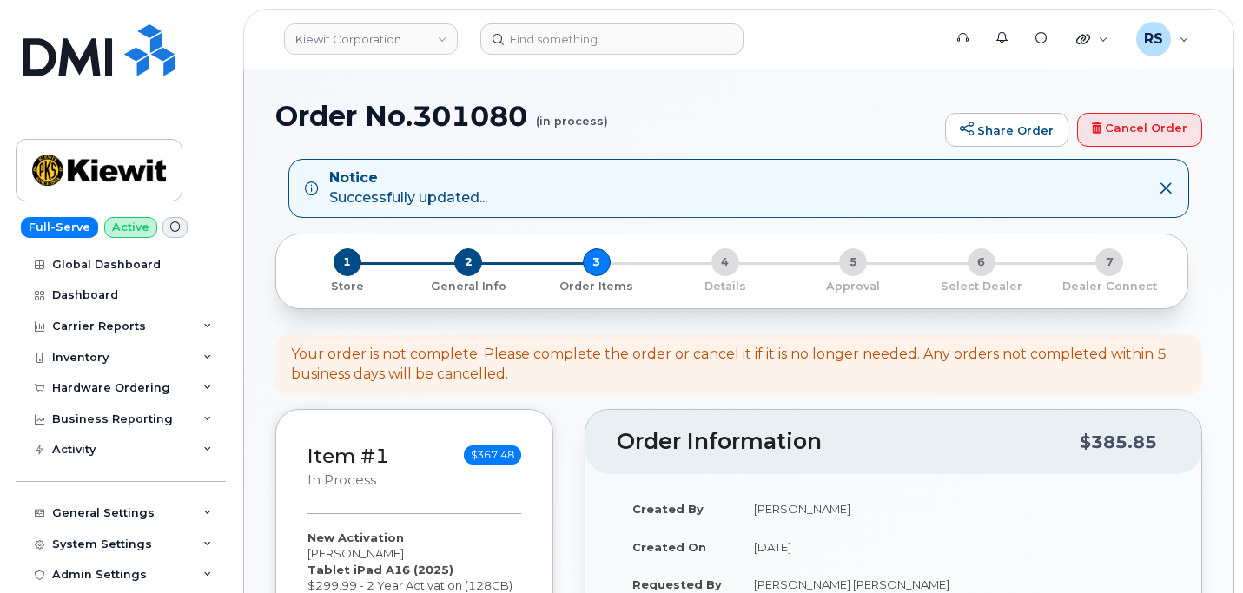
click at [886, 450] on h2 "Order Information" at bounding box center [848, 442] width 463 height 24
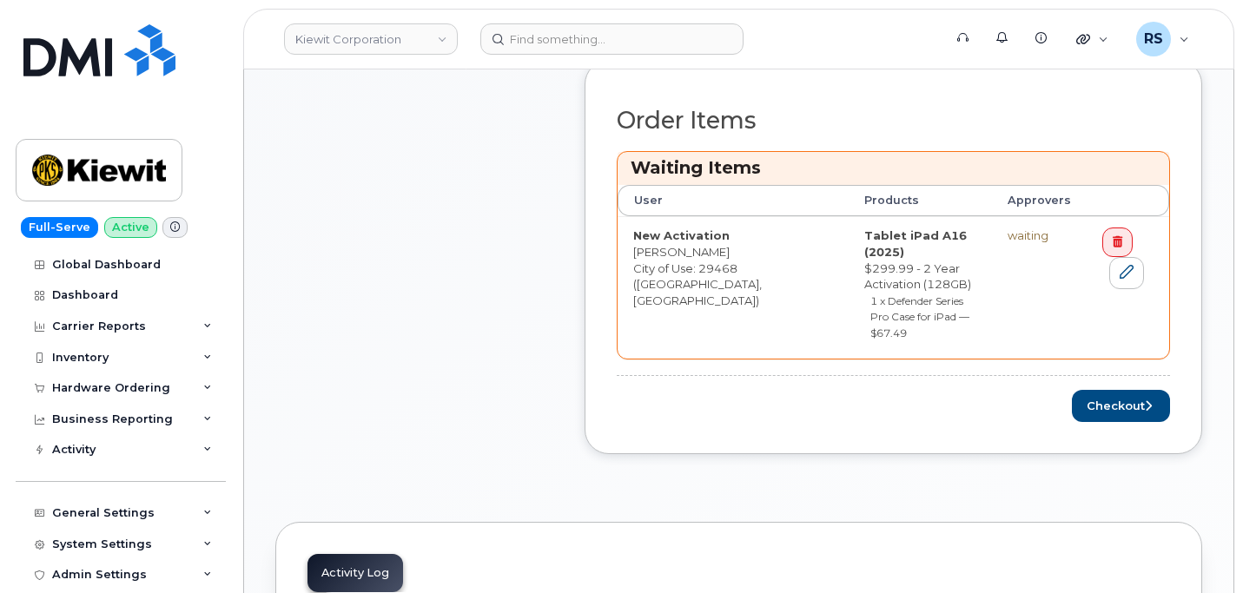
scroll to position [695, 0]
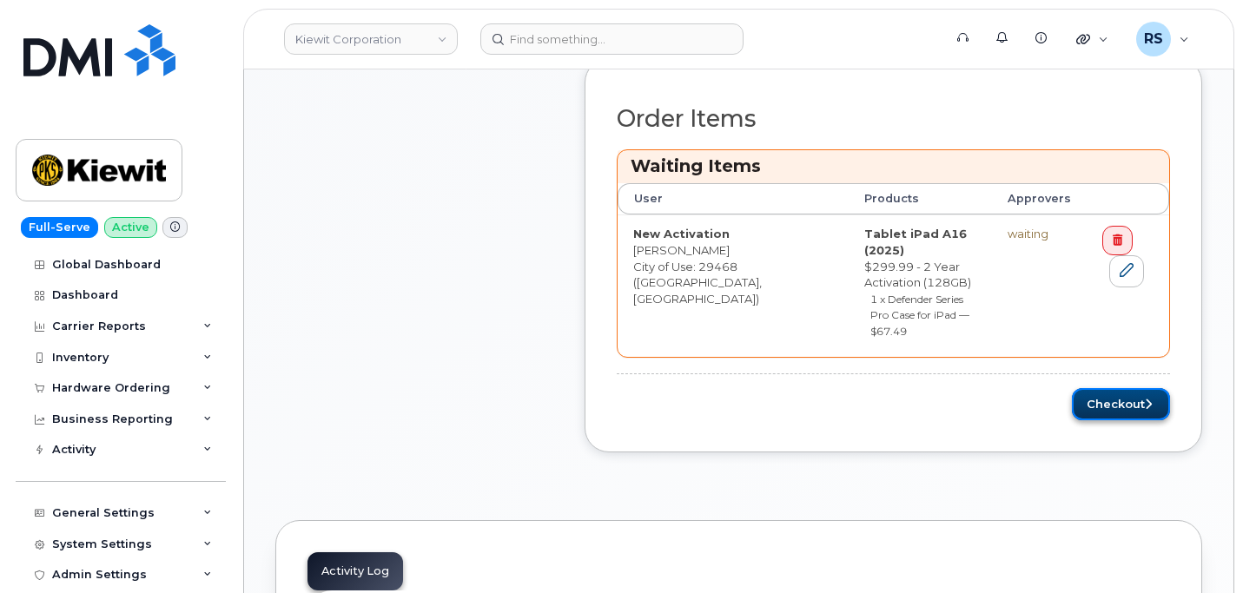
click at [1122, 388] on button "Checkout" at bounding box center [1121, 404] width 98 height 32
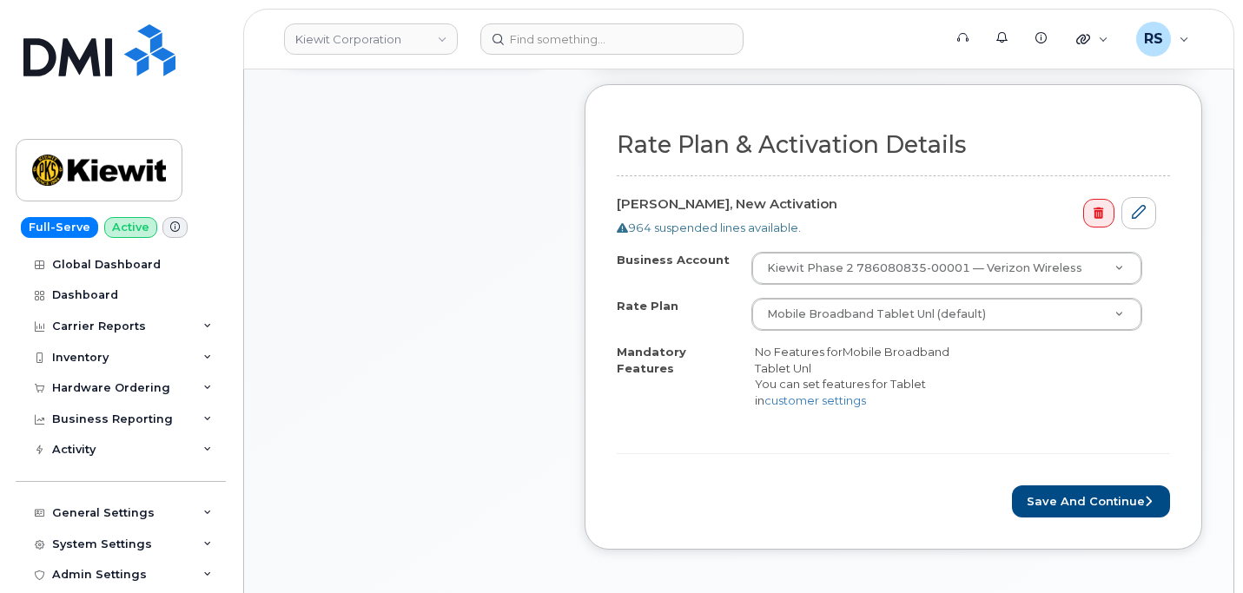
scroll to position [521, 0]
click at [1105, 482] on form "Rate Plan & Activation Details [PERSON_NAME], New Activation 964 suspended line…" at bounding box center [893, 324] width 553 height 386
click at [1106, 500] on button "Save and Continue" at bounding box center [1091, 501] width 158 height 32
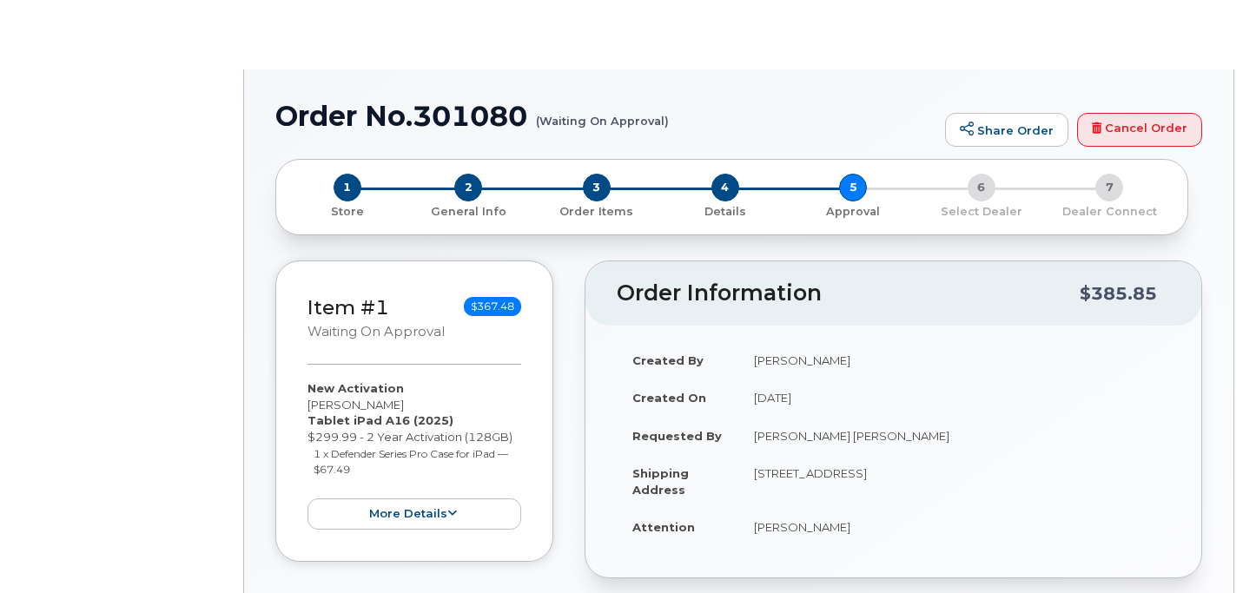
radio input "true"
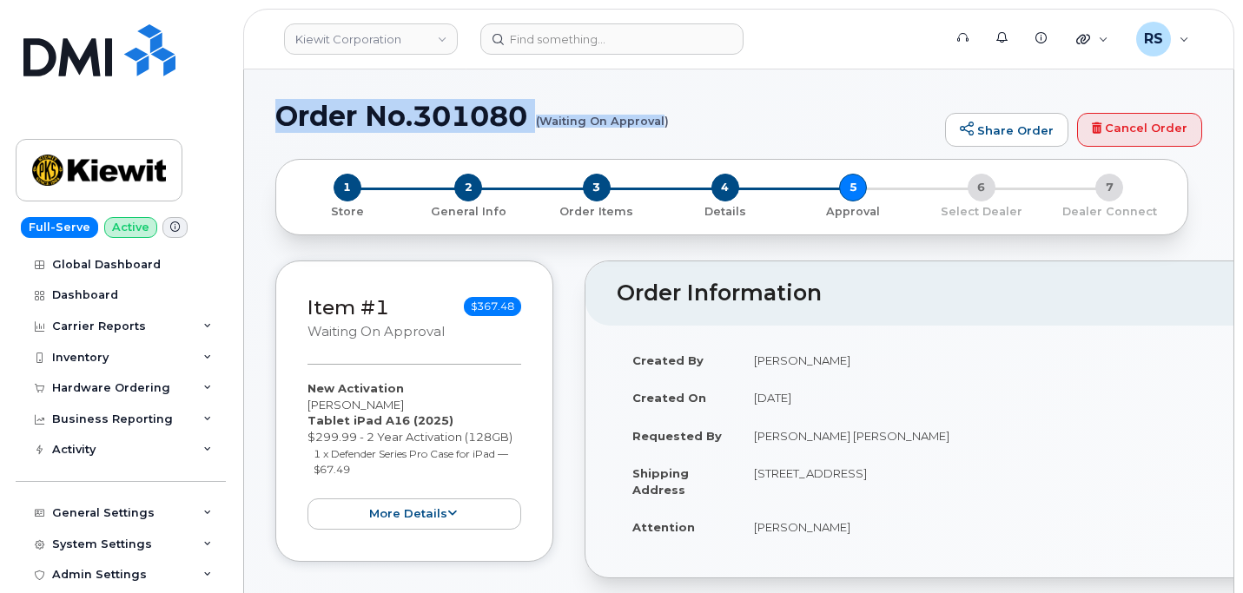
drag, startPoint x: 276, startPoint y: 113, endPoint x: 665, endPoint y: 120, distance: 389.1
click at [665, 120] on h1 "Order No.301080 (Waiting On Approval)" at bounding box center [605, 116] width 661 height 30
copy h1 "Order No.301080 (Waiting On Approval"
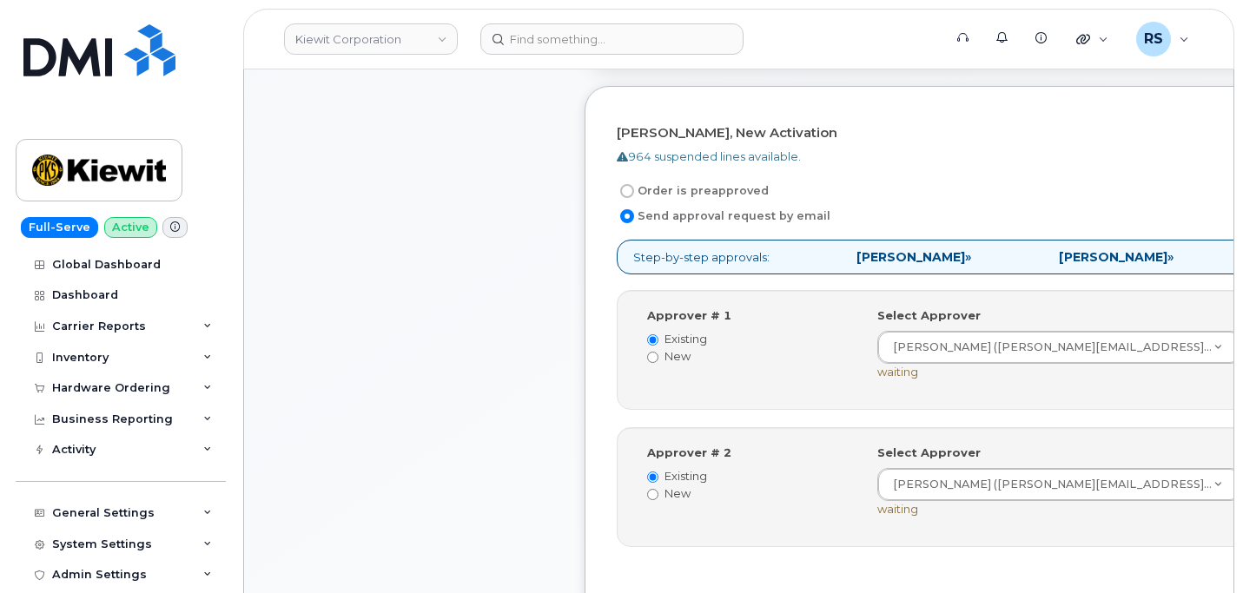
scroll to position [521, 0]
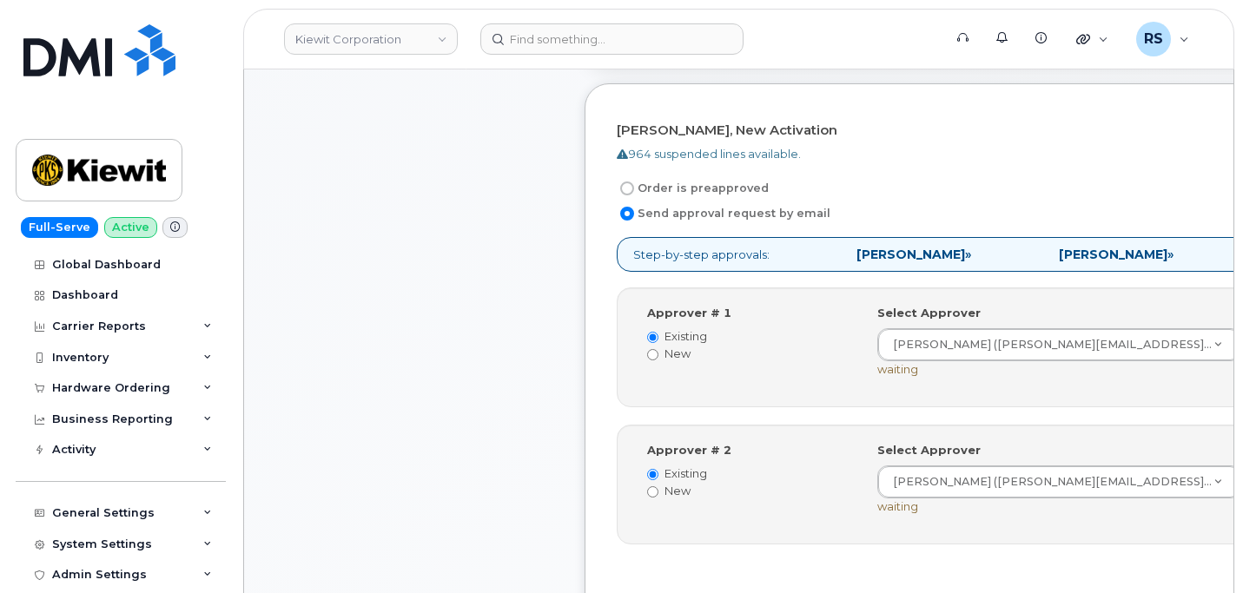
drag, startPoint x: 635, startPoint y: 254, endPoint x: 1069, endPoint y: 254, distance: 434.2
click at [1069, 254] on p "Step-by-step approvals: Jonathan Koenighain » Shae Woodham » Approved" at bounding box center [978, 255] width 723 height 36
copy p "Step-by-step approvals: Jonathan Koenighain » Shae Woodham »"
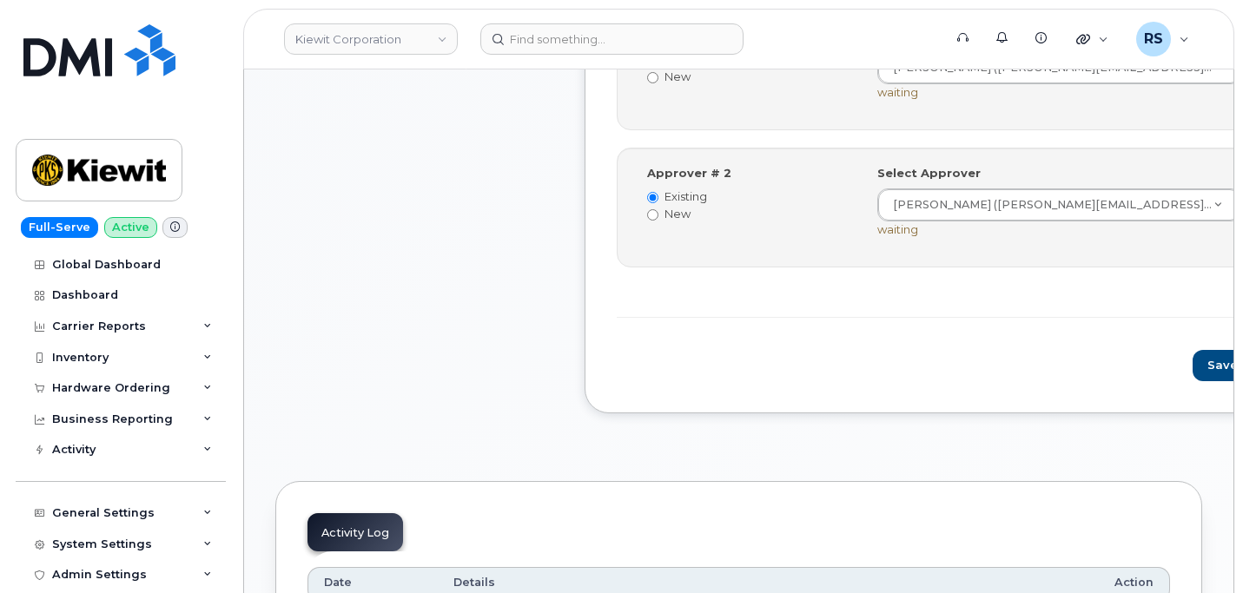
scroll to position [810, 0]
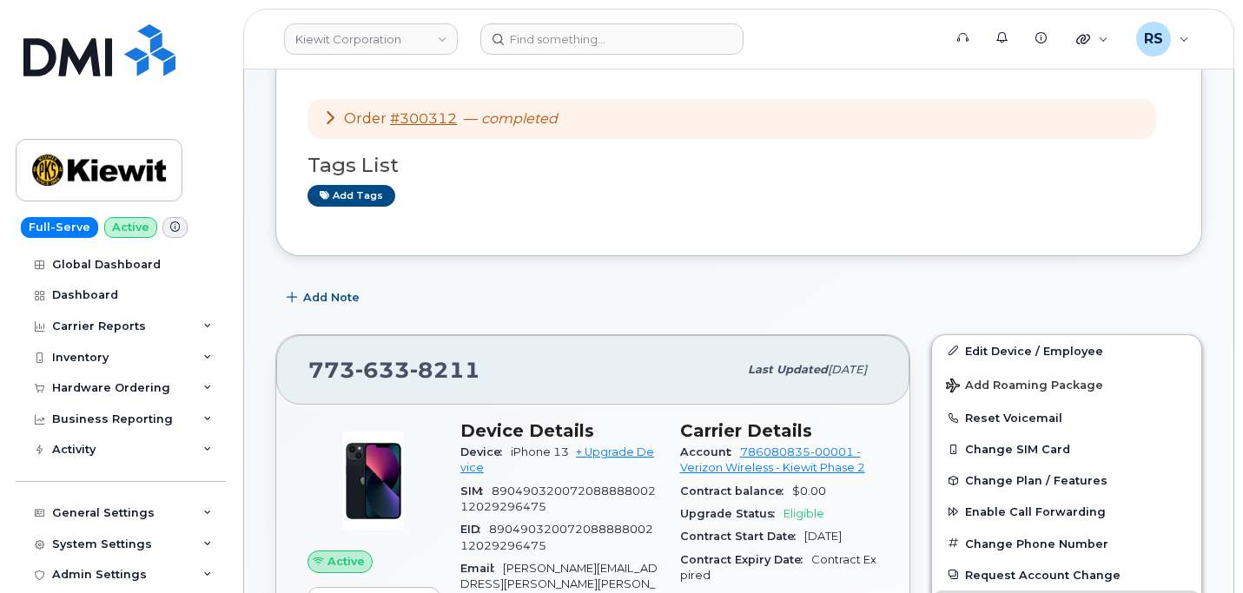
scroll to position [347, 0]
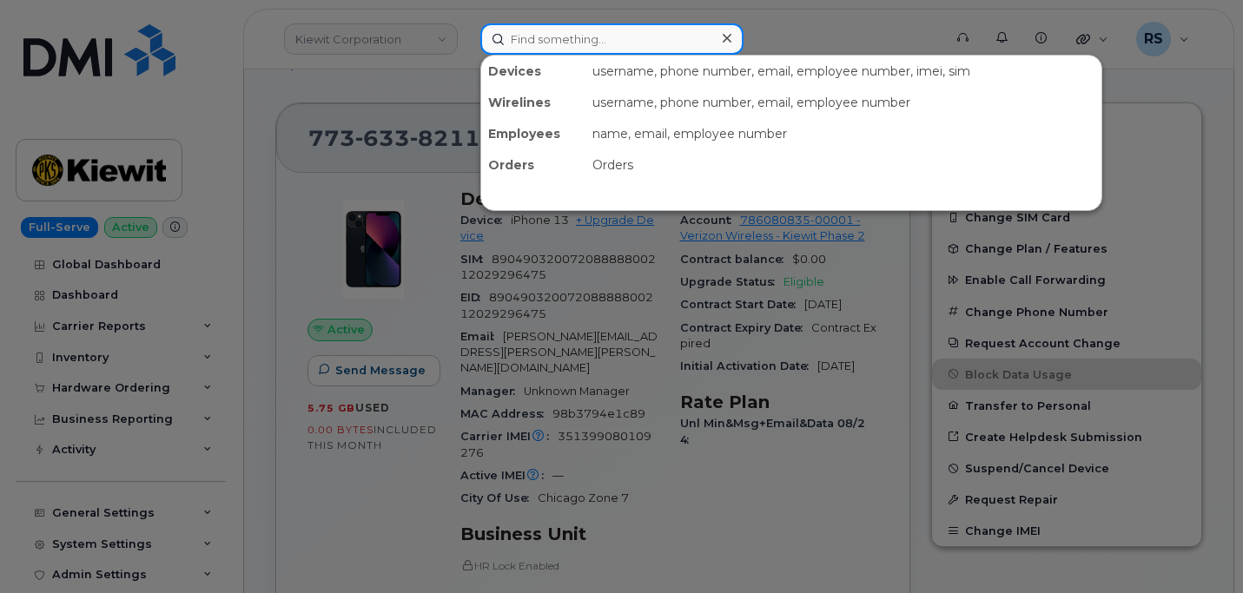
click at [533, 45] on input at bounding box center [611, 38] width 263 height 31
paste input "570.290.2753"
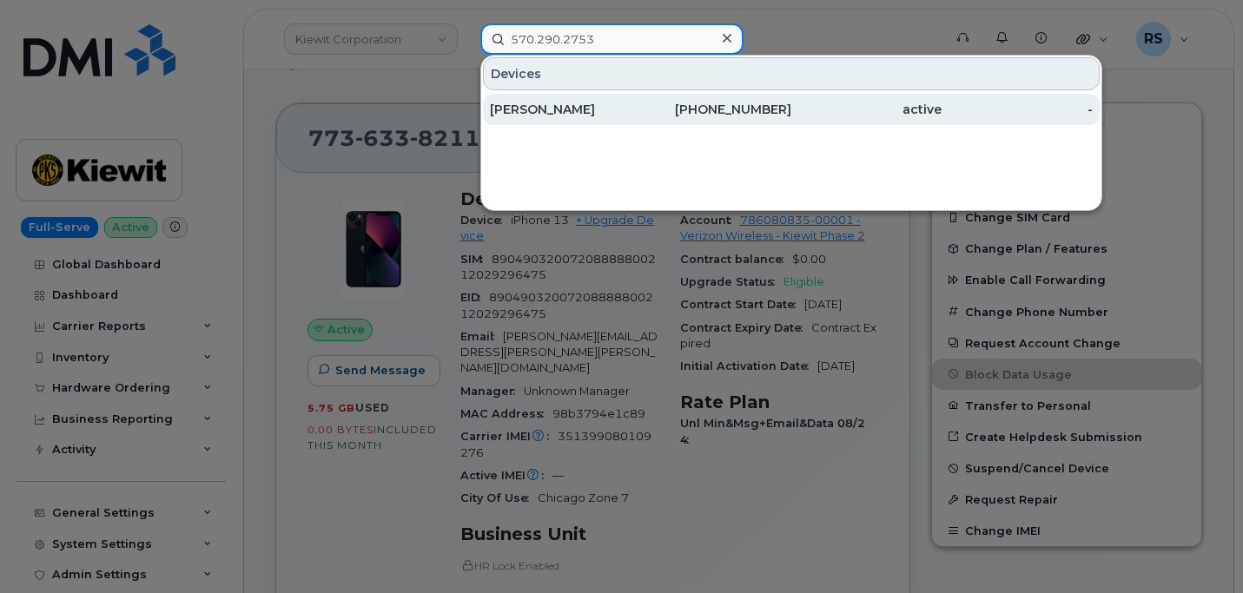
type input "570.290.2753"
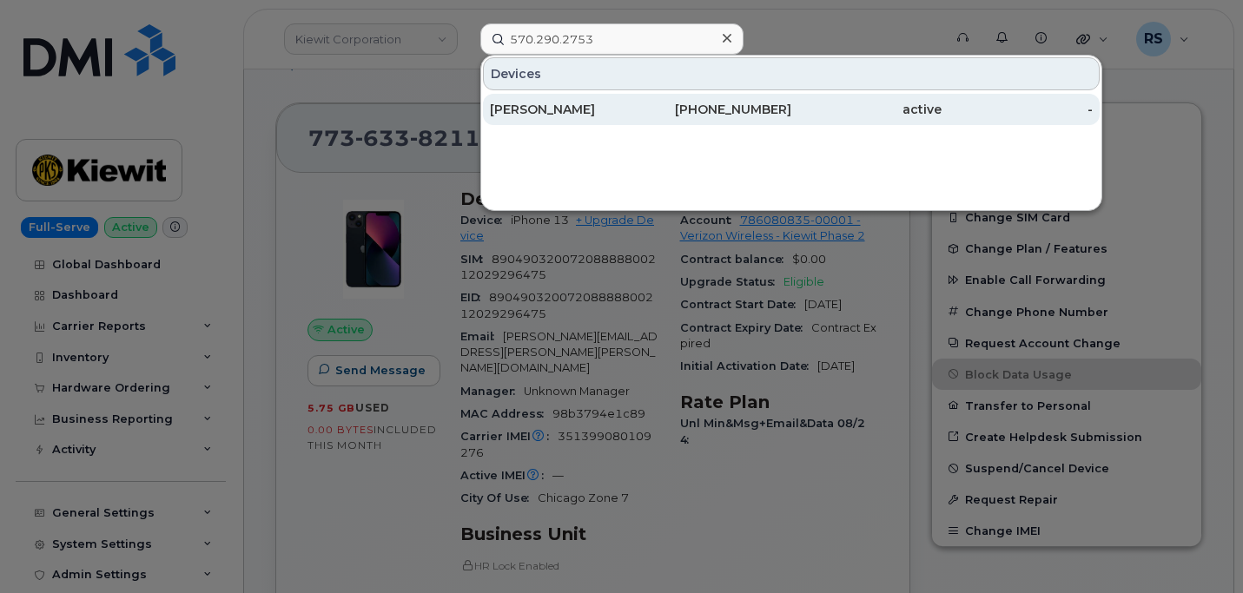
click at [529, 104] on div "[PERSON_NAME]" at bounding box center [565, 109] width 150 height 17
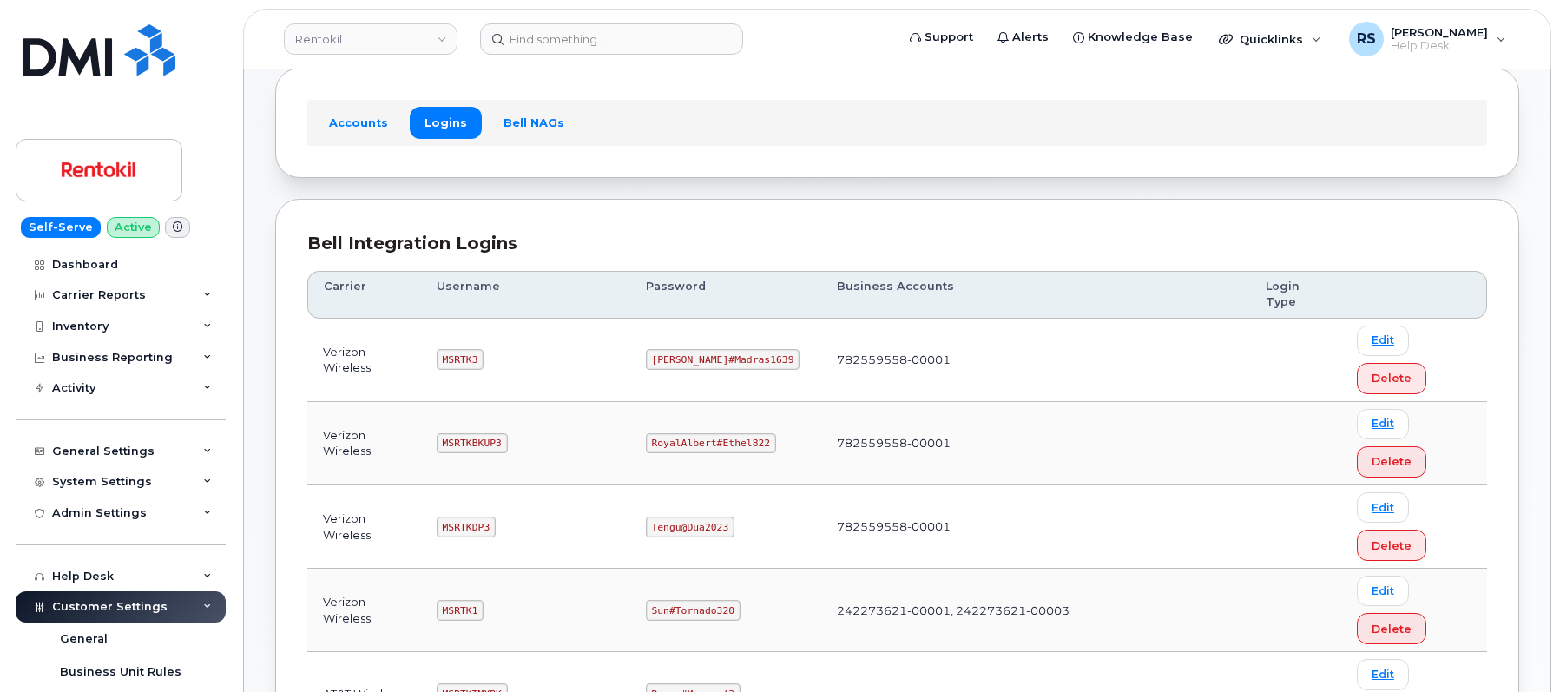
scroll to position [115, 0]
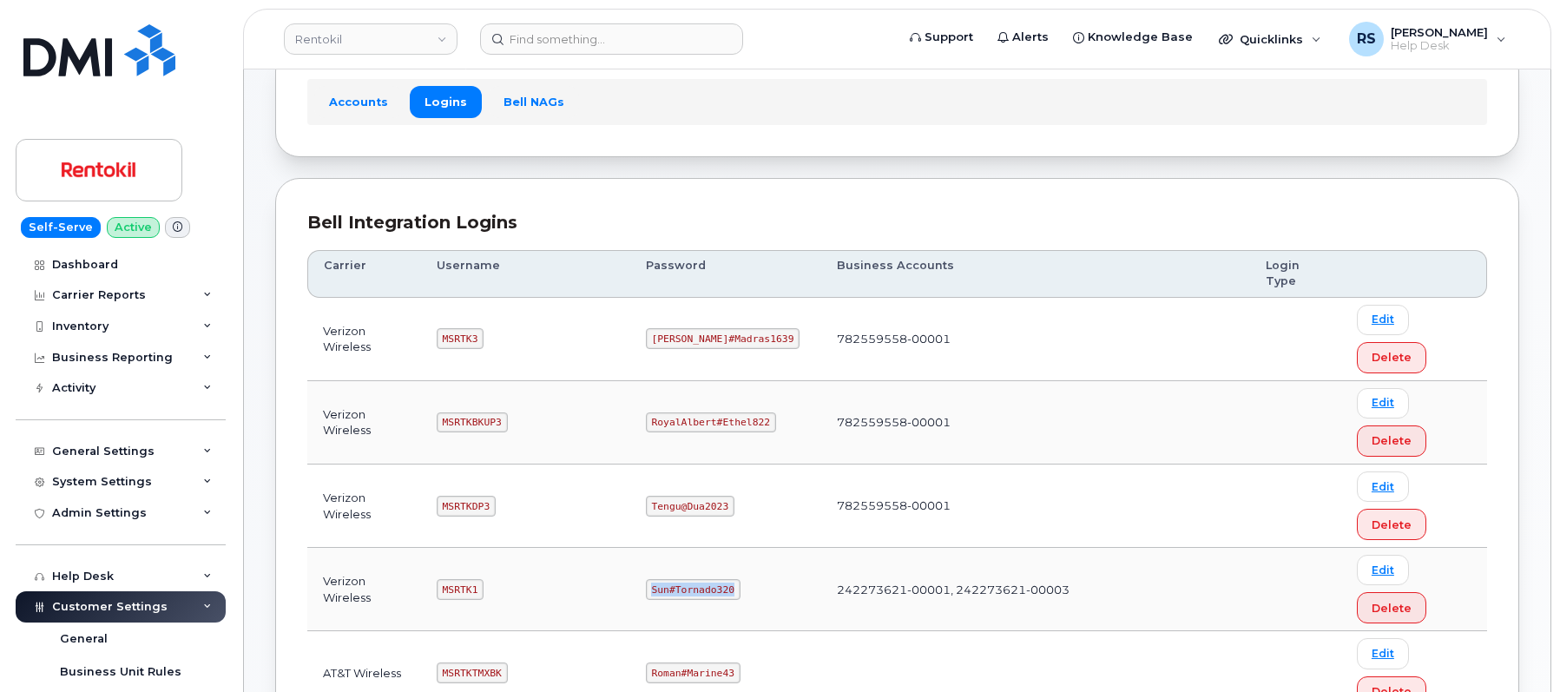
drag, startPoint x: 653, startPoint y: 591, endPoint x: 729, endPoint y: 597, distance: 76.7
click at [729, 597] on code "Sun#Tornado320" at bounding box center [693, 589] width 95 height 21
copy code "Sun#Tornado320"
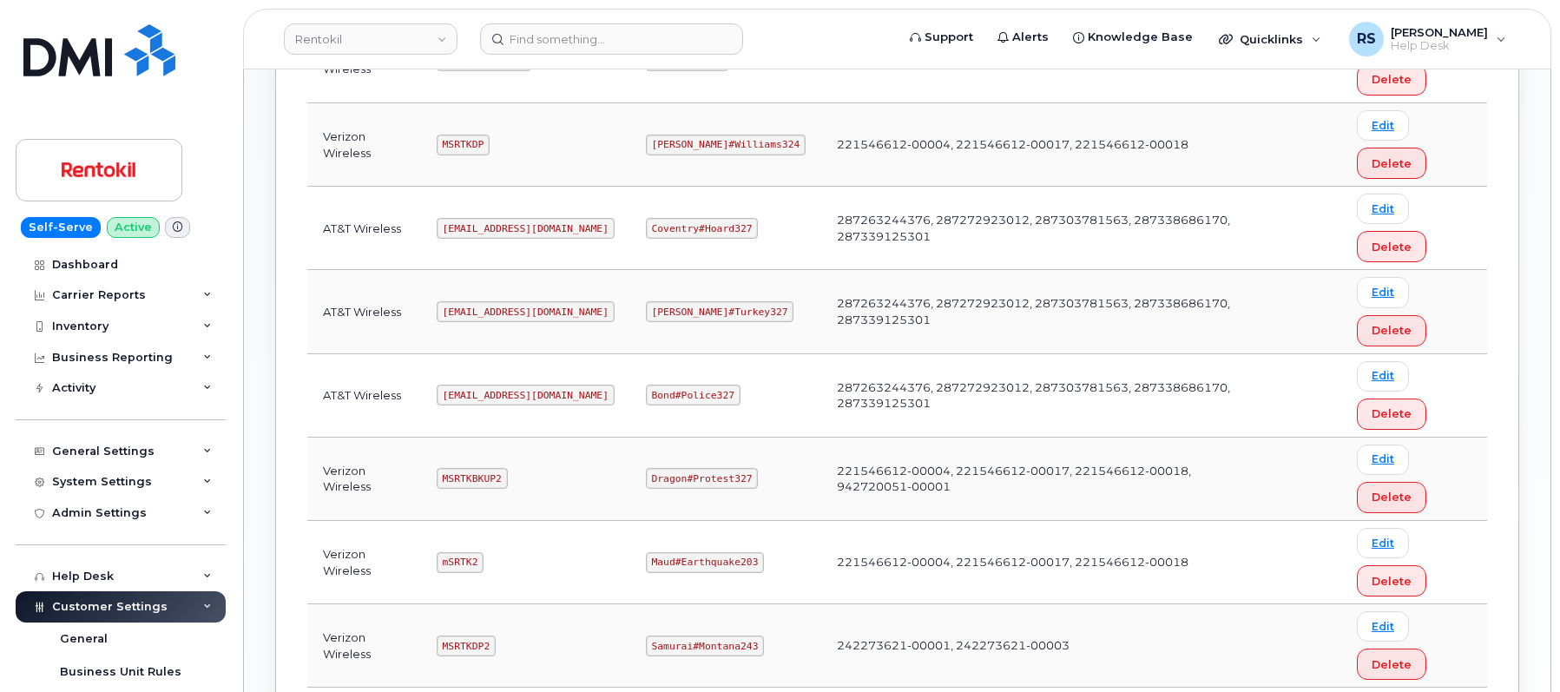
scroll to position [927, 0]
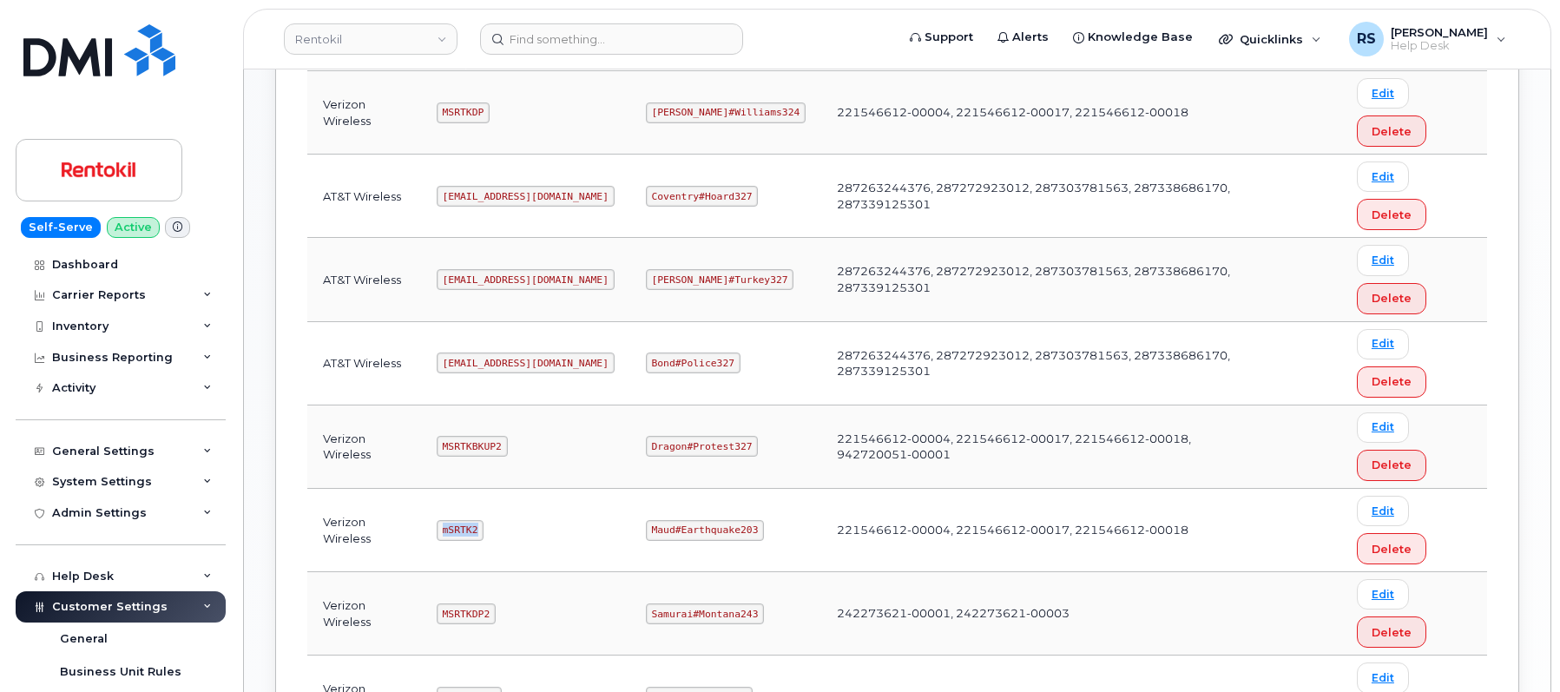
drag, startPoint x: 444, startPoint y: 529, endPoint x: 485, endPoint y: 538, distance: 42.8
click at [485, 538] on td "mSRTK2" at bounding box center [525, 530] width 209 height 83
copy code "mSRTK2"
drag, startPoint x: 652, startPoint y: 531, endPoint x: 751, endPoint y: 541, distance: 99.4
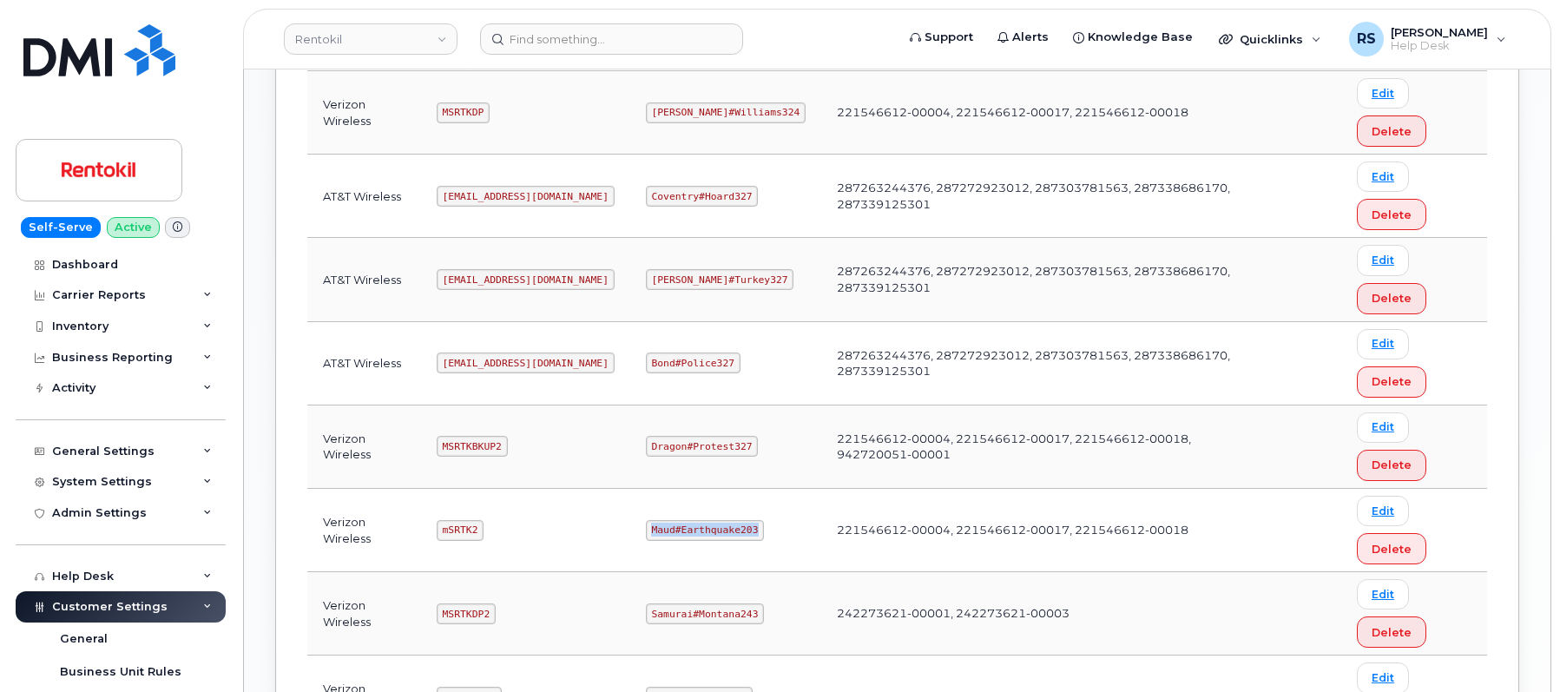
click at [751, 541] on td "Maud#Earthquake203" at bounding box center [725, 530] width 191 height 83
copy code "Maud#Earthquake203"
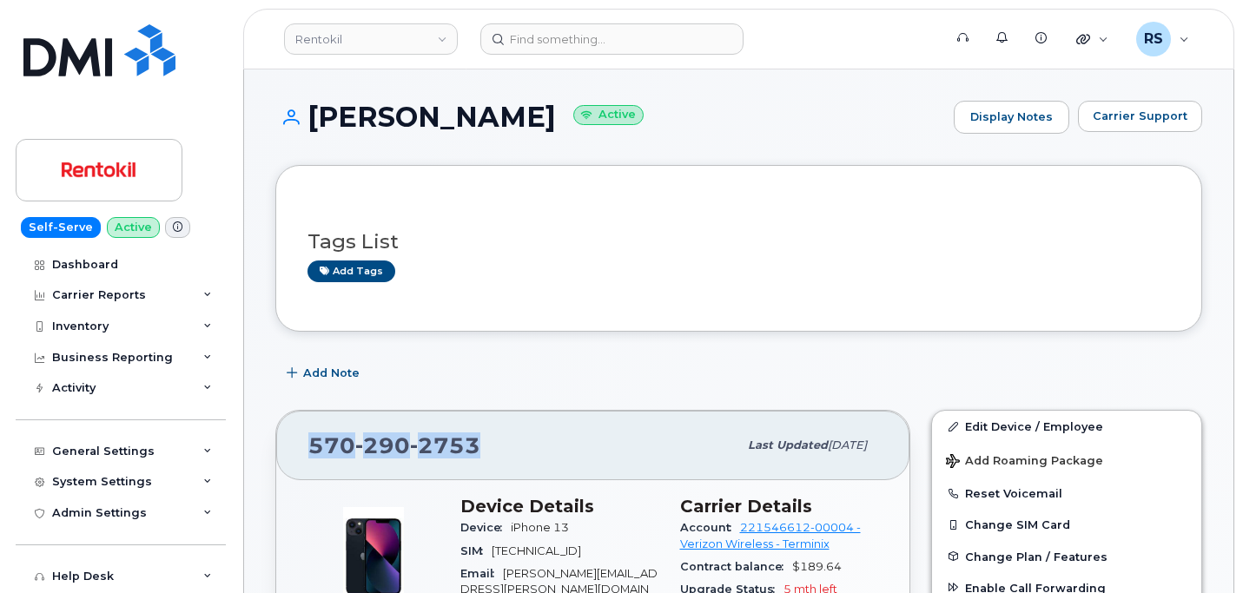
drag, startPoint x: 479, startPoint y: 446, endPoint x: 296, endPoint y: 452, distance: 183.3
click at [296, 452] on div "570 290 2753 Last updated Sep 03, 2025" at bounding box center [592, 445] width 633 height 69
copy span "570 290 2753"
click at [13, 575] on div "Self-Serve Active Dashboard Carrier Reports Monthly Billing Data Daily Data Poo…" at bounding box center [117, 296] width 235 height 593
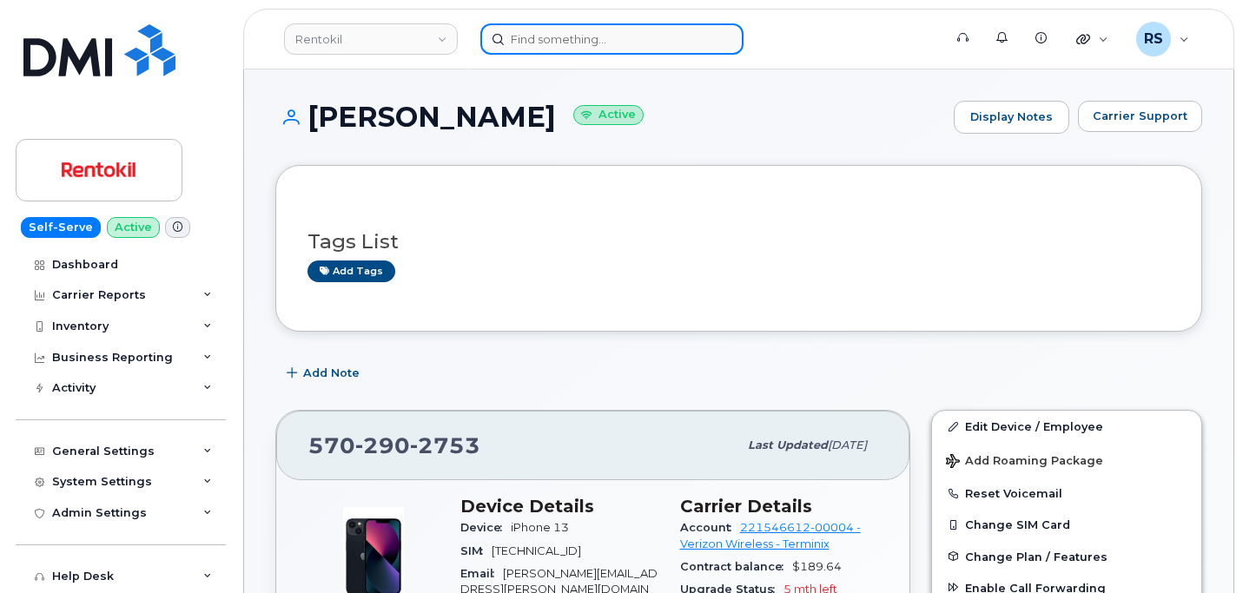
click at [526, 40] on input at bounding box center [611, 38] width 263 height 31
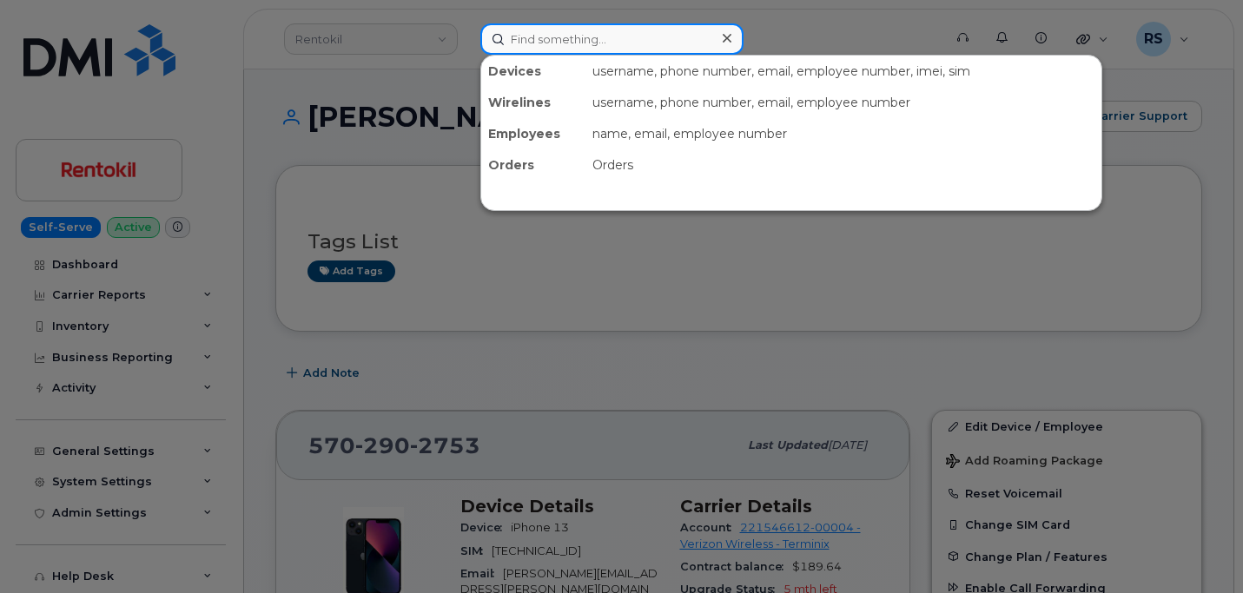
paste input "404-310-2610"
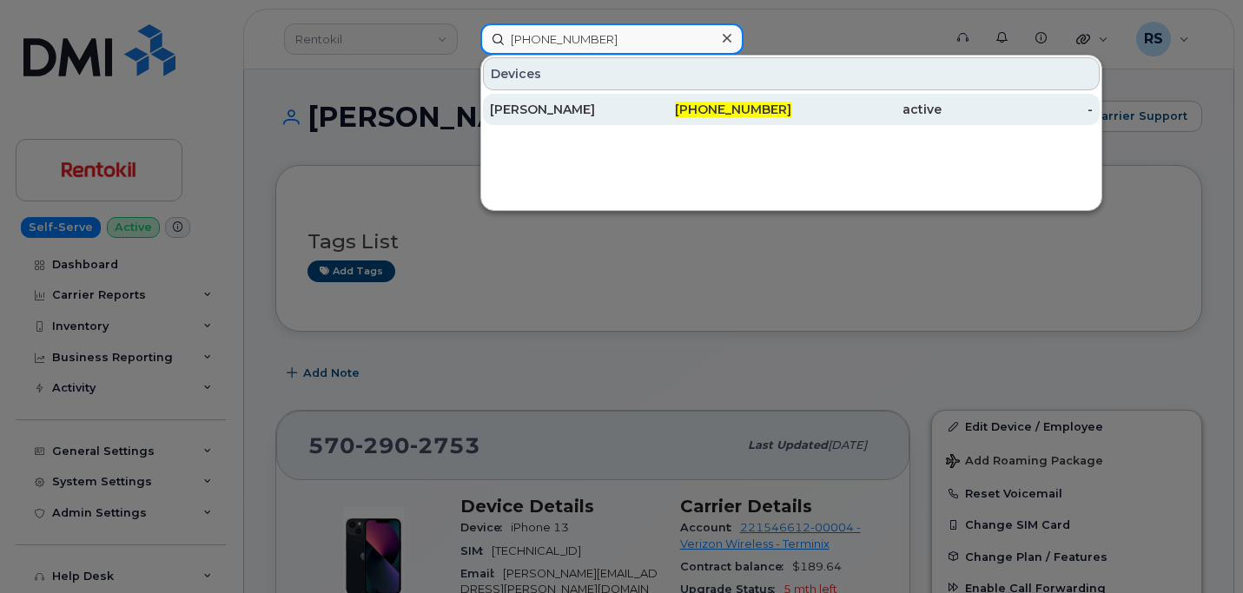
type input "404-310-2610"
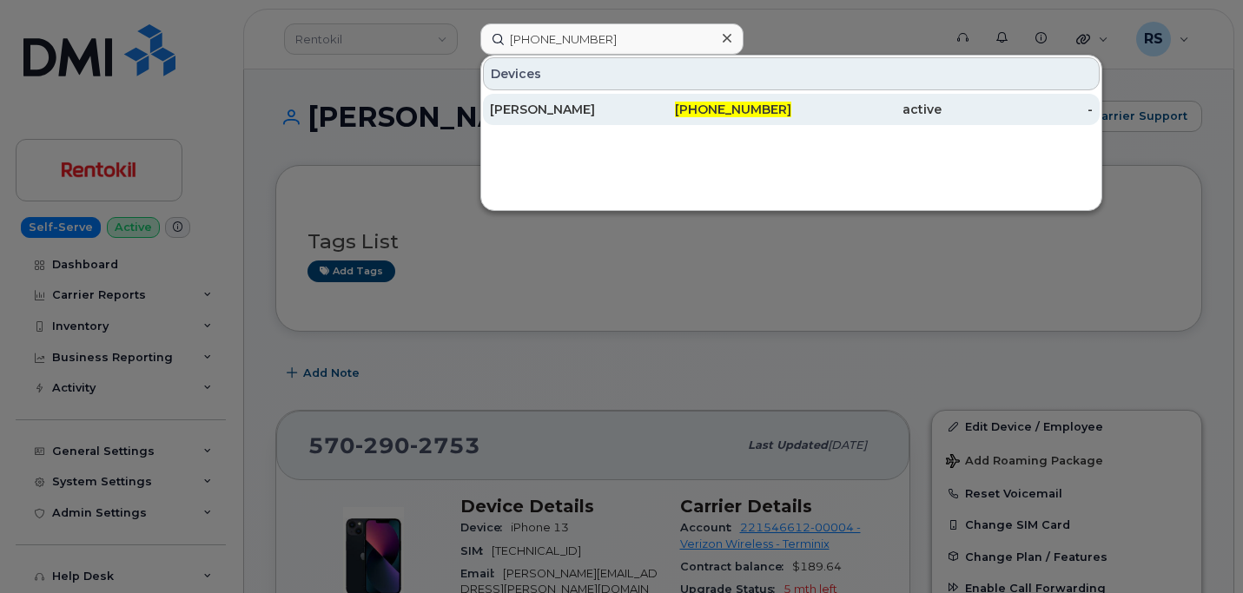
click at [545, 105] on div "ERZEBET STEFF" at bounding box center [565, 109] width 150 height 17
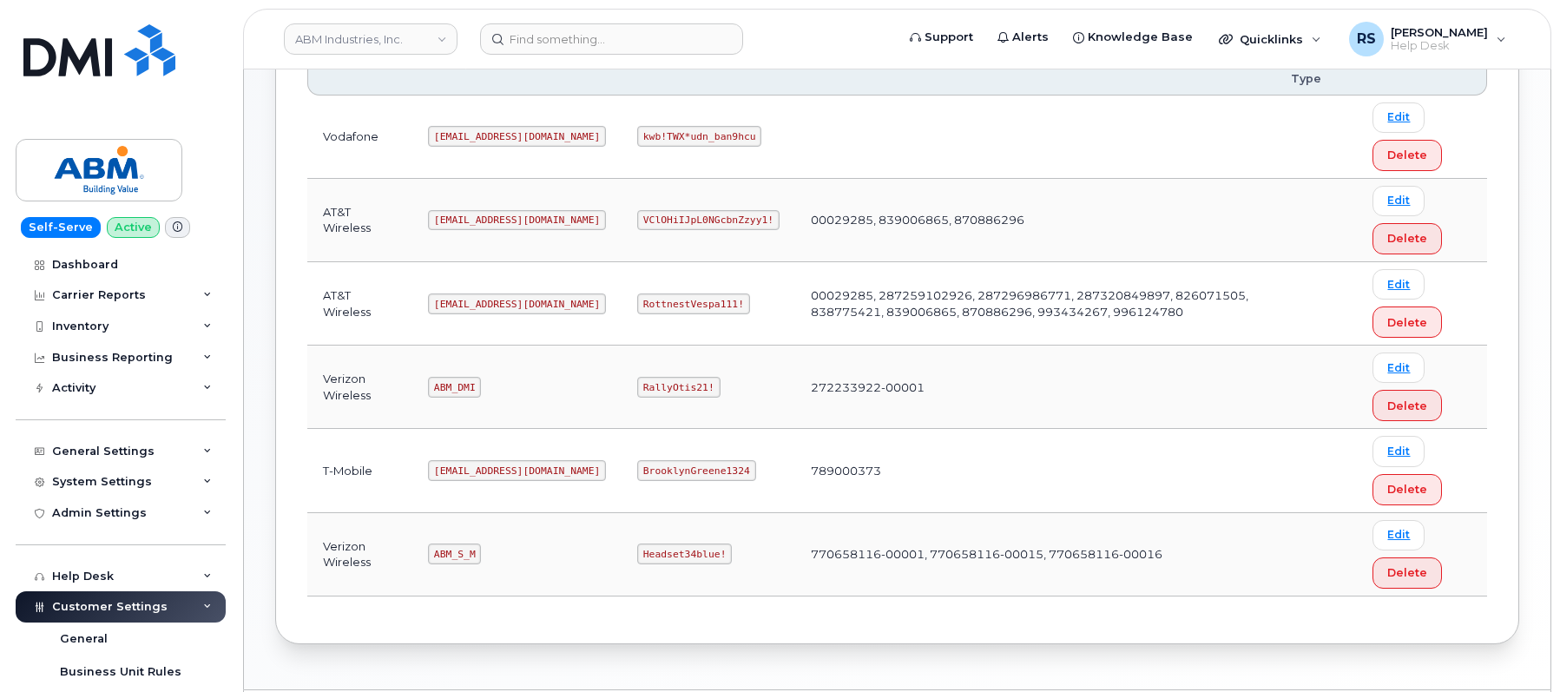
scroll to position [313, 0]
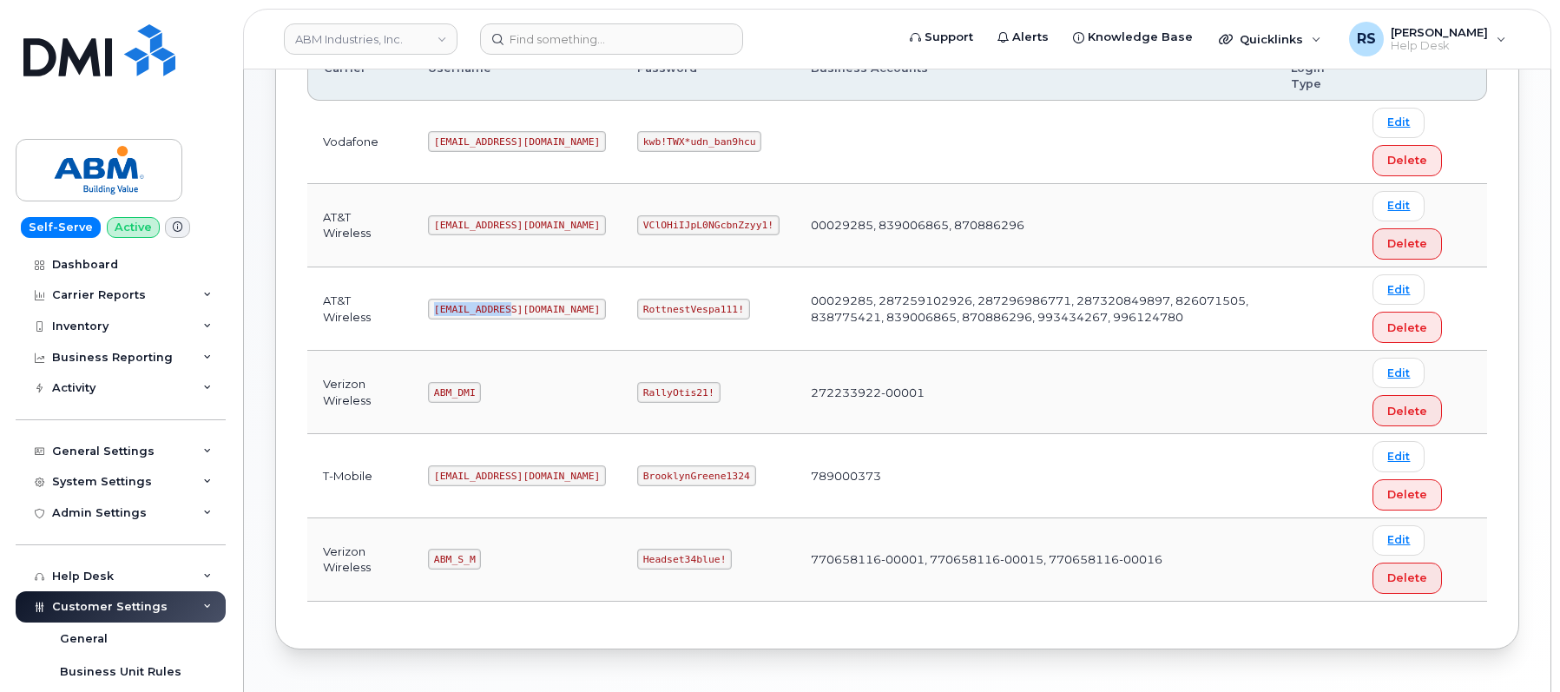
drag, startPoint x: 437, startPoint y: 311, endPoint x: 512, endPoint y: 320, distance: 76.0
click at [513, 320] on td "[EMAIL_ADDRESS][DOMAIN_NAME]" at bounding box center [516, 308] width 209 height 83
copy code "[EMAIL_ADDRESS][DOMAIN_NAME]"
drag, startPoint x: 584, startPoint y: 306, endPoint x: 672, endPoint y: 309, distance: 88.6
click at [672, 309] on code "RottnestVespa111!" at bounding box center [693, 309] width 113 height 21
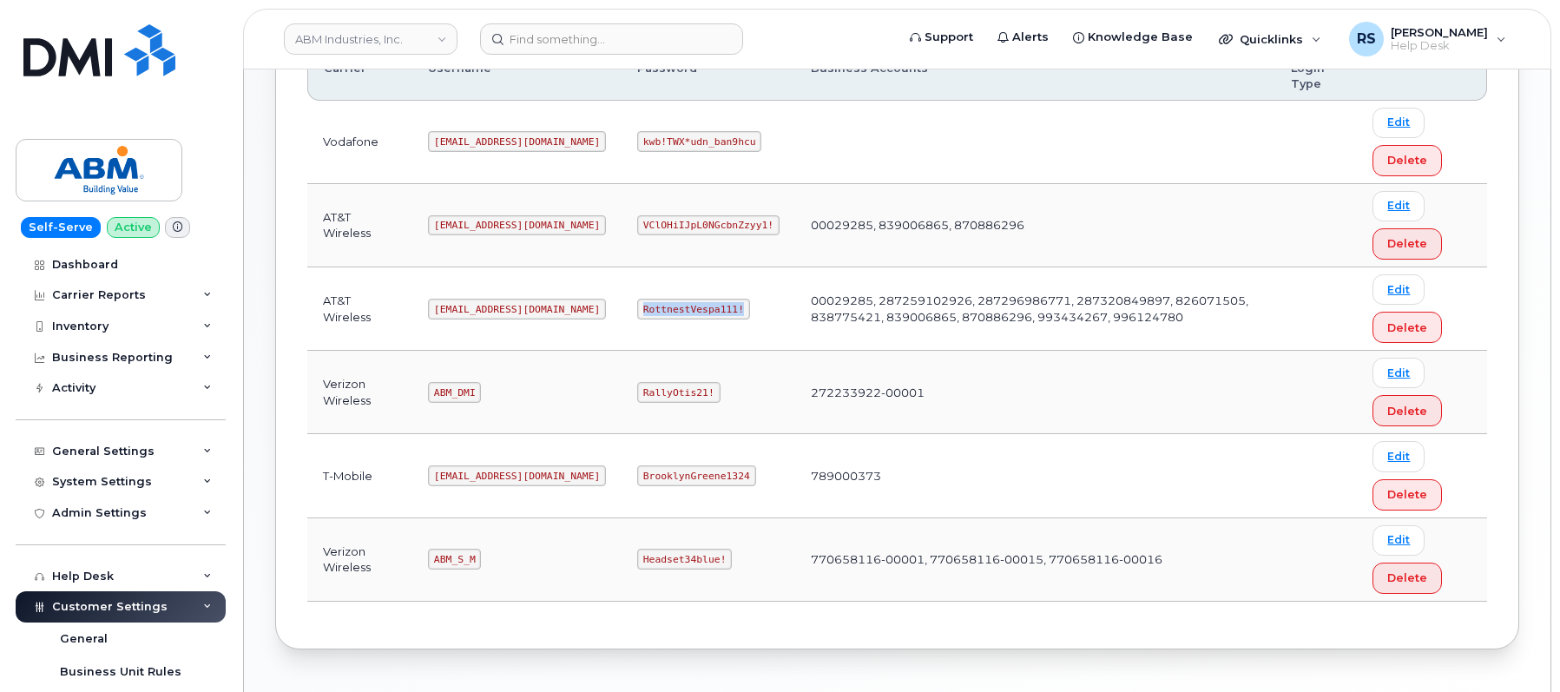
copy code "RottnestVespa111!"
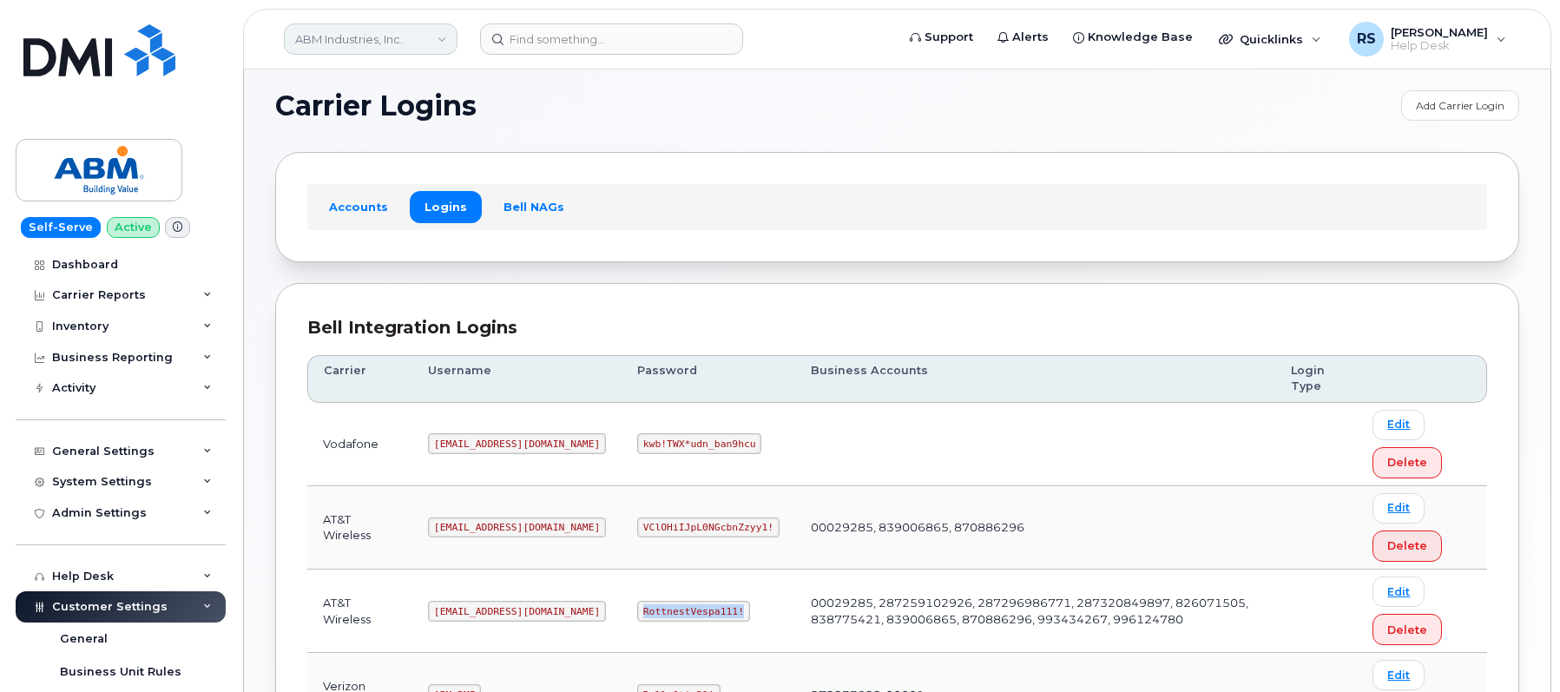
scroll to position [0, 0]
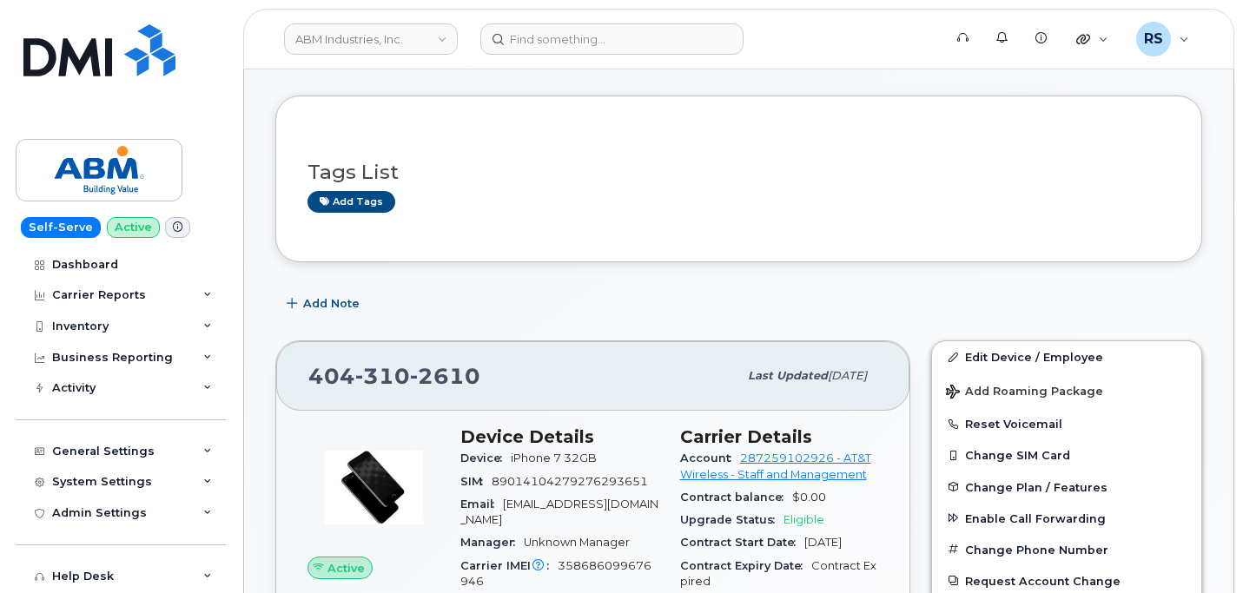
scroll to position [365, 0]
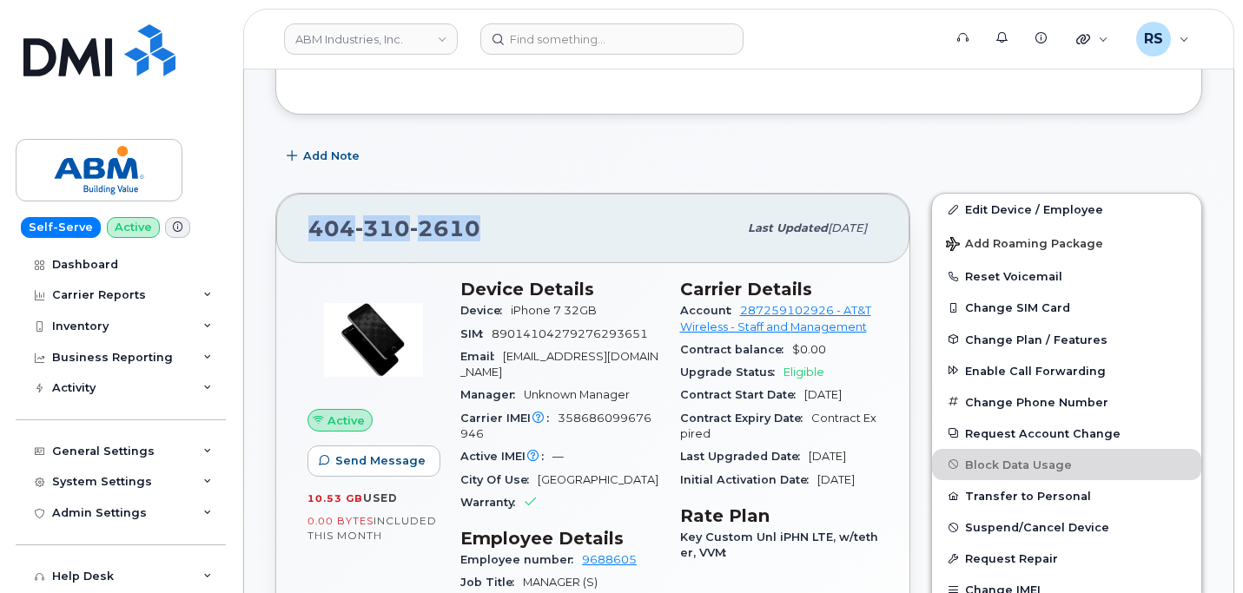
drag, startPoint x: 501, startPoint y: 227, endPoint x: 256, endPoint y: 226, distance: 244.9
copy span "[PHONE_NUMBER]"
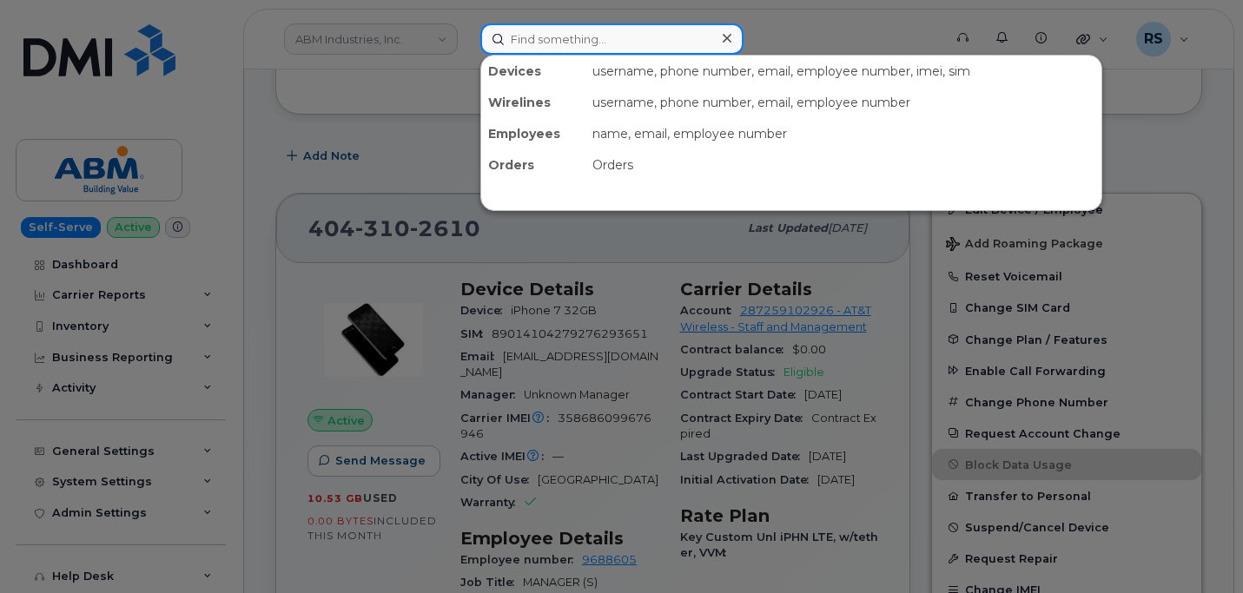
click at [518, 43] on input at bounding box center [611, 38] width 263 height 31
paste input "443.615.5388"
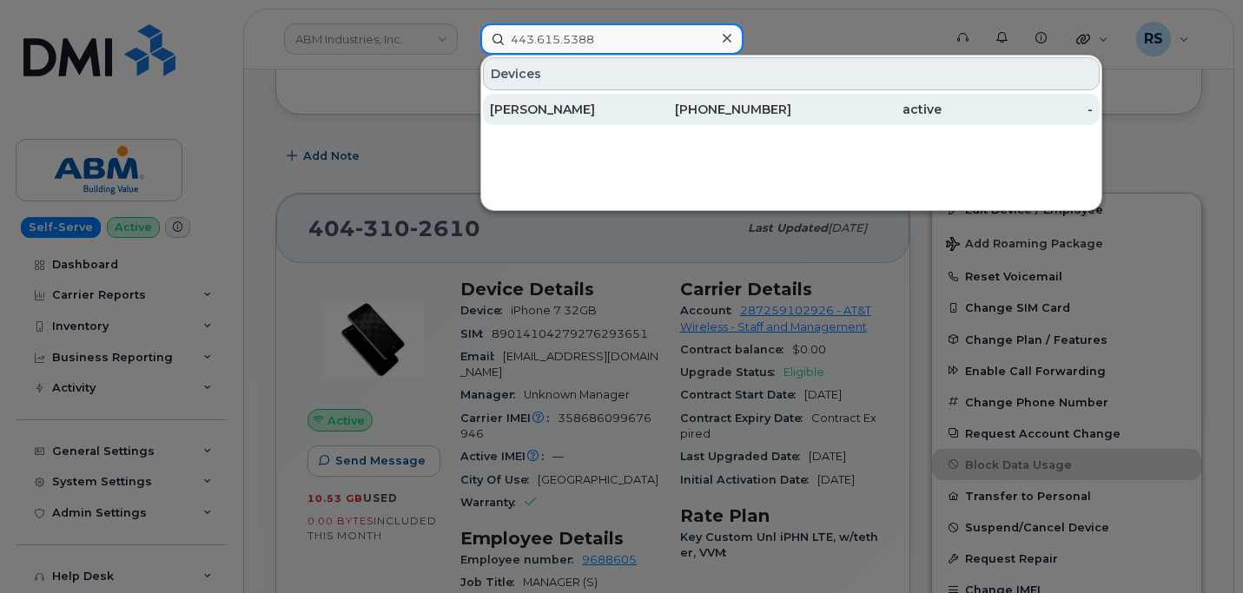
type input "443.615.5388"
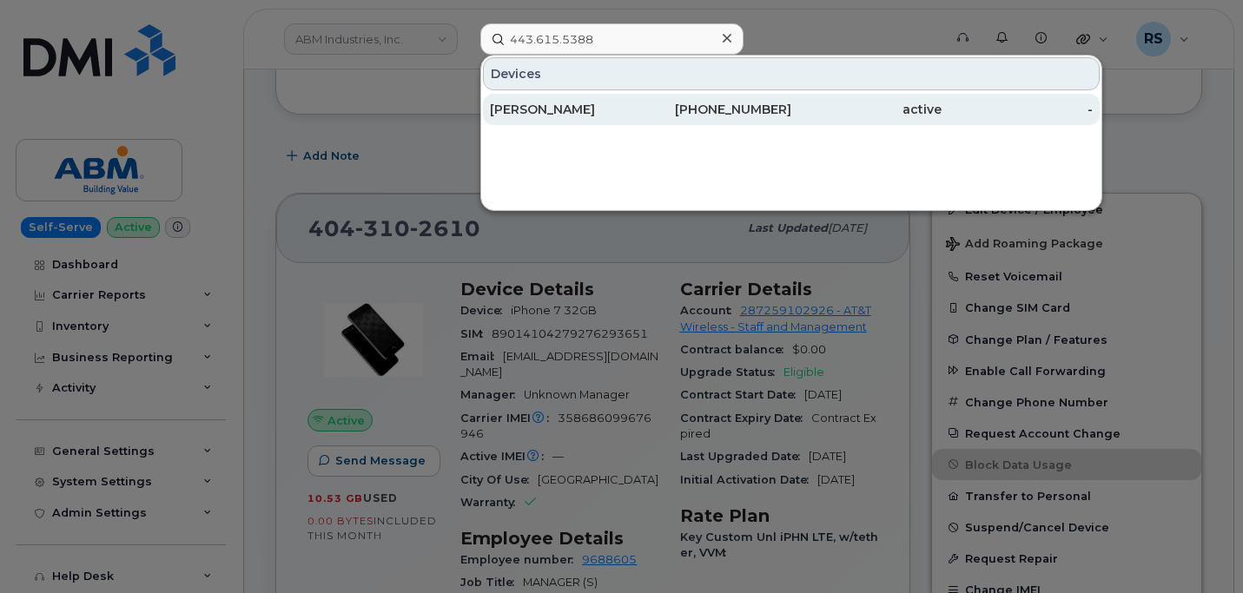
click at [550, 109] on div "[PERSON_NAME]" at bounding box center [565, 109] width 150 height 17
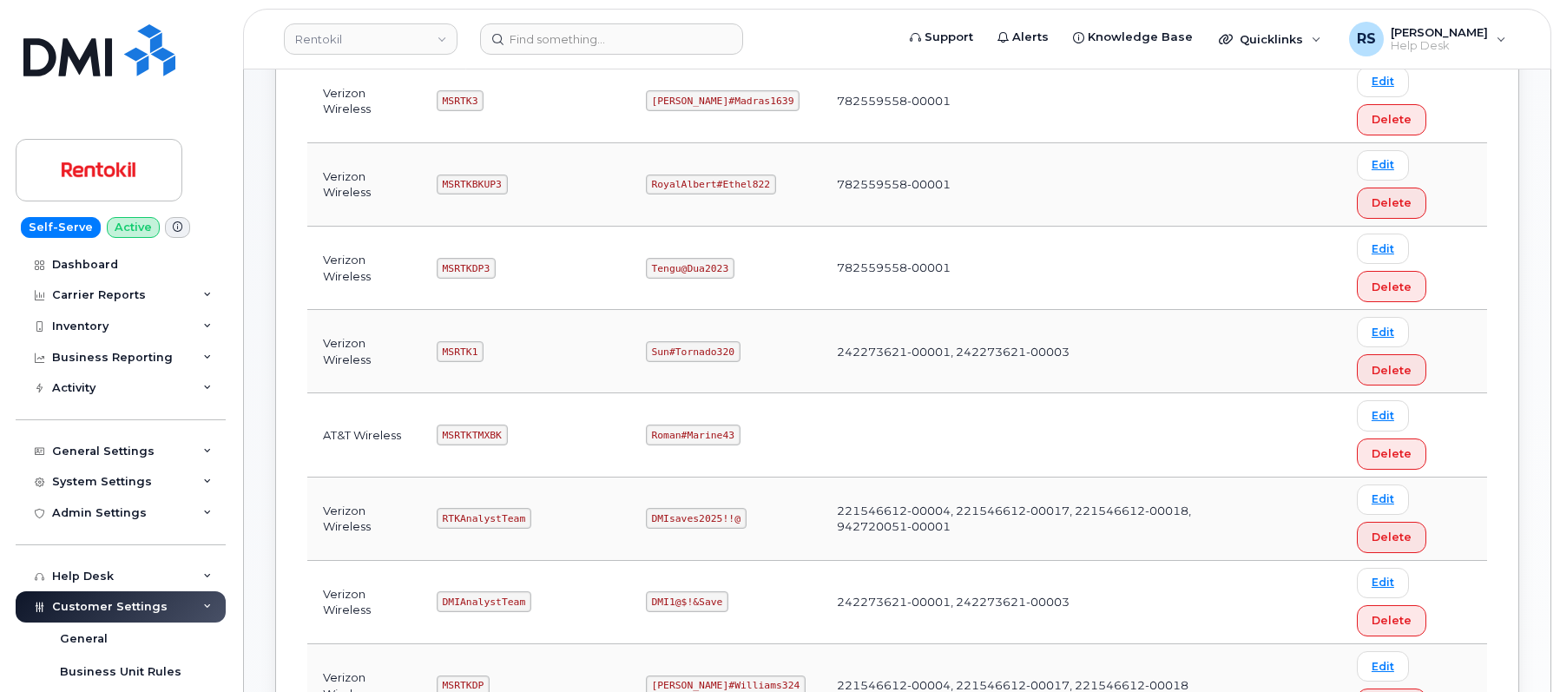
scroll to position [463, 0]
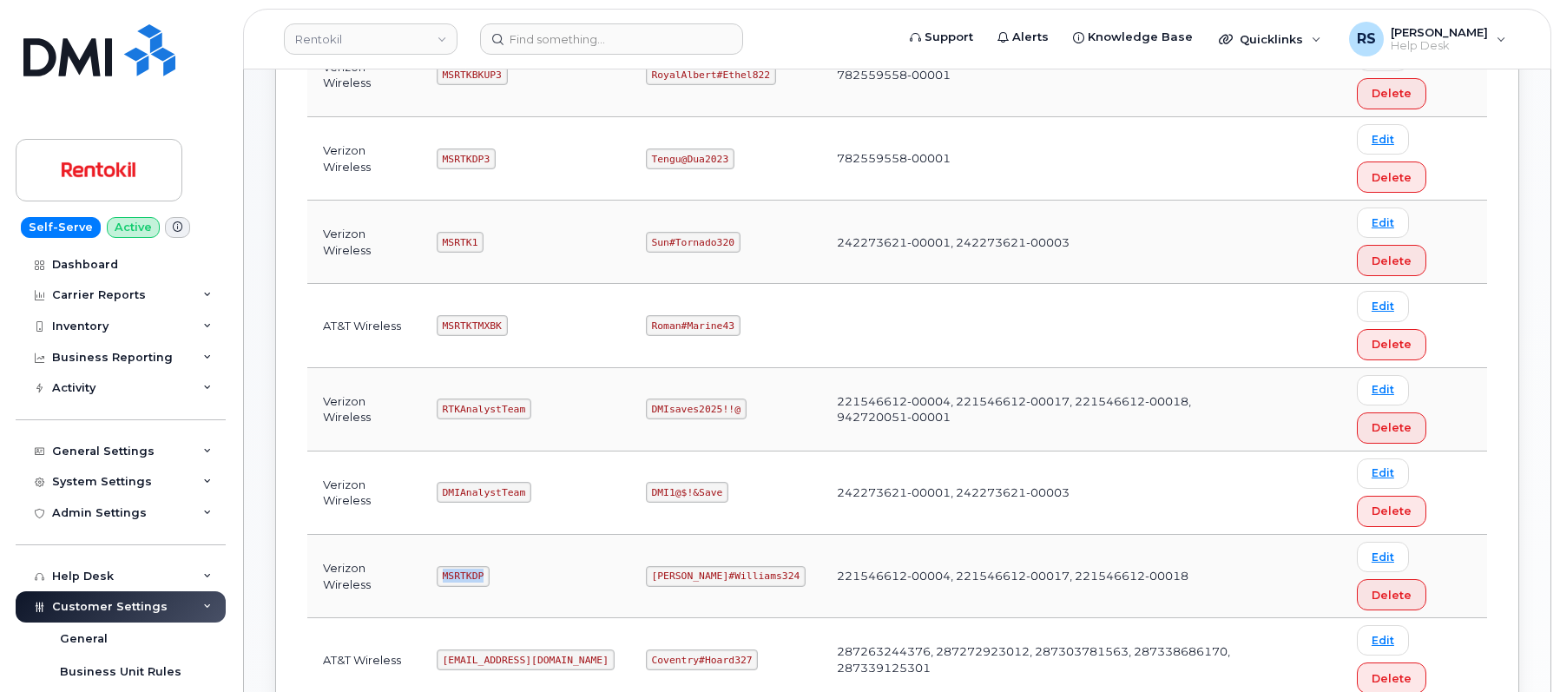
drag, startPoint x: 444, startPoint y: 575, endPoint x: 485, endPoint y: 583, distance: 42.4
click at [485, 583] on code "MSRTKDP" at bounding box center [463, 576] width 53 height 21
copy code "MSRTKDP"
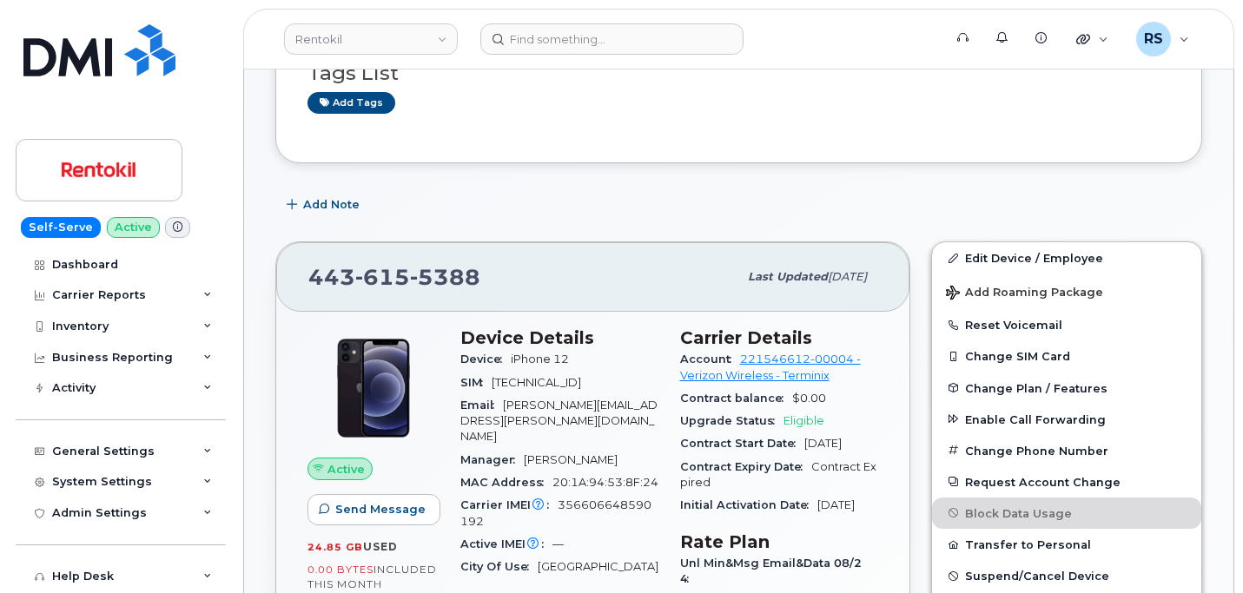
scroll to position [174, 0]
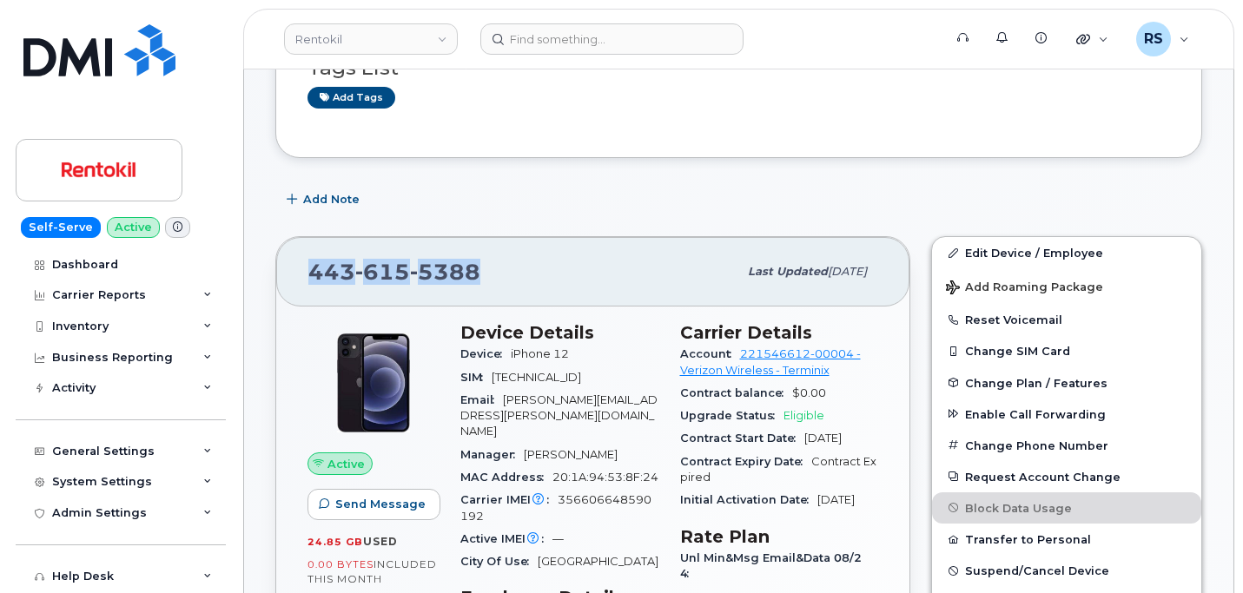
drag, startPoint x: 509, startPoint y: 276, endPoint x: 303, endPoint y: 280, distance: 205.8
click at [303, 280] on div "[PHONE_NUMBER] Last updated [DATE]" at bounding box center [592, 271] width 633 height 69
copy span "443 615 5388"
